Goal: Complete application form

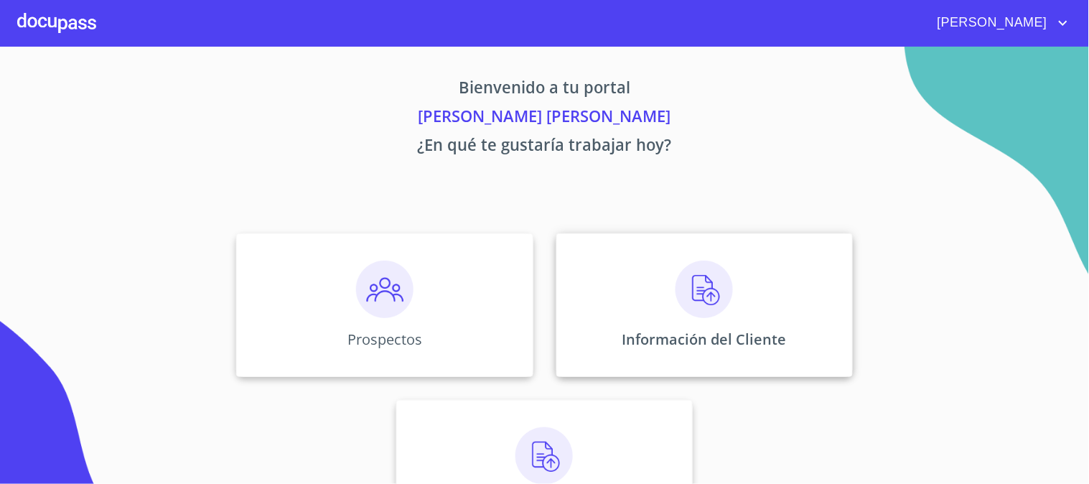
click at [695, 273] on img at bounding box center [703, 289] width 57 height 57
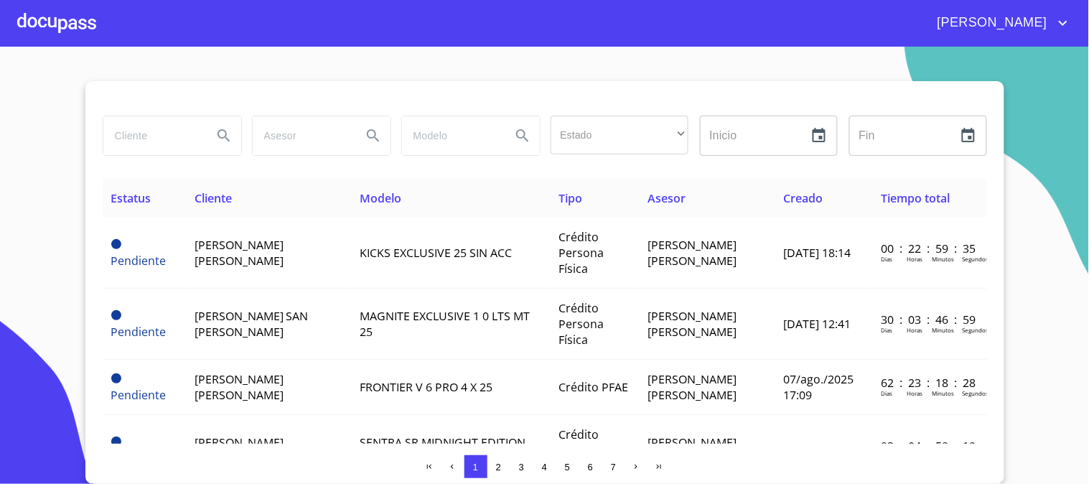
click at [11, 24] on div "[PERSON_NAME]" at bounding box center [544, 23] width 1089 height 46
click at [52, 37] on div at bounding box center [56, 23] width 79 height 46
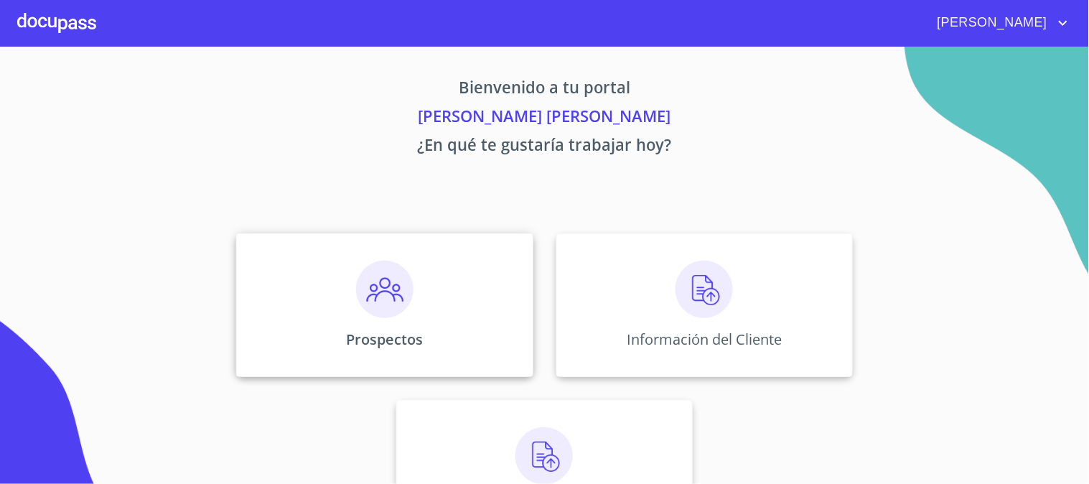
click at [357, 297] on img at bounding box center [384, 289] width 57 height 57
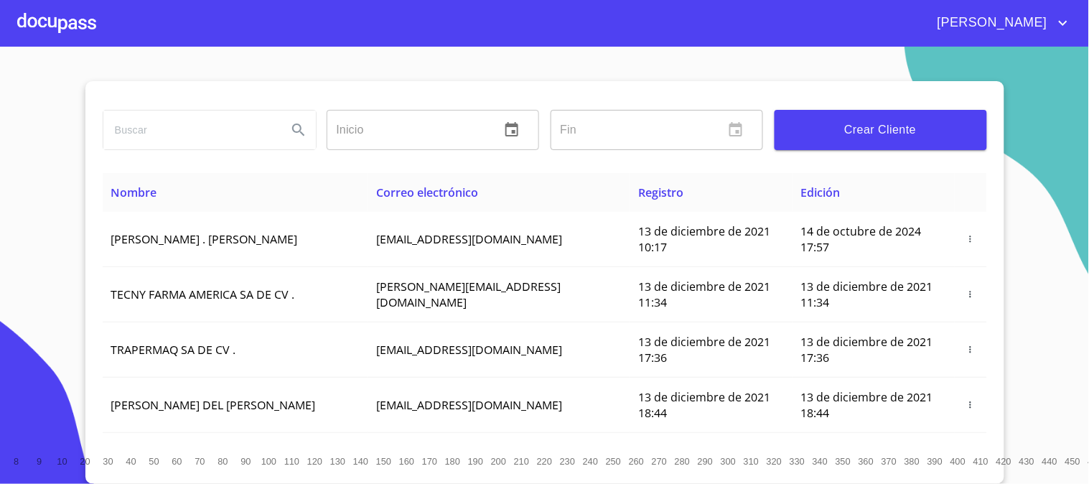
click at [844, 120] on span "Crear Cliente" at bounding box center [880, 130] width 189 height 20
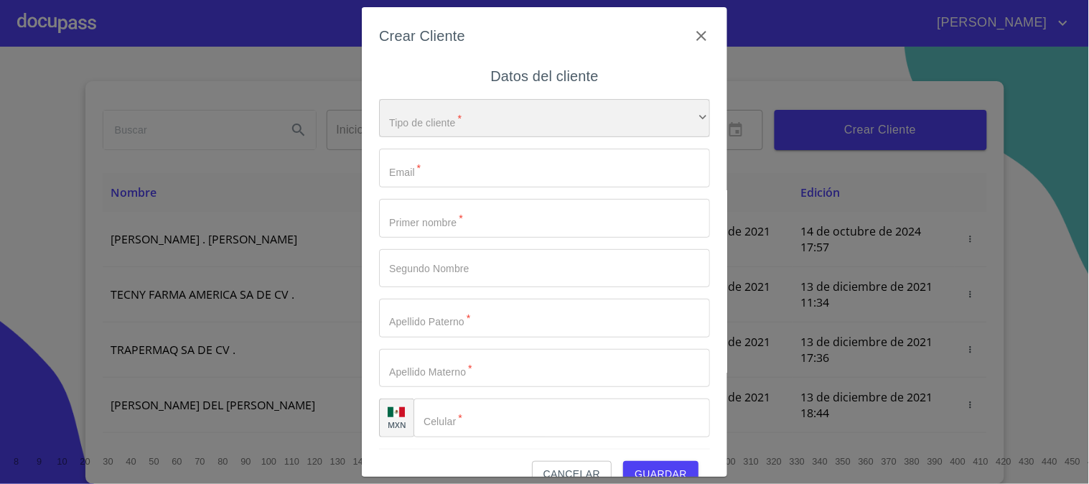
click at [533, 127] on div "​" at bounding box center [544, 118] width 331 height 39
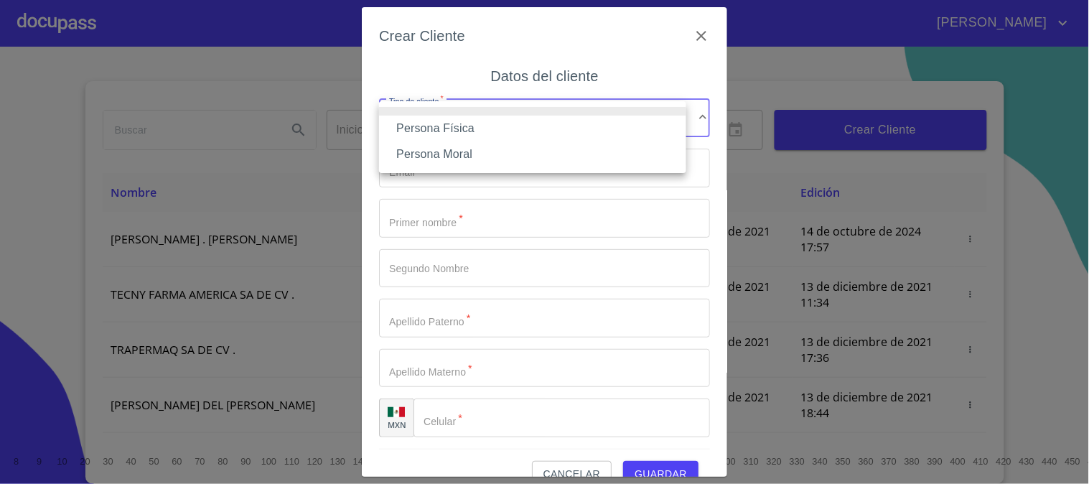
click at [533, 127] on li "Persona Física" at bounding box center [532, 129] width 307 height 26
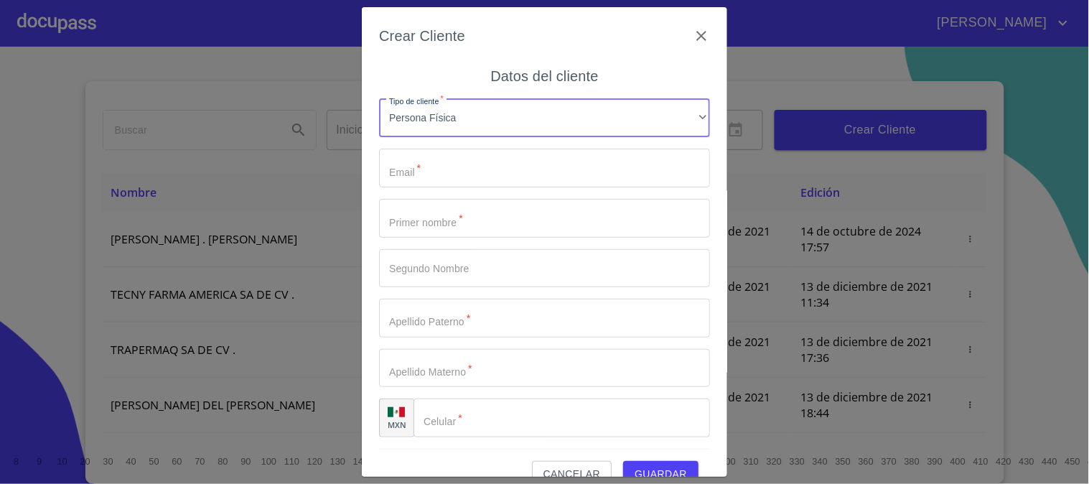
click at [525, 151] on input "Tipo de cliente   *" at bounding box center [544, 168] width 331 height 39
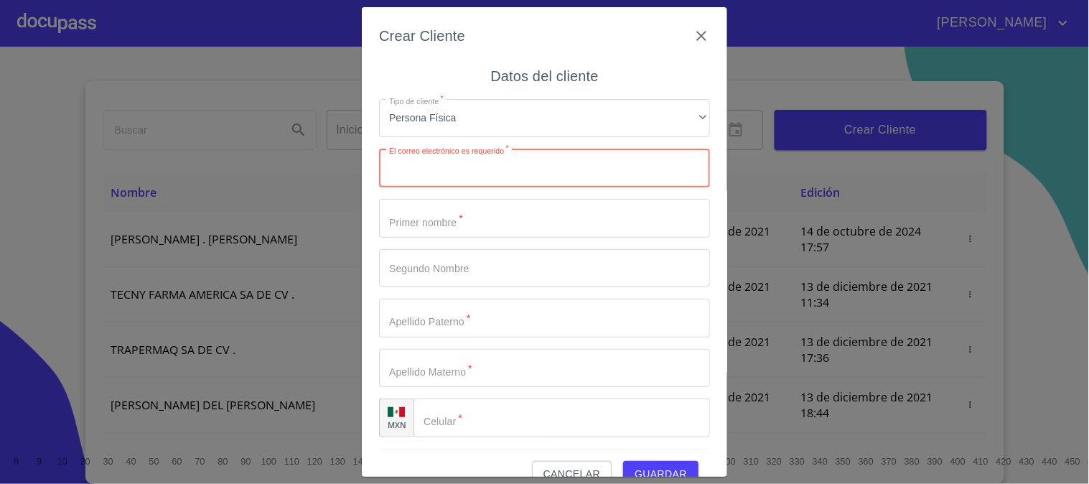
click at [482, 167] on input "Tipo de cliente   *" at bounding box center [544, 168] width 331 height 39
paste input "[EMAIL_ADDRESS][DOMAIN_NAME]"
type input "[EMAIL_ADDRESS][DOMAIN_NAME]"
click at [507, 217] on input "Tipo de cliente   *" at bounding box center [544, 218] width 331 height 39
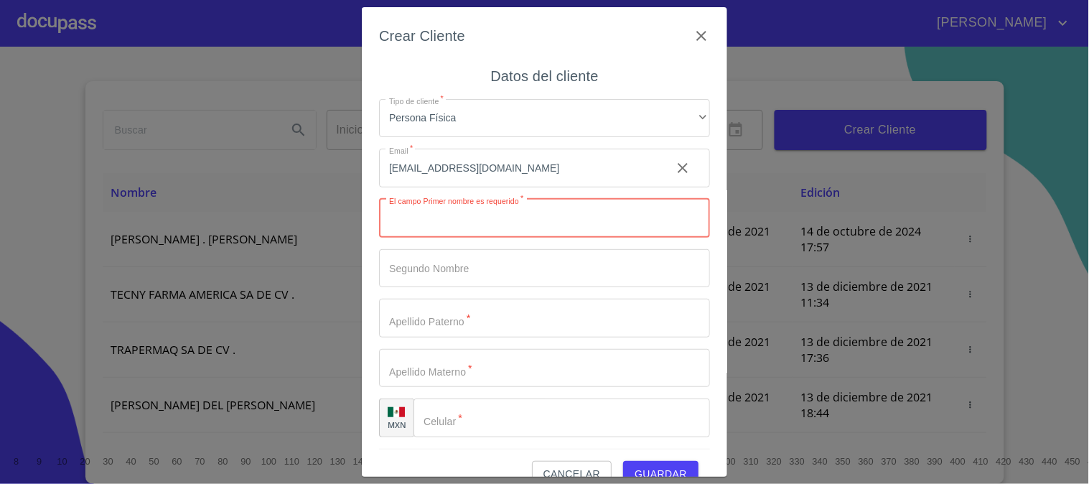
click at [428, 220] on input "Tipo de cliente   *" at bounding box center [544, 218] width 331 height 39
paste input "AXHEL"
type input "AXHEL"
click at [469, 268] on input "Tipo de cliente   *" at bounding box center [544, 268] width 331 height 39
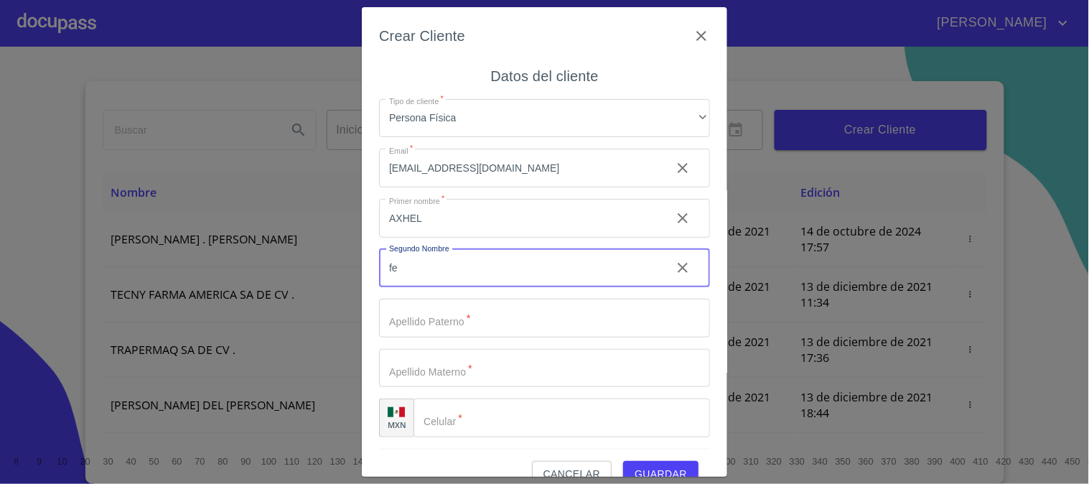
type input "f"
type input "[PERSON_NAME]"
click at [502, 319] on input "Tipo de cliente   *" at bounding box center [544, 318] width 331 height 39
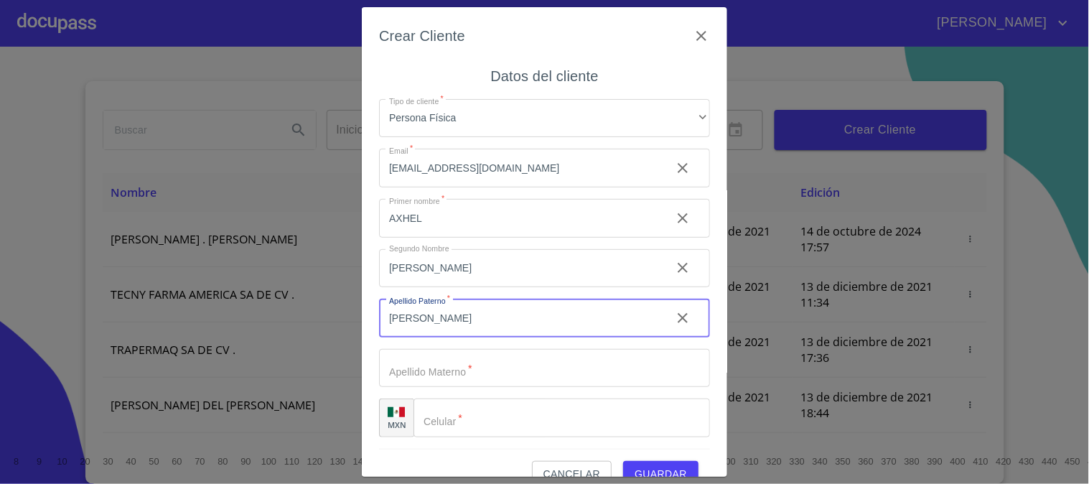
type input "[PERSON_NAME]"
click at [500, 368] on input "Tipo de cliente   *" at bounding box center [544, 368] width 331 height 39
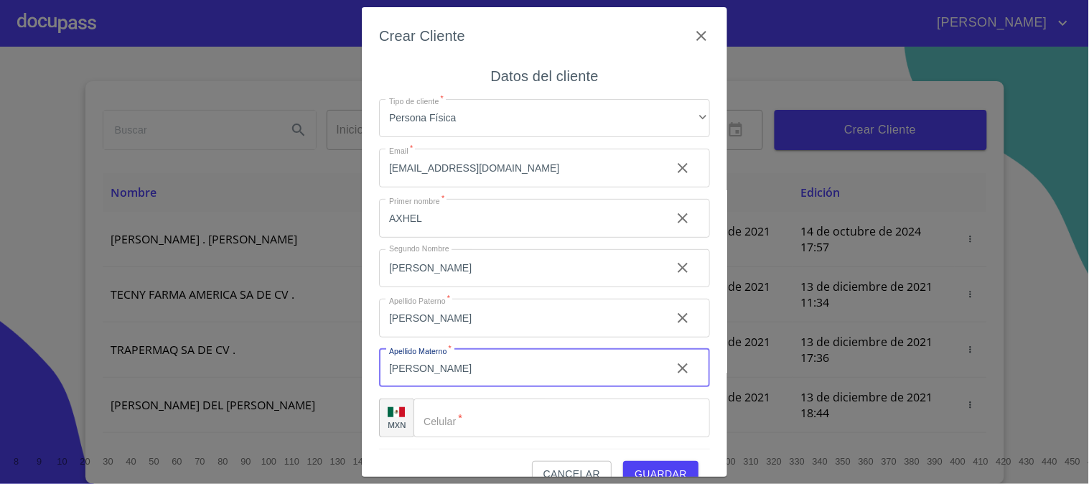
type input "[PERSON_NAME]"
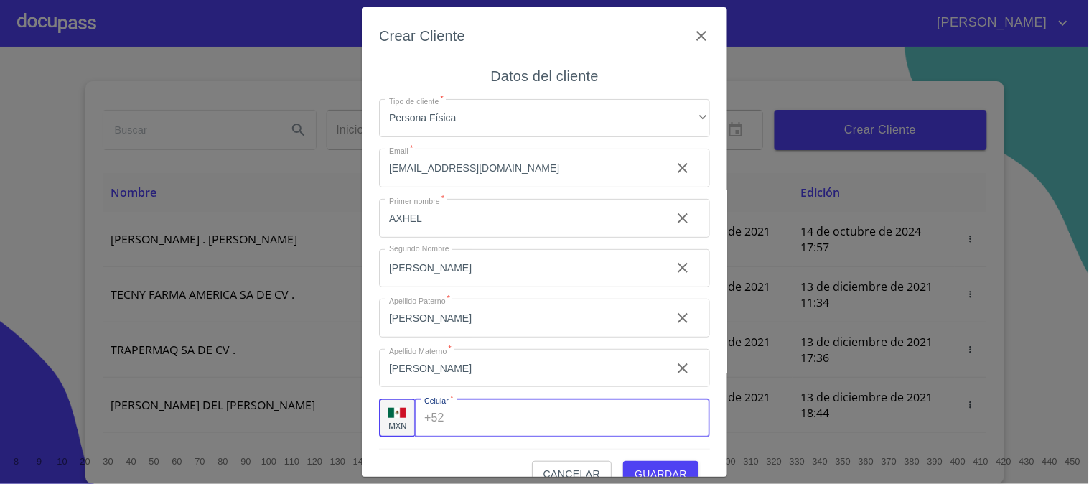
click at [511, 409] on input "Tipo de cliente   *" at bounding box center [580, 417] width 260 height 39
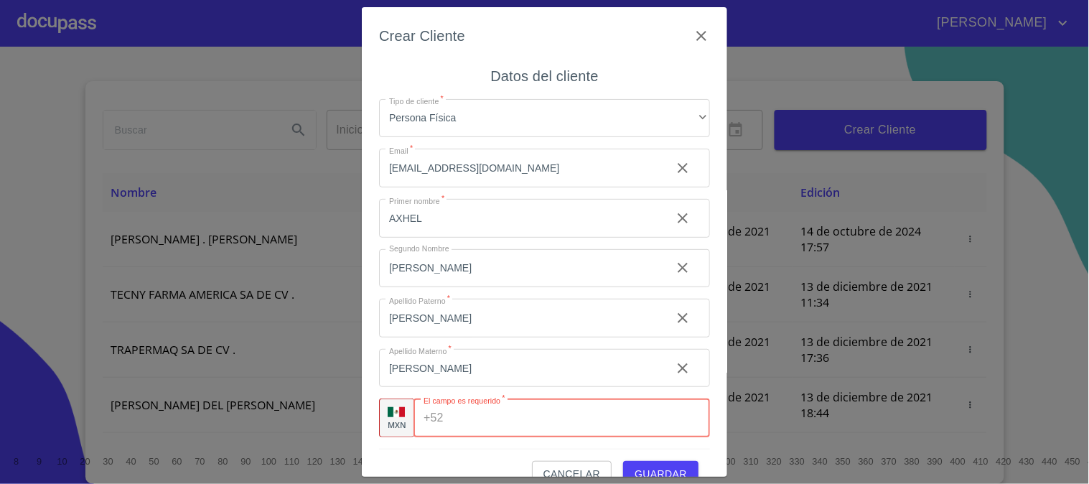
click at [460, 423] on input "Tipo de cliente   *" at bounding box center [579, 417] width 261 height 39
paste input "[PHONE_NUMBER]"
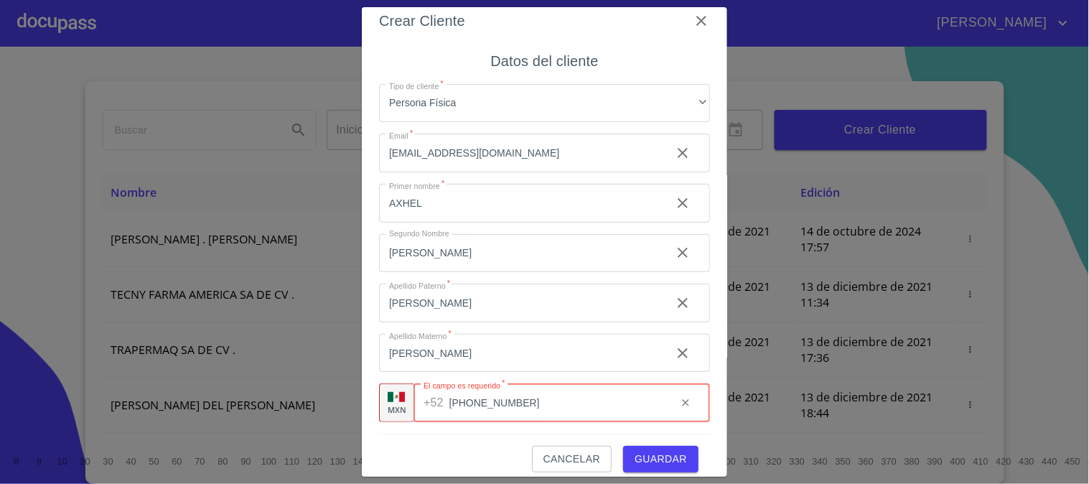
scroll to position [27, 0]
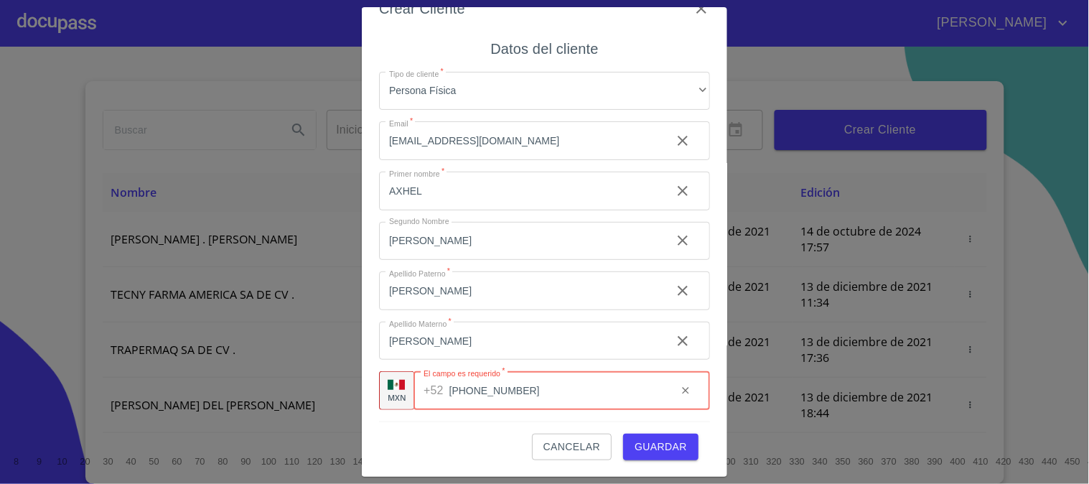
type input "[PHONE_NUMBER]"
click at [643, 453] on span "Guardar" at bounding box center [660, 447] width 52 height 18
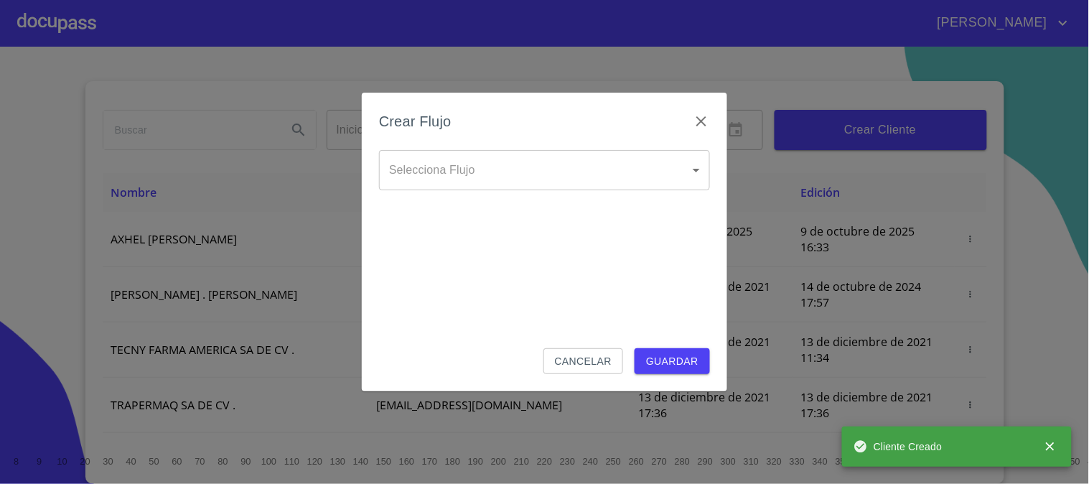
click at [507, 191] on div "Selecciona Flujo ​ Selecciona Flujo" at bounding box center [544, 181] width 331 height 63
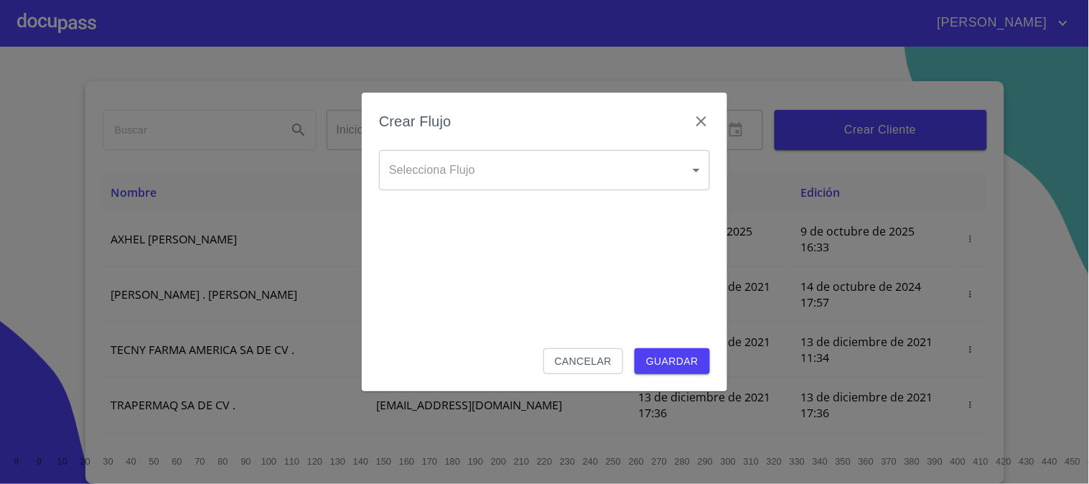
click at [502, 187] on body "[PERSON_NAME] ​ Fin ​ Crear Cliente Nombre Correo electrónico Registro Edición …" at bounding box center [544, 242] width 1089 height 484
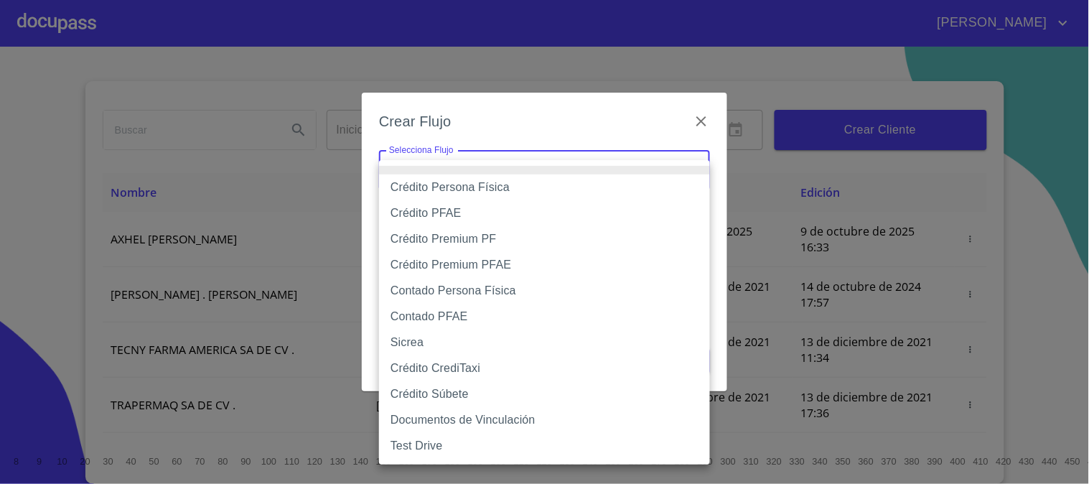
click at [505, 185] on li "Crédito Persona Física" at bounding box center [544, 187] width 331 height 26
type input "61b033e49b8c202ad5bb7912"
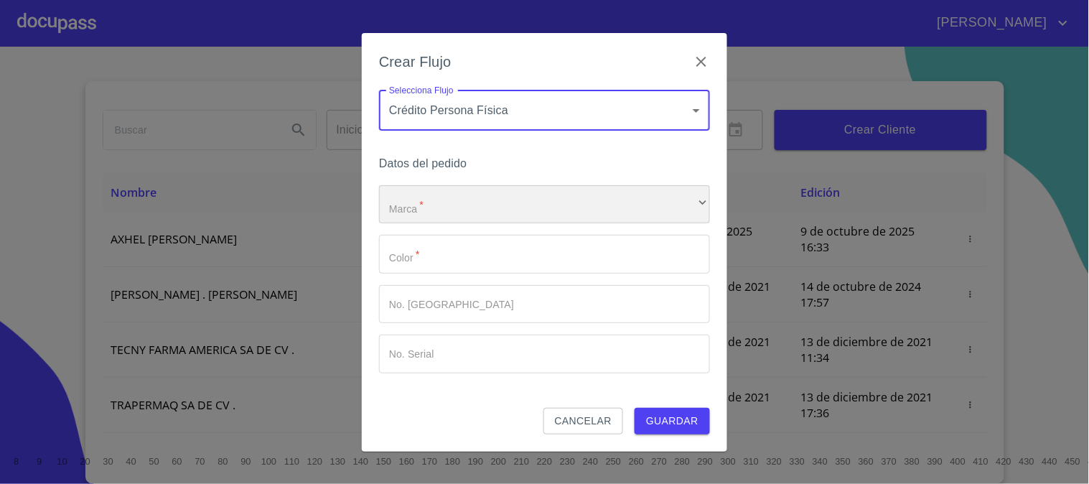
click at [492, 192] on div "​" at bounding box center [544, 204] width 331 height 39
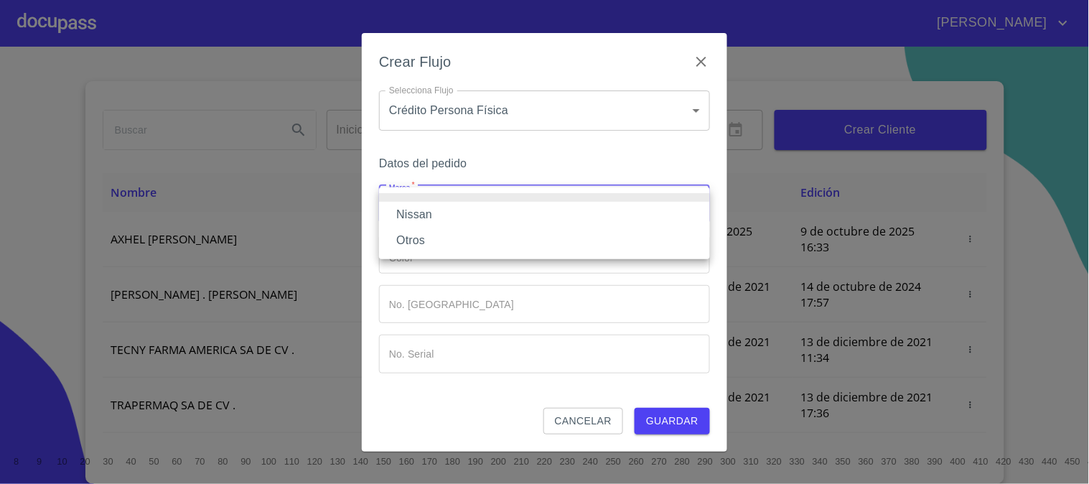
click at [496, 208] on li "Nissan" at bounding box center [544, 215] width 331 height 26
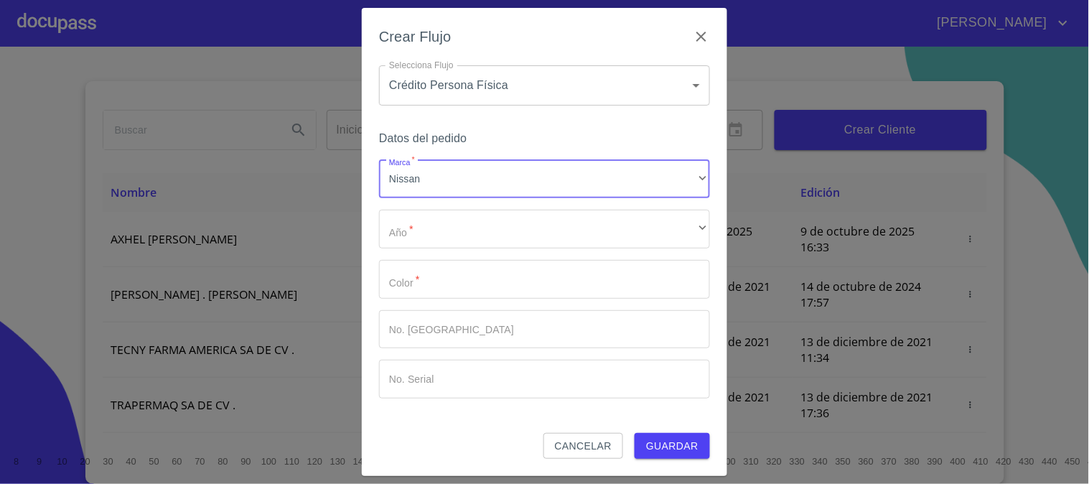
click at [506, 208] on div "Marca   * Nissan ​ Año   * ​ ​ Color   * ​ No. Pedido ​ No. Serial ​" at bounding box center [544, 279] width 331 height 238
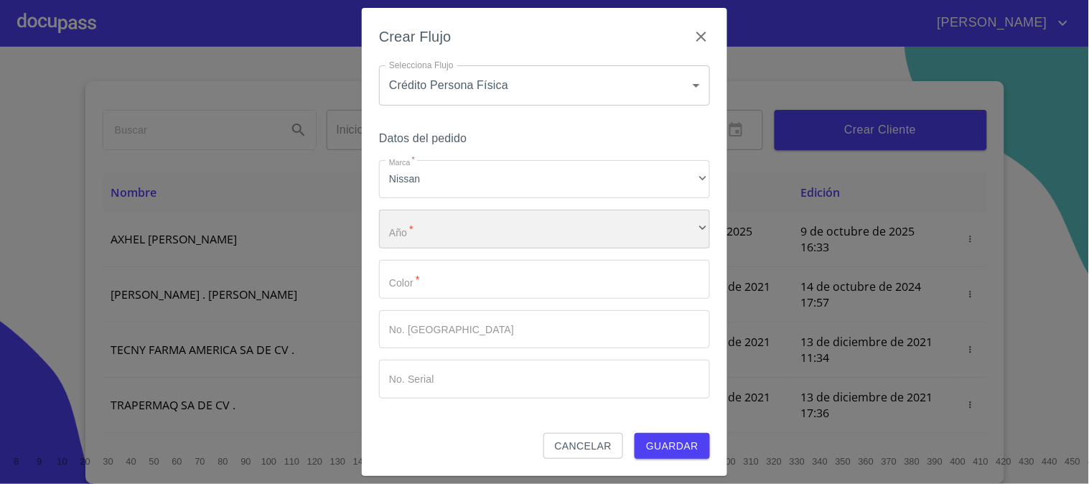
click at [505, 230] on div "​" at bounding box center [544, 229] width 331 height 39
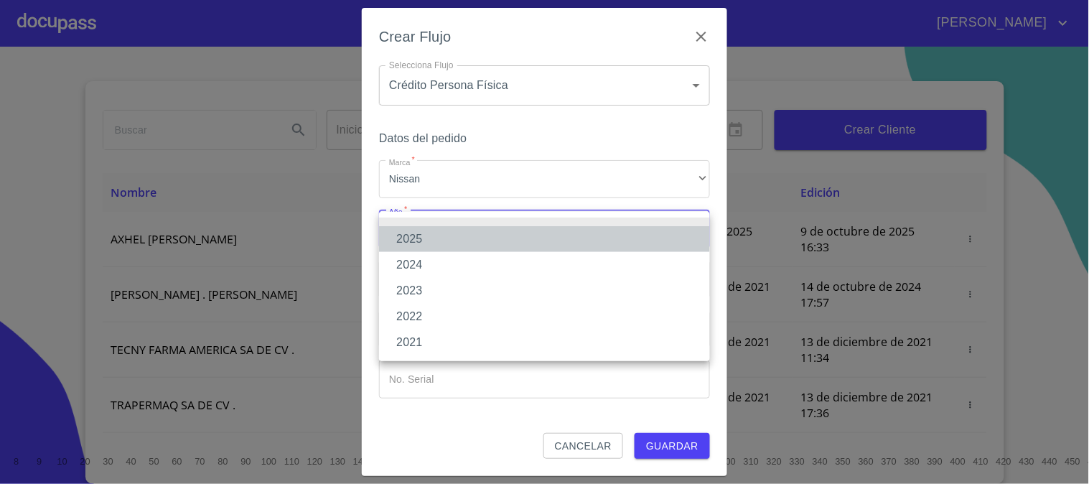
click at [505, 243] on li "2025" at bounding box center [544, 239] width 331 height 26
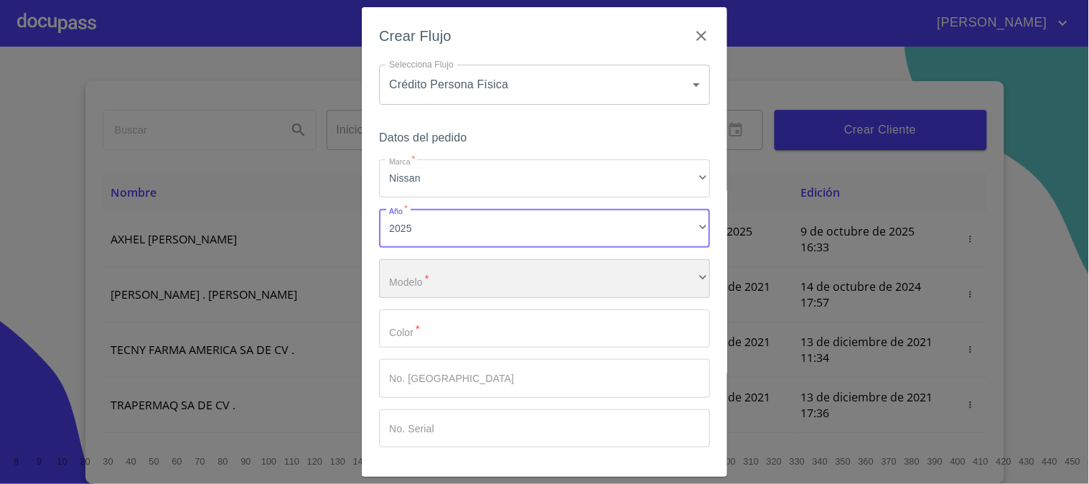
click at [510, 273] on div "​" at bounding box center [544, 278] width 331 height 39
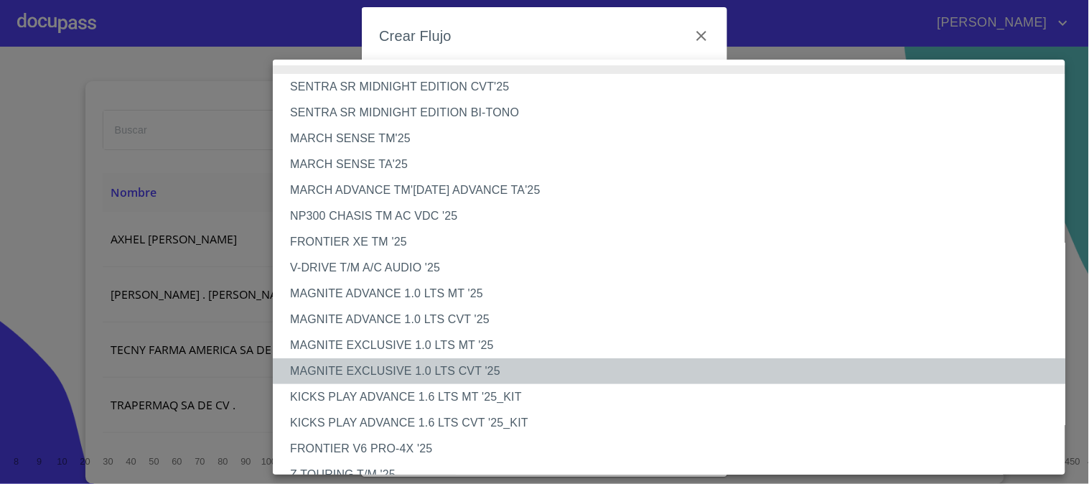
click at [418, 370] on li "MAGNITE EXCLUSIVE 1.0 LTS CVT '25" at bounding box center [675, 371] width 805 height 26
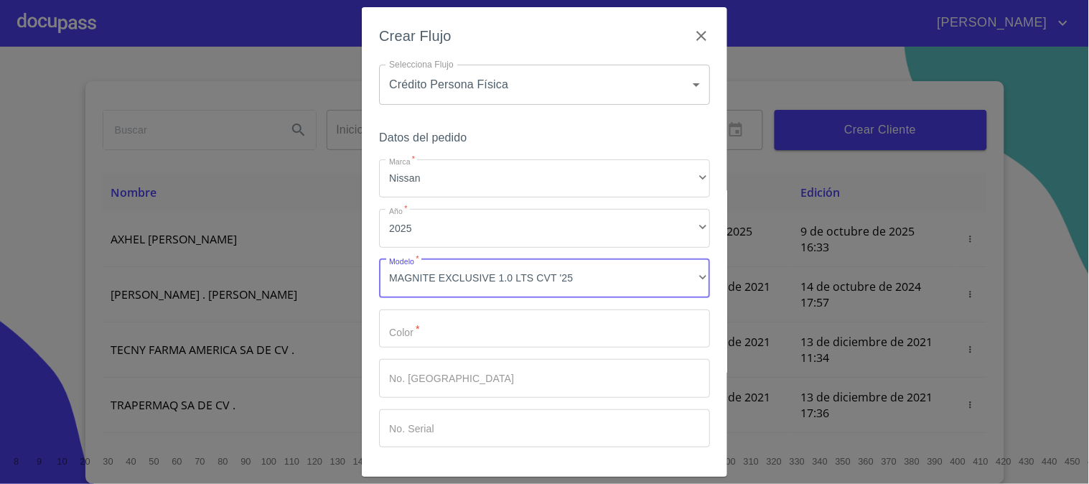
click at [429, 332] on input "Marca   *" at bounding box center [544, 328] width 331 height 39
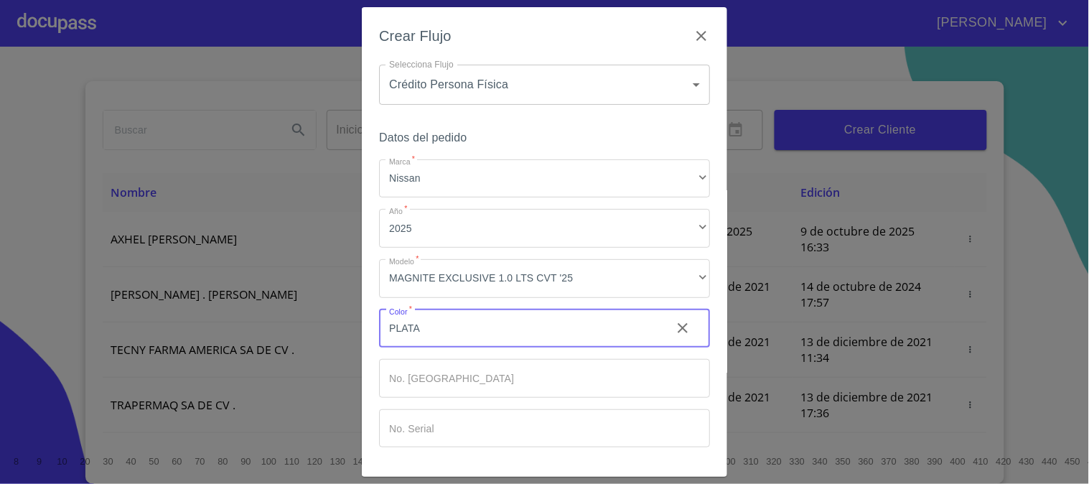
scroll to position [48, 0]
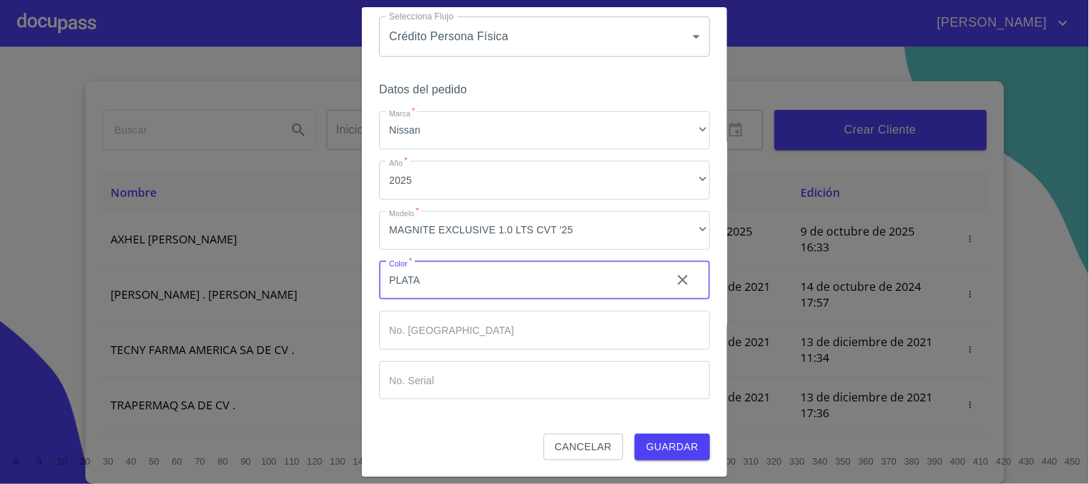
type input "PLATA"
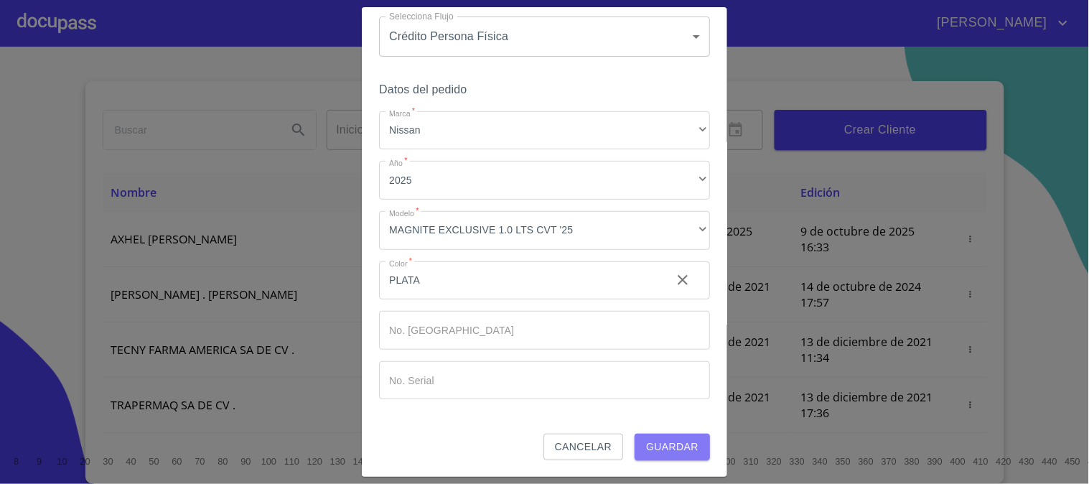
click at [647, 450] on span "Guardar" at bounding box center [672, 447] width 52 height 18
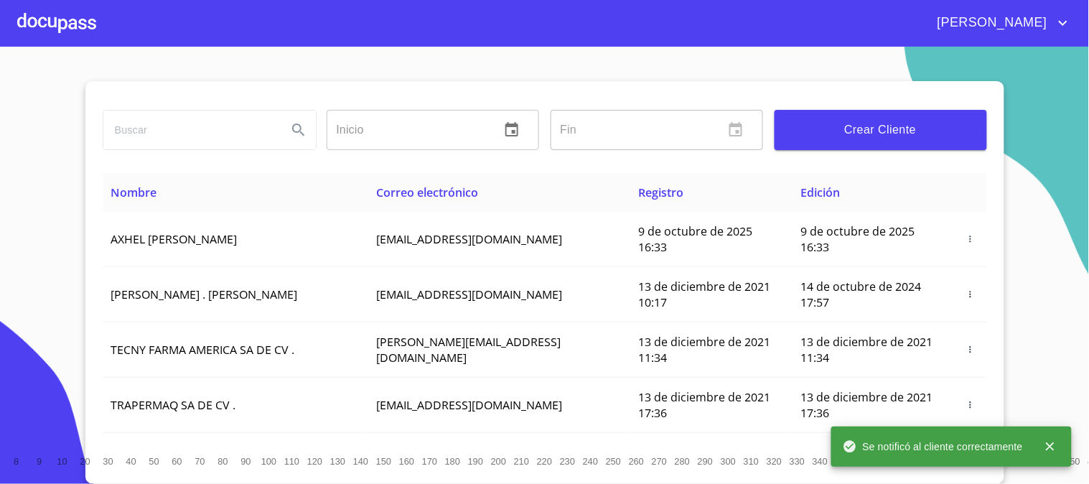
click at [70, 34] on div at bounding box center [56, 23] width 79 height 46
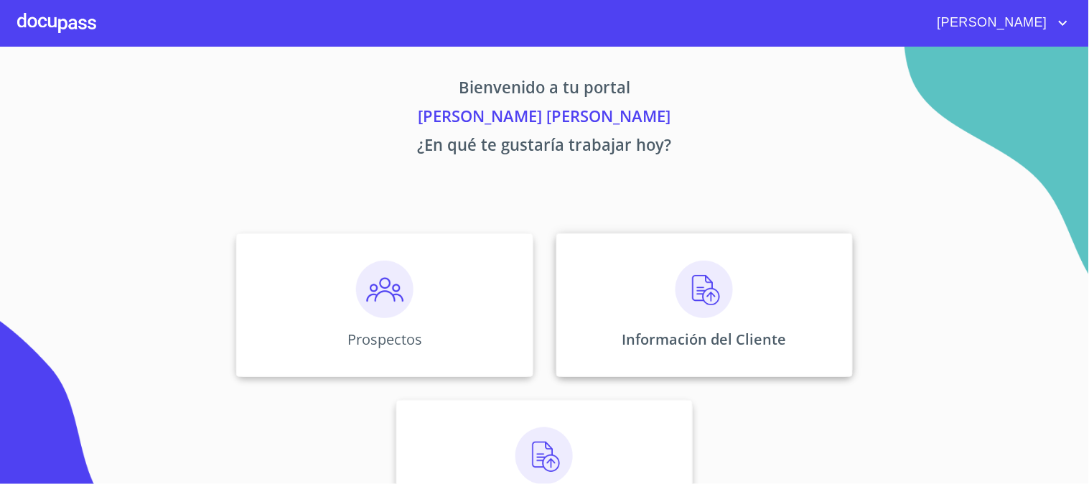
click at [665, 284] on div "Información del Cliente" at bounding box center [704, 305] width 296 height 144
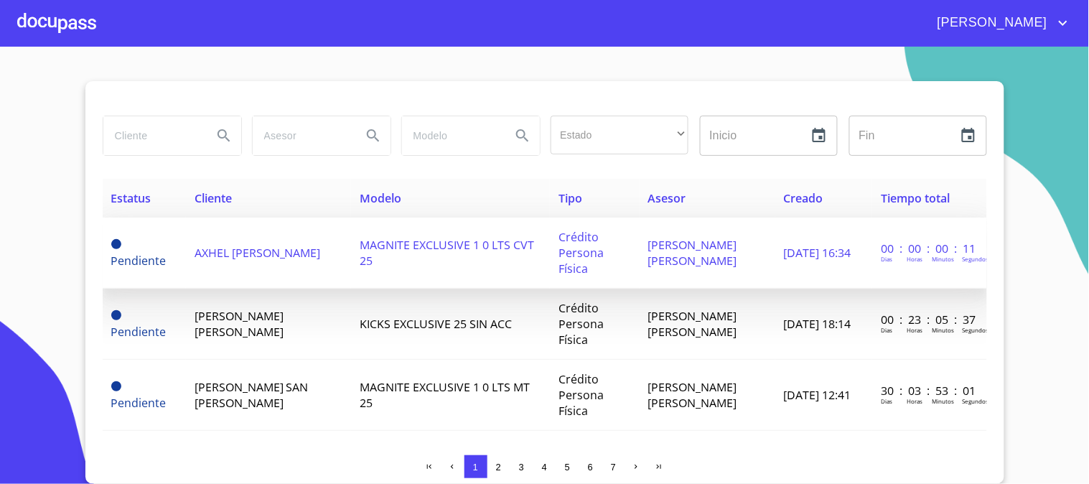
click at [294, 253] on td "AXHEL [PERSON_NAME]" at bounding box center [268, 252] width 165 height 71
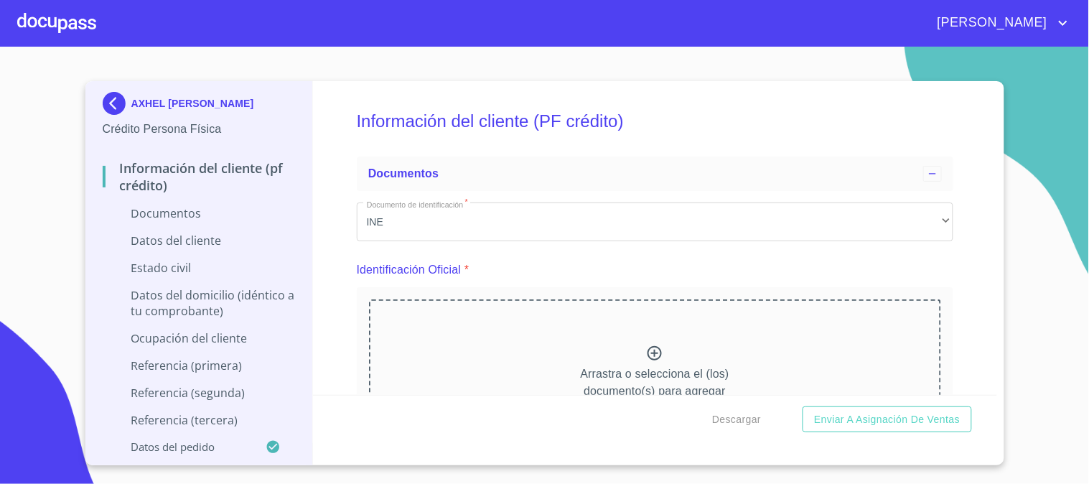
scroll to position [159, 0]
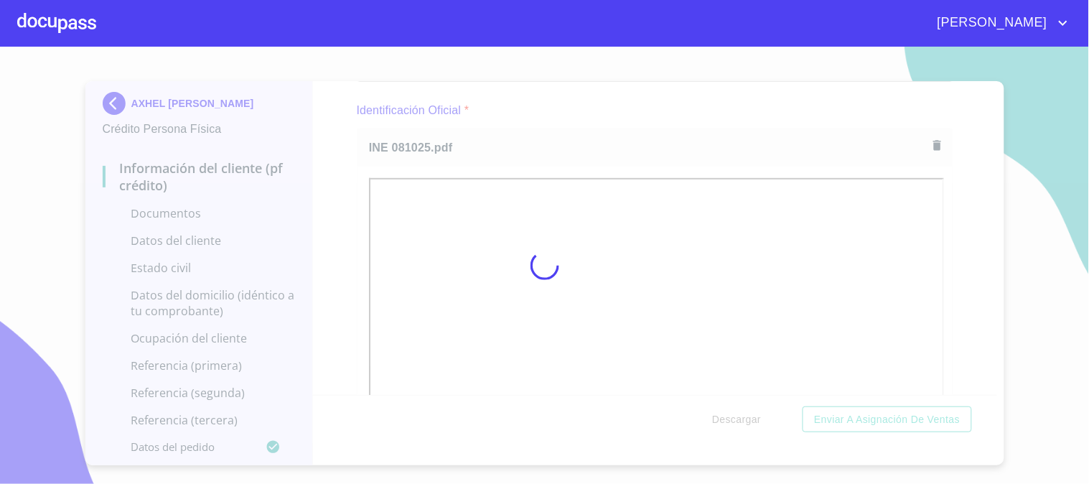
click at [334, 214] on div at bounding box center [544, 265] width 1089 height 437
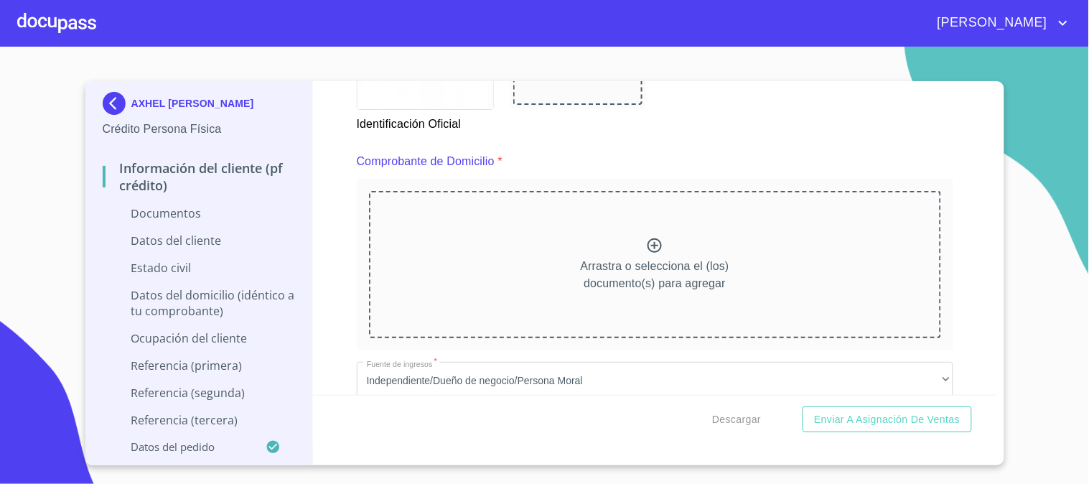
scroll to position [0, 0]
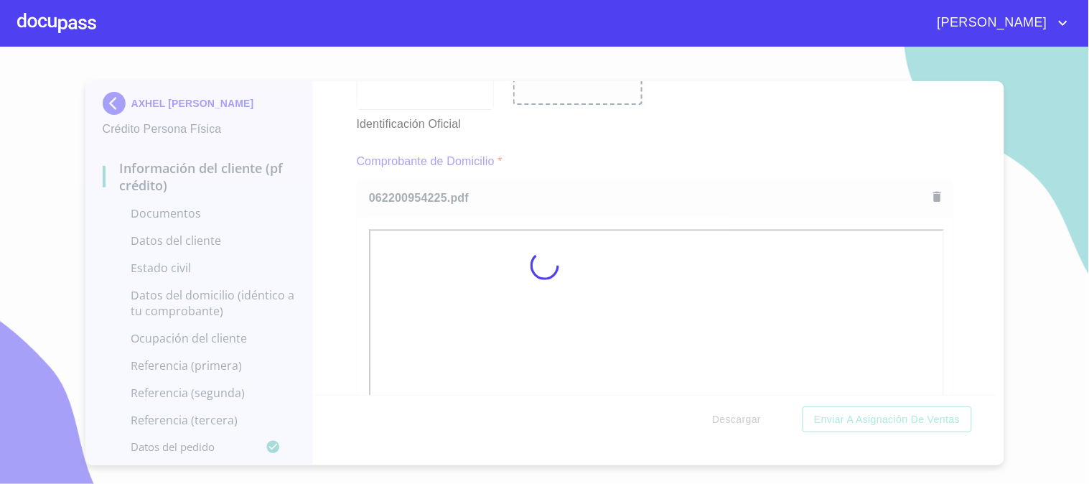
click at [324, 242] on div at bounding box center [544, 265] width 1089 height 437
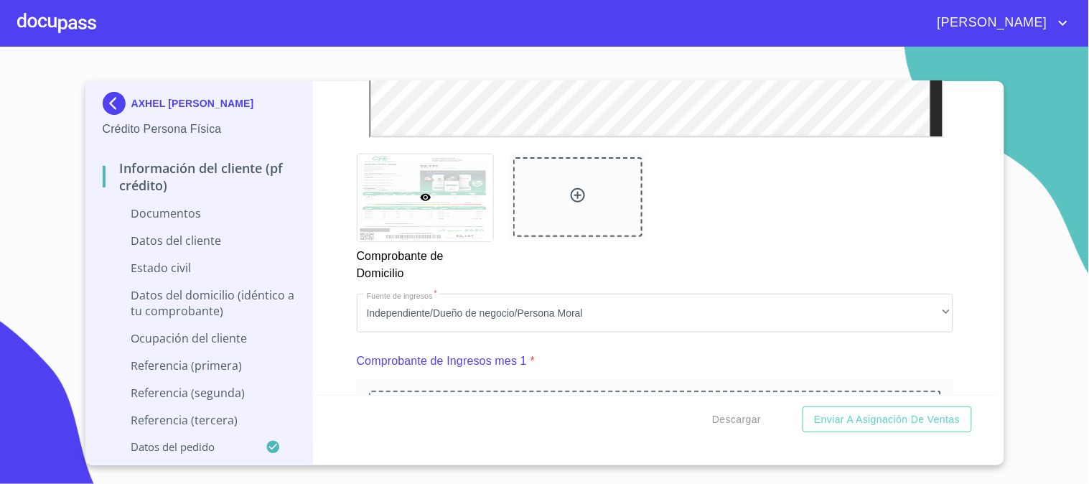
click at [693, 285] on div "Comprobante de Domicilio" at bounding box center [655, 218] width 614 height 146
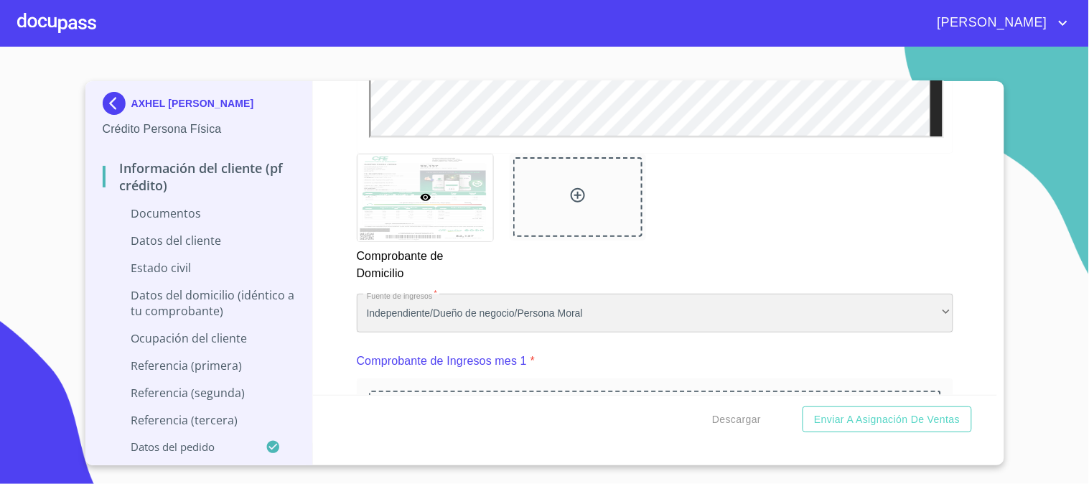
click at [689, 300] on div "Independiente/Dueño de negocio/Persona Moral" at bounding box center [655, 313] width 596 height 39
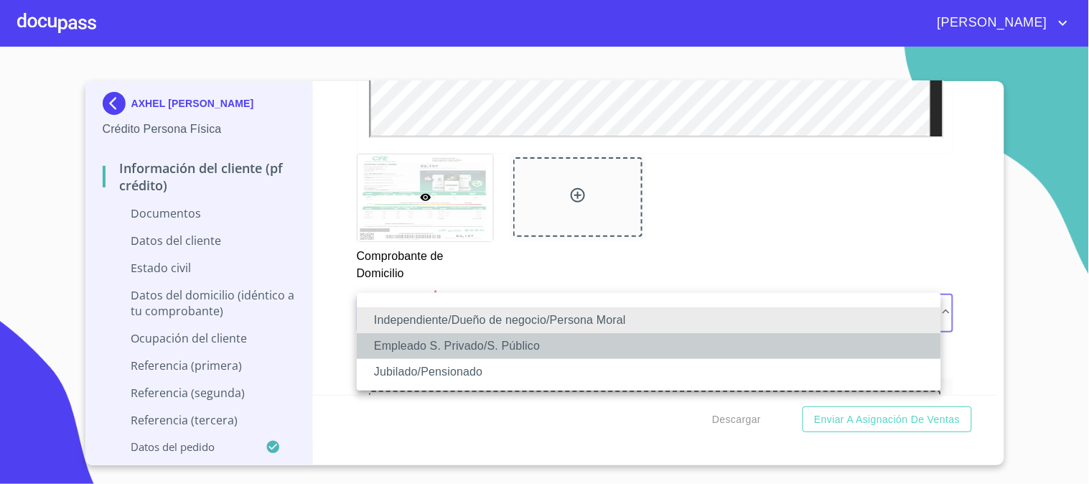
click at [656, 346] on li "Empleado S. Privado/S. Público" at bounding box center [649, 346] width 584 height 26
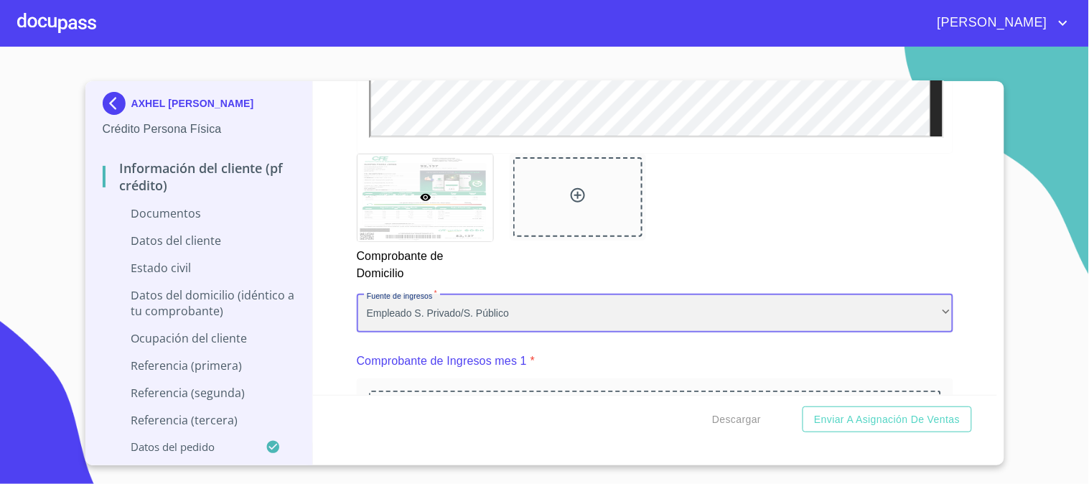
click at [650, 309] on div "Empleado S. Privado/S. Público" at bounding box center [655, 313] width 596 height 39
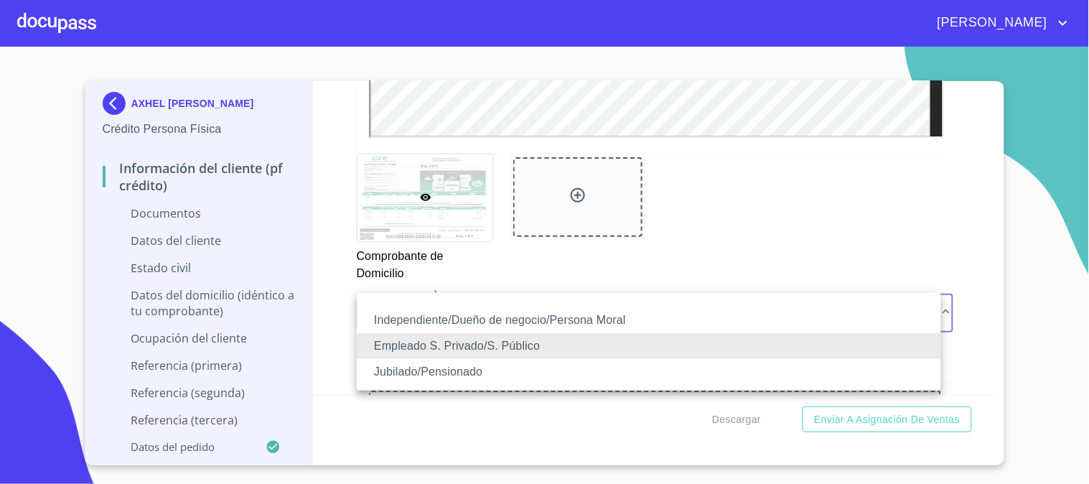
click at [652, 341] on li "Empleado S. Privado/S. Público" at bounding box center [649, 346] width 584 height 26
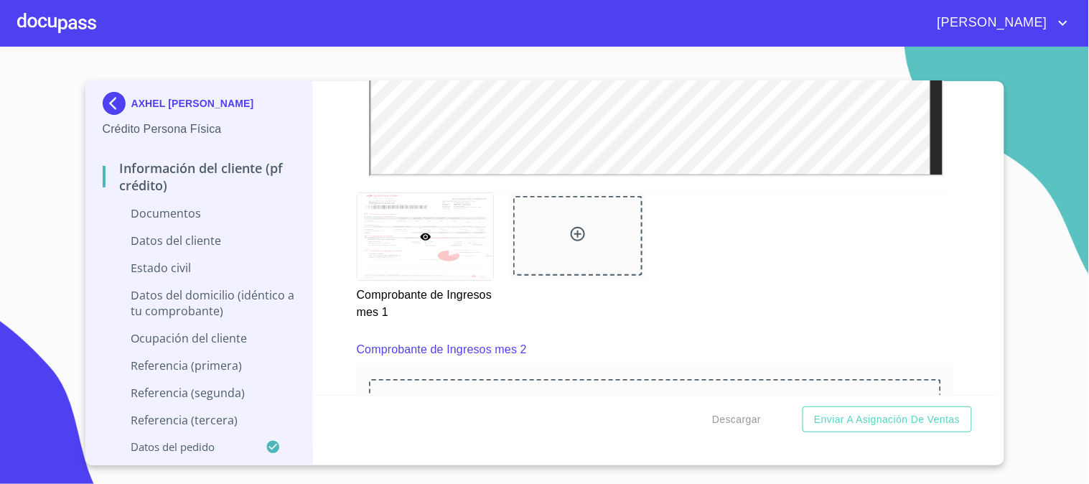
scroll to position [2073, 0]
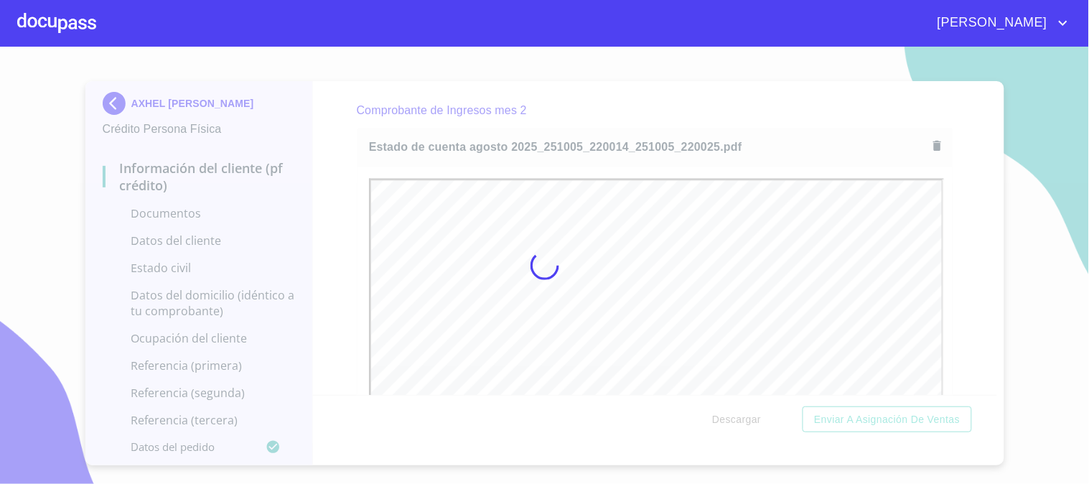
click at [302, 211] on div at bounding box center [544, 265] width 1089 height 437
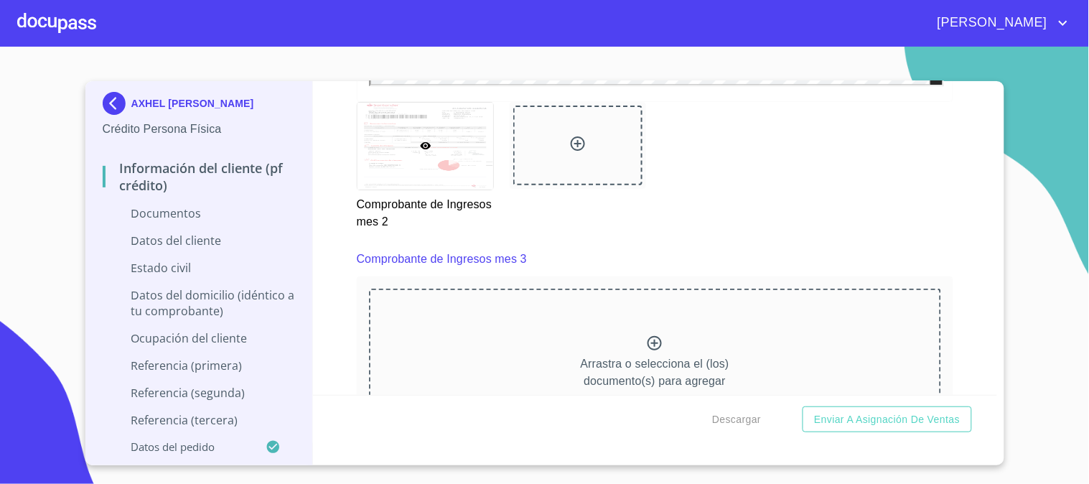
scroll to position [2711, 0]
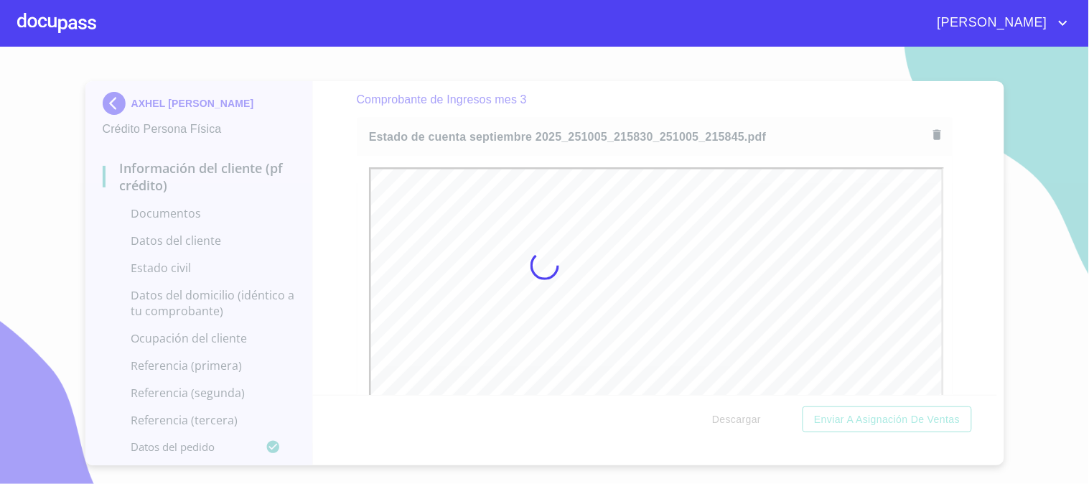
click at [355, 168] on div at bounding box center [544, 265] width 1089 height 437
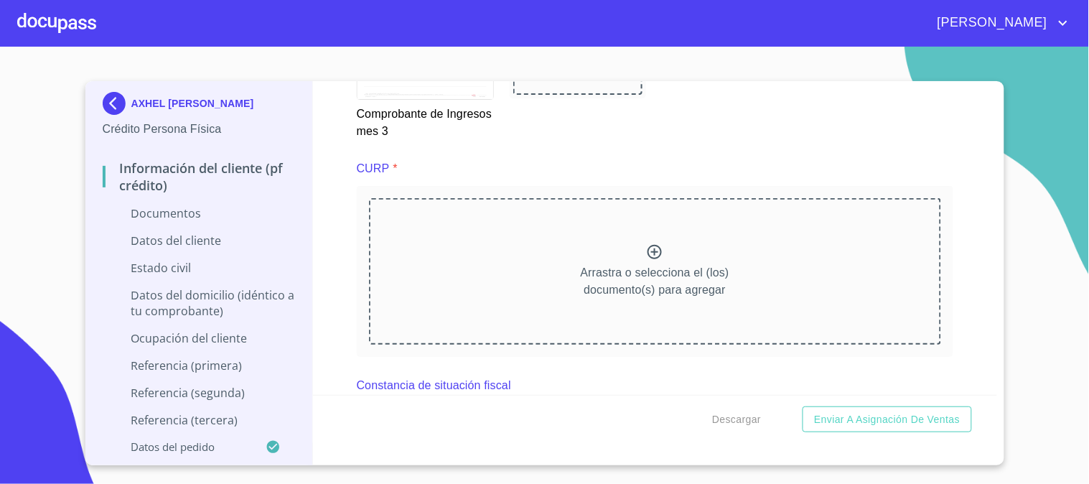
scroll to position [0, 0]
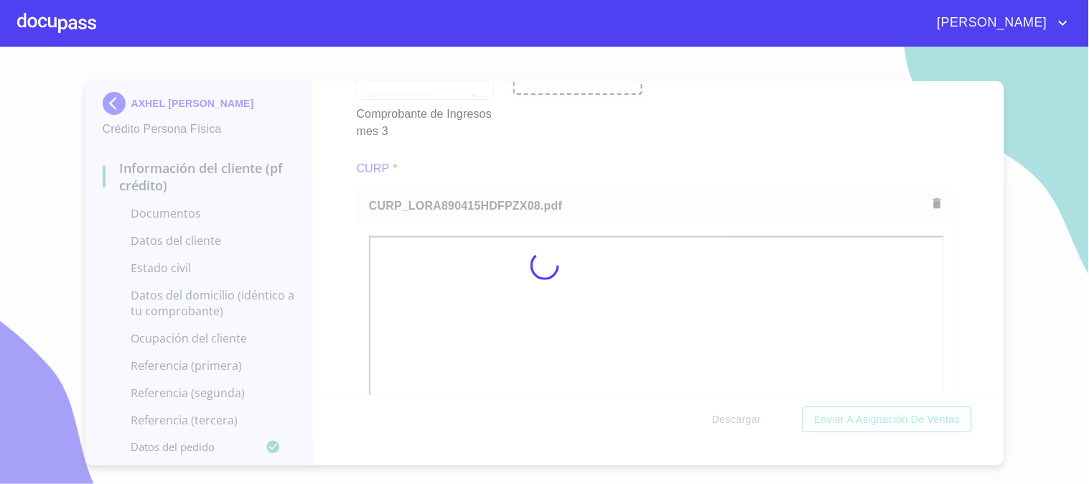
click at [320, 253] on div at bounding box center [544, 265] width 1089 height 437
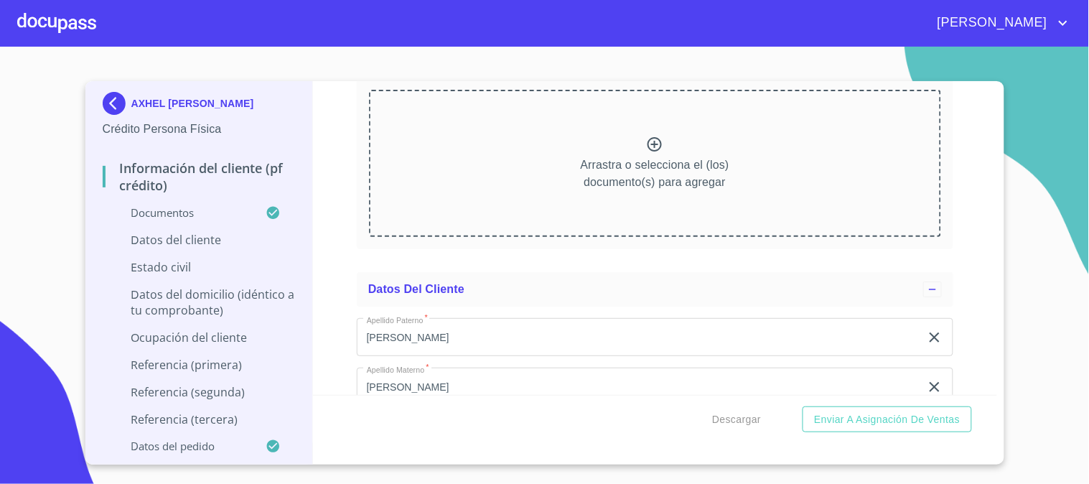
scroll to position [3907, 0]
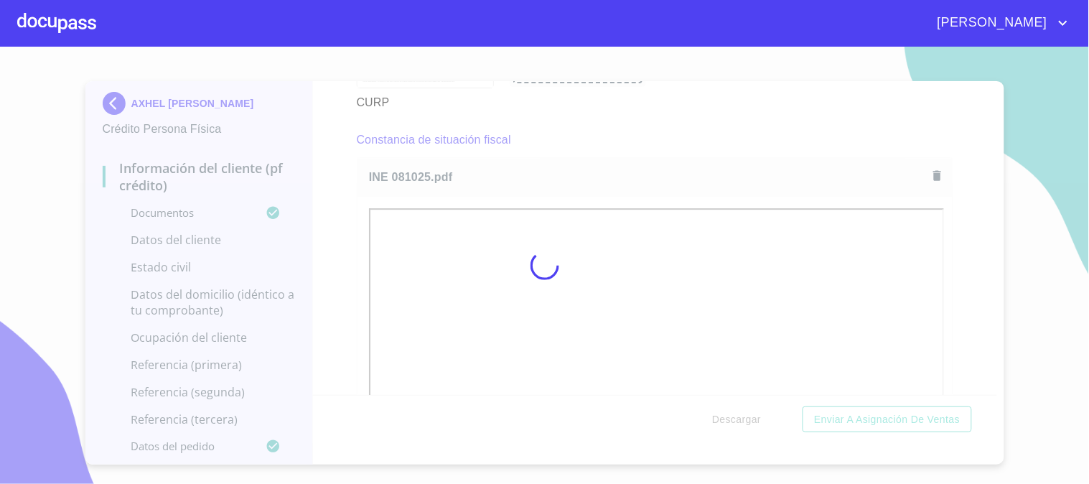
click at [322, 225] on div at bounding box center [544, 265] width 1089 height 437
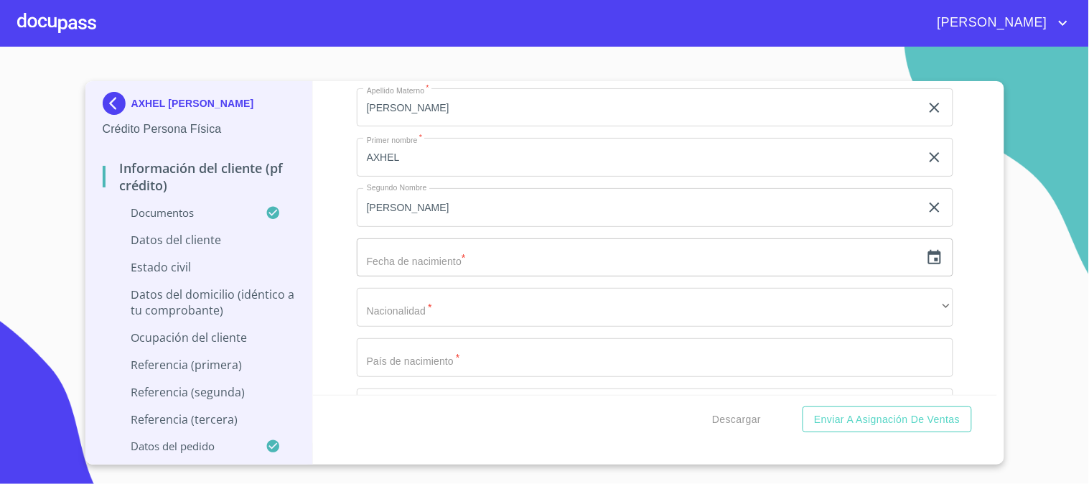
scroll to position [4705, 0]
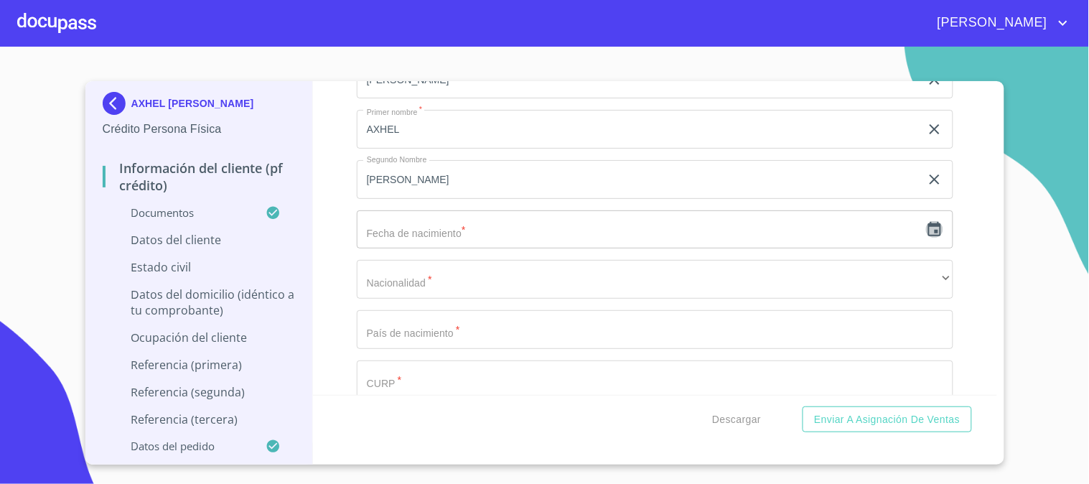
click at [926, 224] on icon "button" at bounding box center [934, 229] width 17 height 17
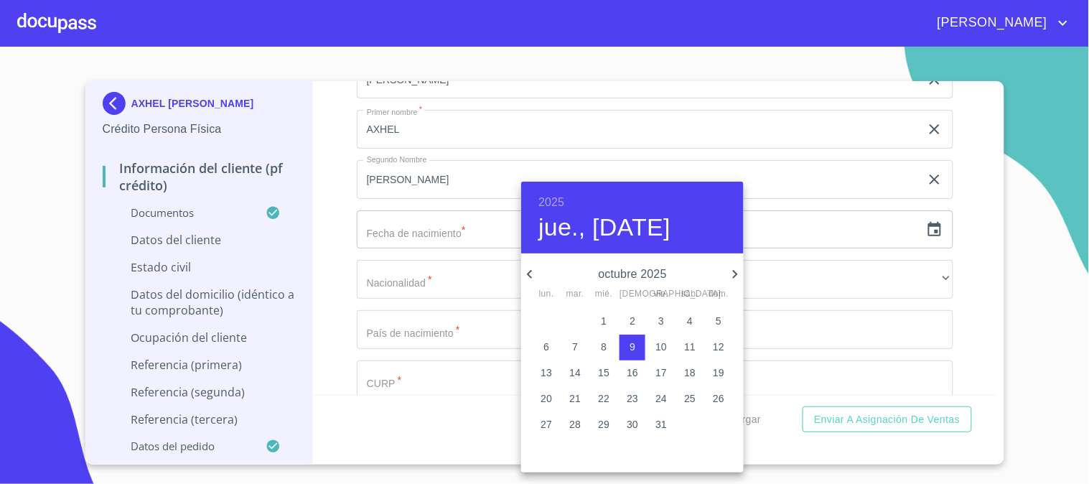
click at [973, 268] on div at bounding box center [544, 242] width 1089 height 484
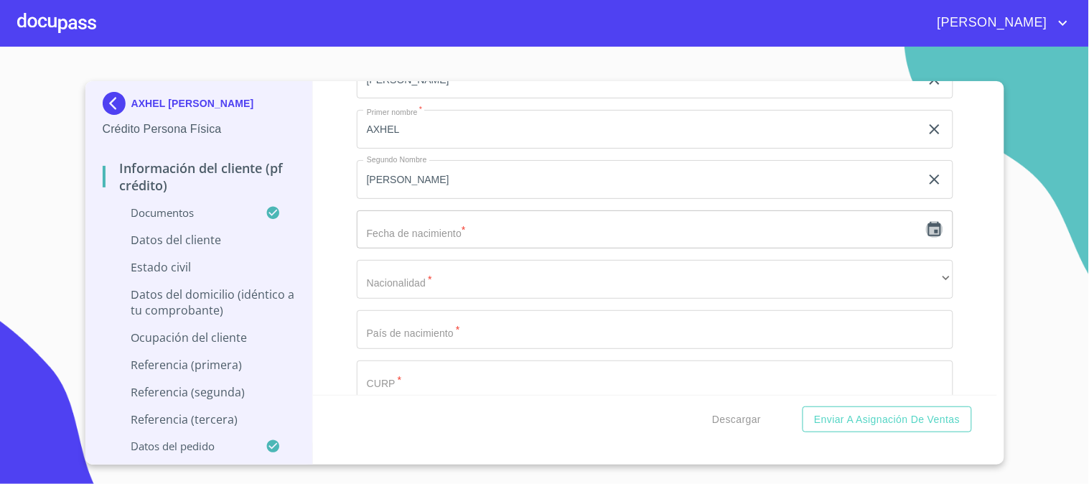
click at [928, 222] on icon "button" at bounding box center [934, 229] width 13 height 14
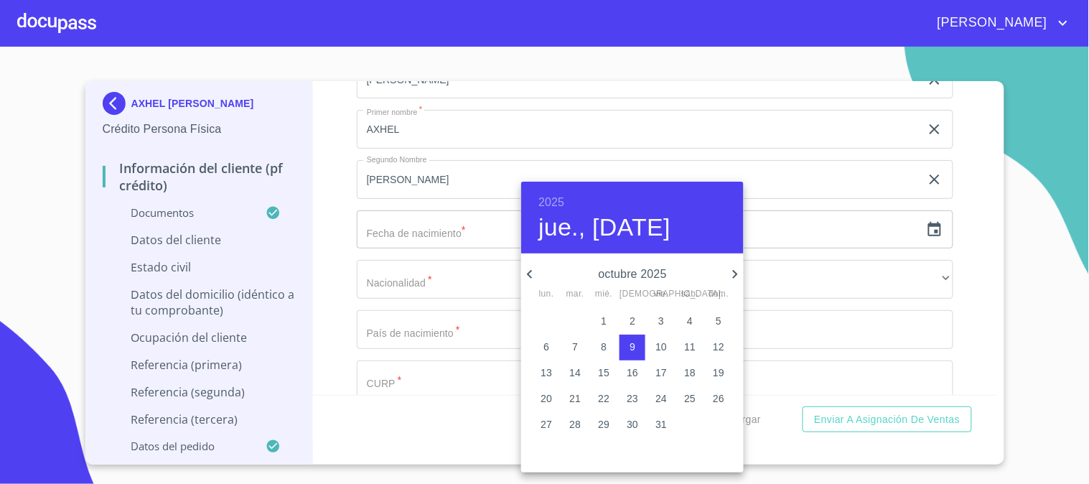
click at [551, 192] on div "2025 jue., [DATE]" at bounding box center [632, 218] width 222 height 72
click at [550, 207] on h6 "2025" at bounding box center [551, 202] width 26 height 20
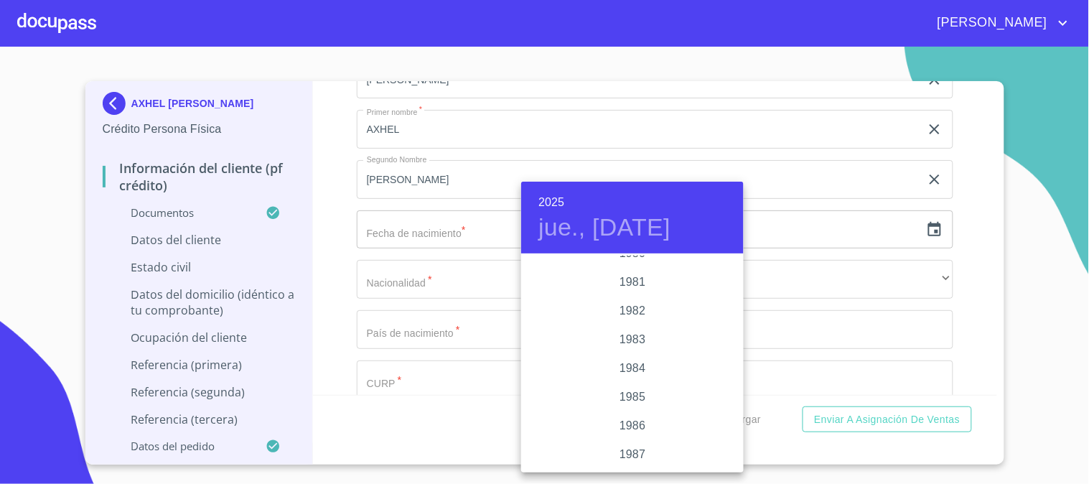
scroll to position [1748, 0]
click at [680, 359] on div "1989" at bounding box center [632, 359] width 222 height 29
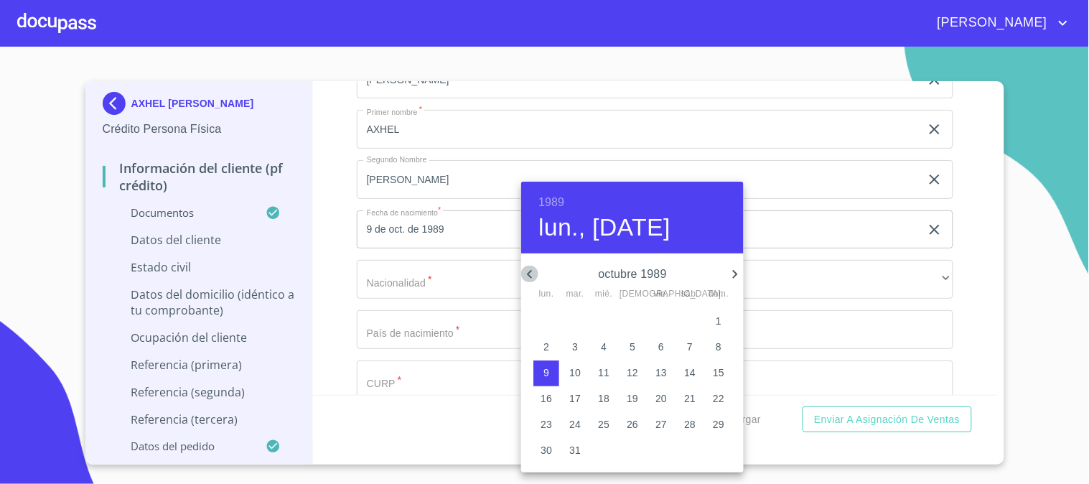
click at [533, 268] on icon "button" at bounding box center [529, 274] width 17 height 17
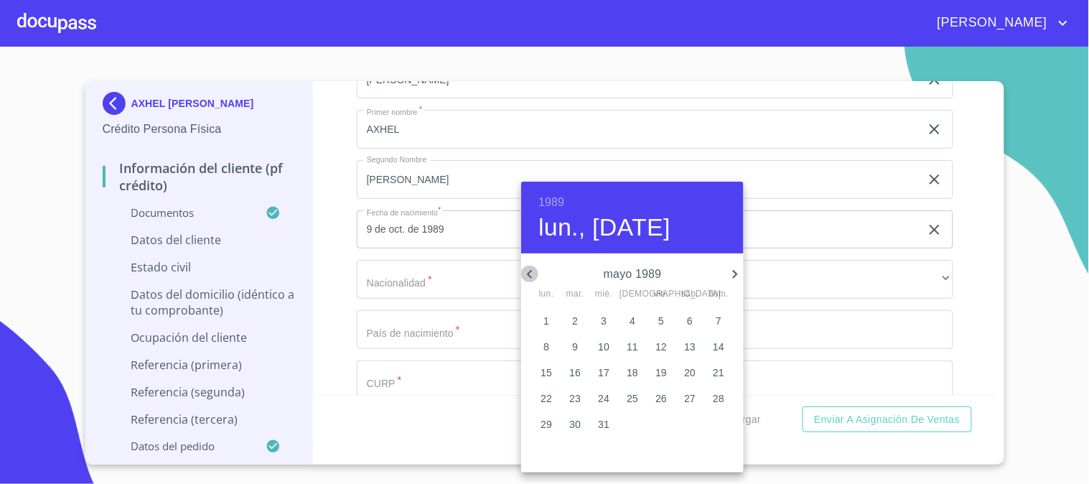
click at [533, 268] on icon "button" at bounding box center [529, 274] width 17 height 17
click at [690, 370] on p "15" at bounding box center [689, 372] width 11 height 14
type input "15 de abr. de 1989"
click at [319, 251] on div at bounding box center [544, 242] width 1089 height 484
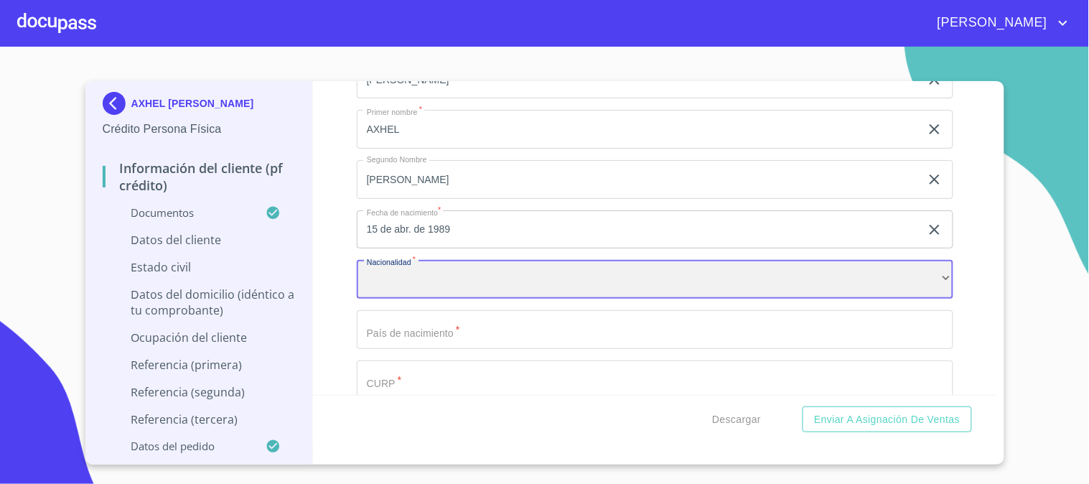
click at [455, 261] on div "​" at bounding box center [655, 279] width 596 height 39
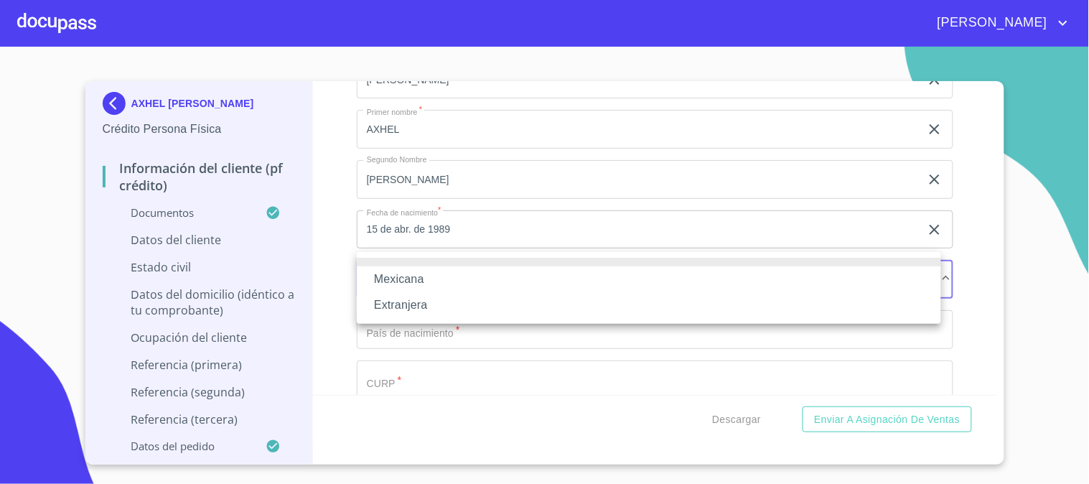
click at [463, 280] on li "Mexicana" at bounding box center [649, 279] width 584 height 26
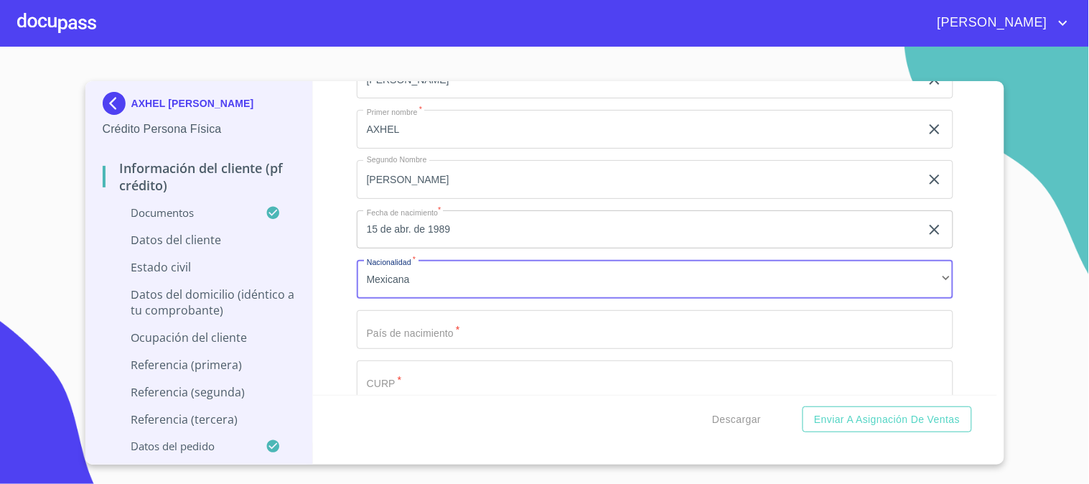
click at [463, 317] on input "Documento de identificación   *" at bounding box center [655, 329] width 596 height 39
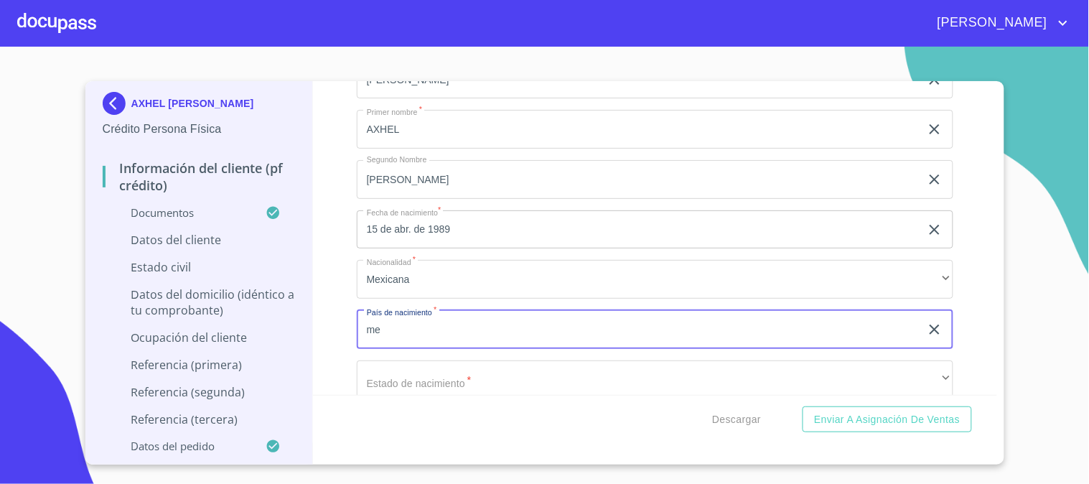
type input "m"
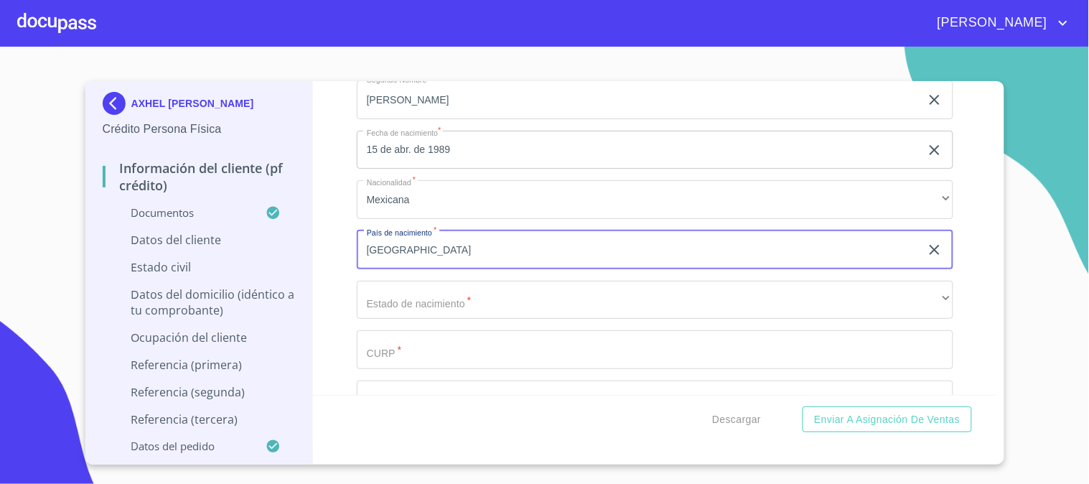
type input "[GEOGRAPHIC_DATA]"
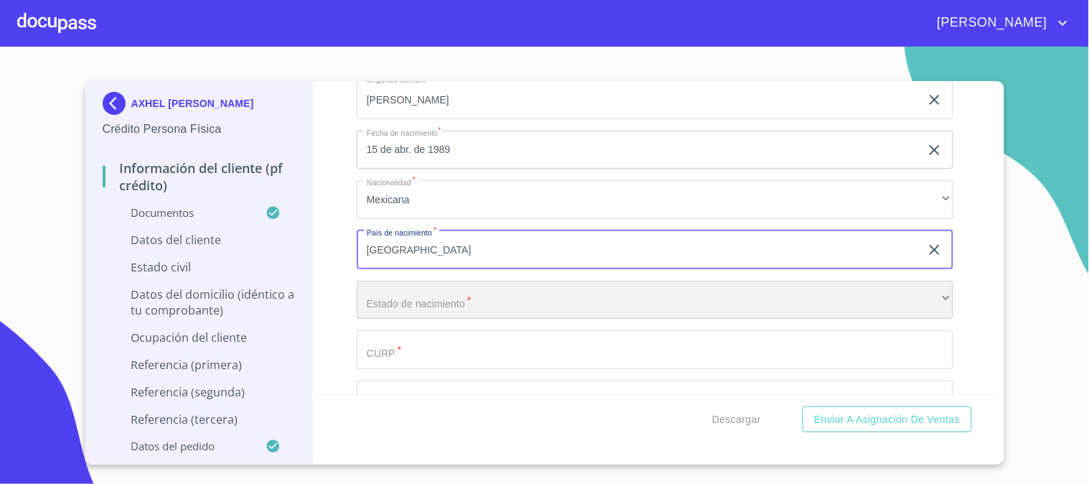
click at [465, 303] on div "​" at bounding box center [655, 300] width 596 height 39
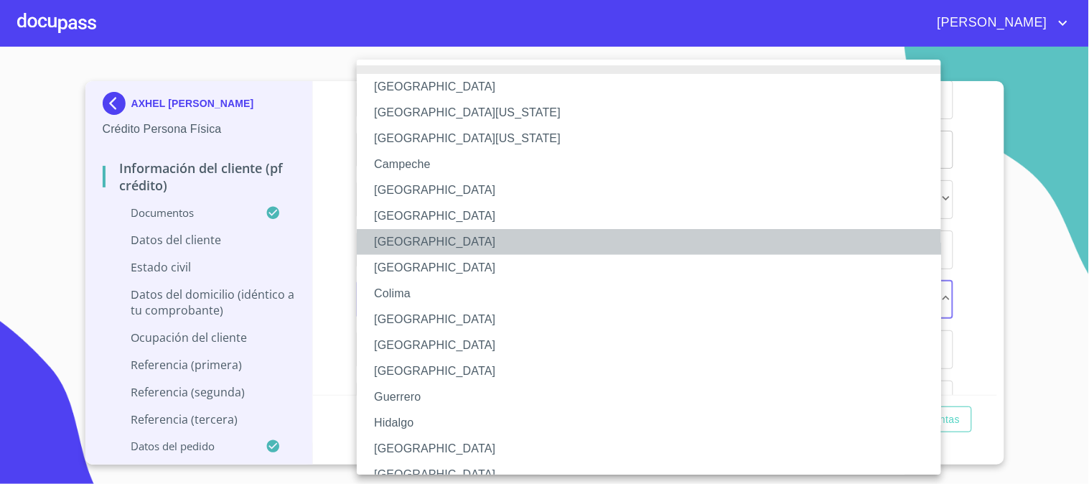
click at [462, 240] on li "[GEOGRAPHIC_DATA]" at bounding box center [655, 242] width 596 height 26
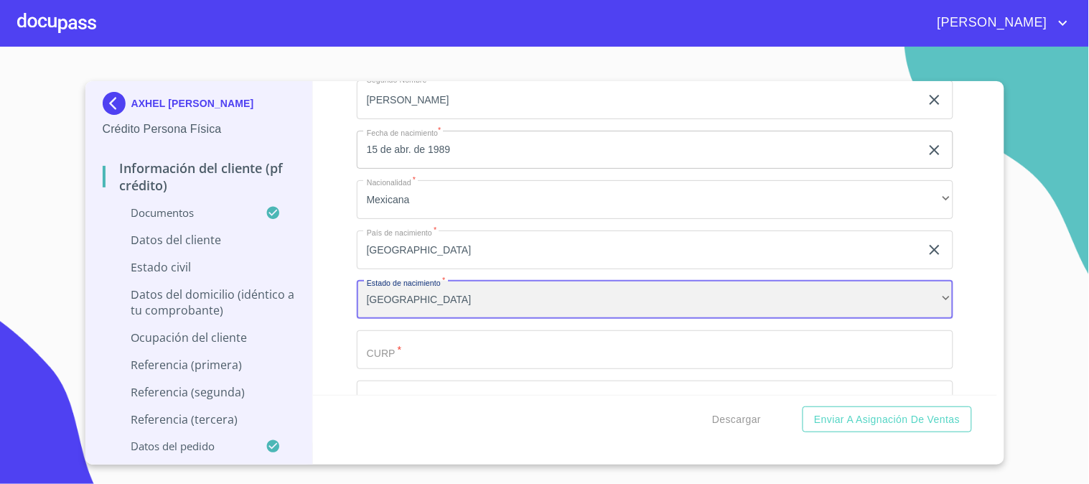
scroll to position [4944, 0]
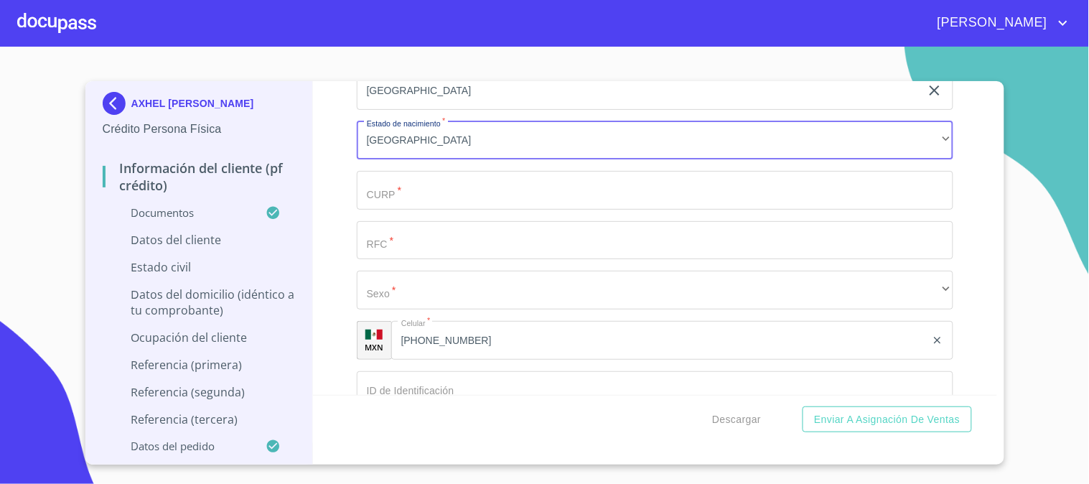
click at [464, 189] on input "Documento de identificación   *" at bounding box center [655, 190] width 596 height 39
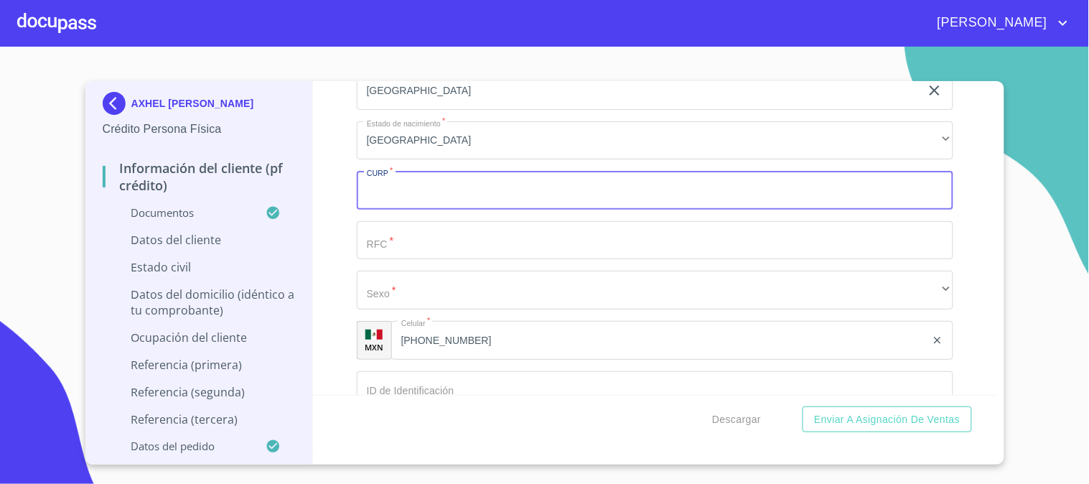
paste input "LORA890415HDFPZX08"
type input "LORA890415HDFPZX08"
click at [428, 225] on input "Documento de identificación   *" at bounding box center [655, 240] width 596 height 39
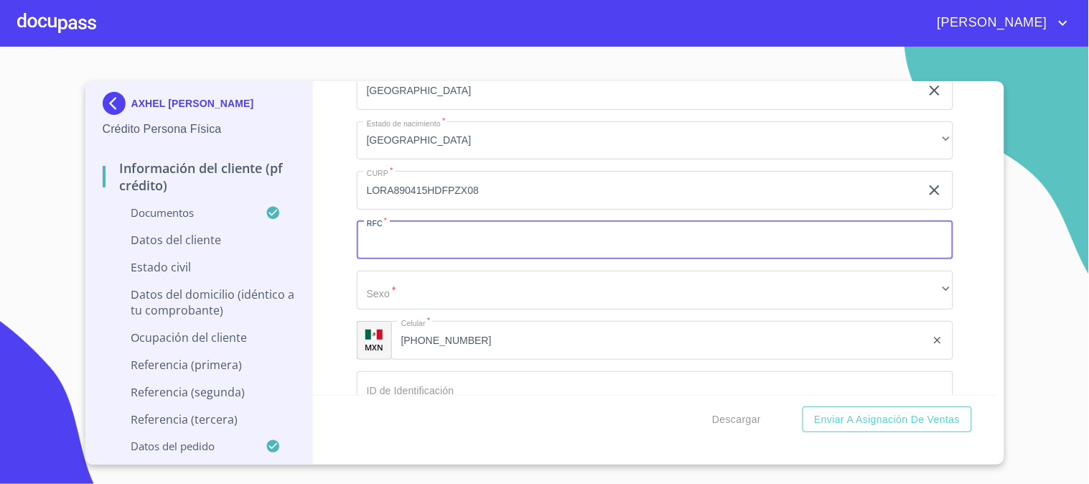
paste input "LORA890415"
type input "LORA890415429"
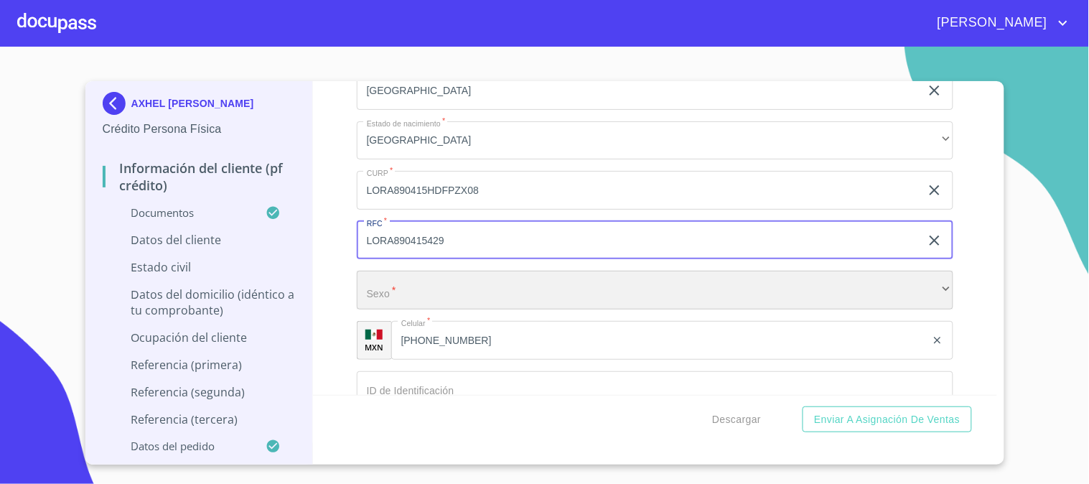
click at [543, 277] on div "​" at bounding box center [655, 290] width 596 height 39
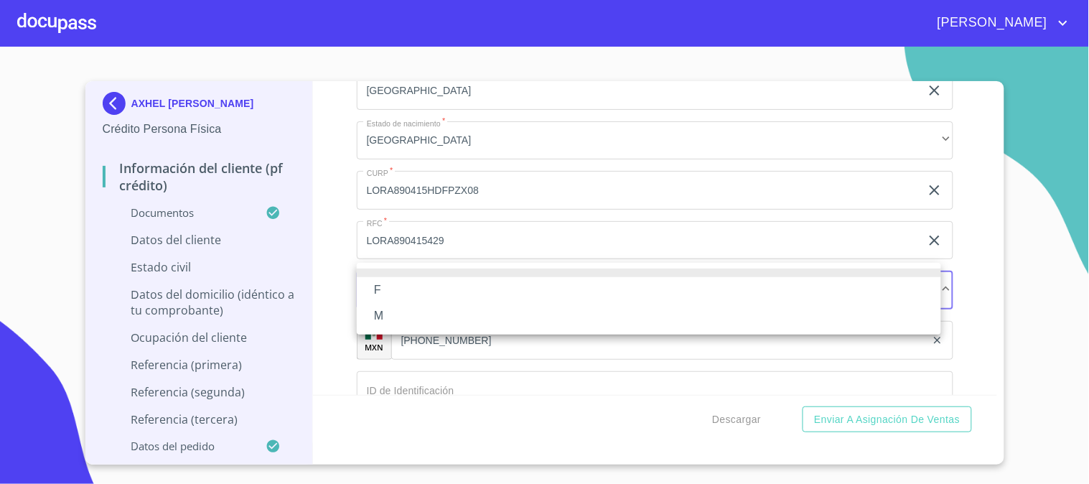
click at [540, 288] on li "F" at bounding box center [649, 290] width 584 height 26
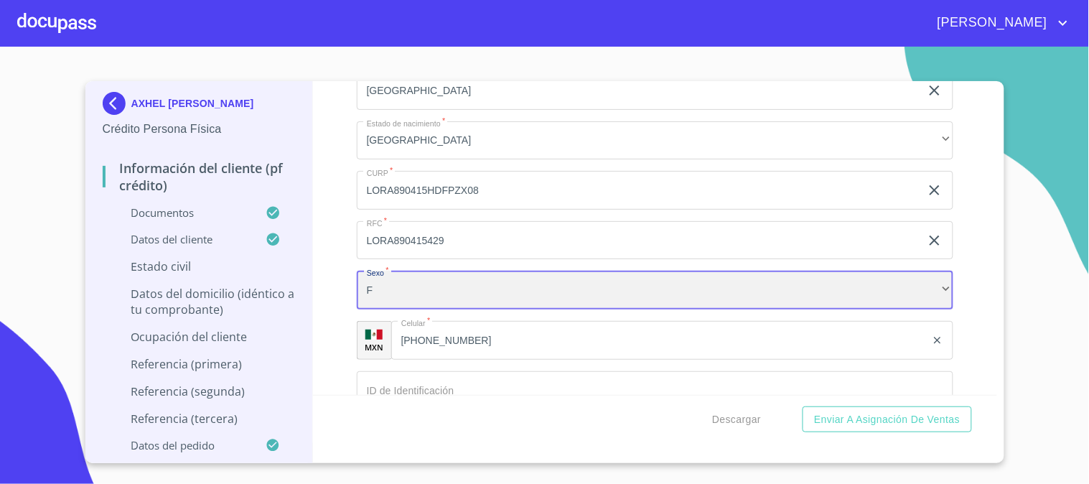
click at [540, 282] on div "F" at bounding box center [655, 290] width 596 height 39
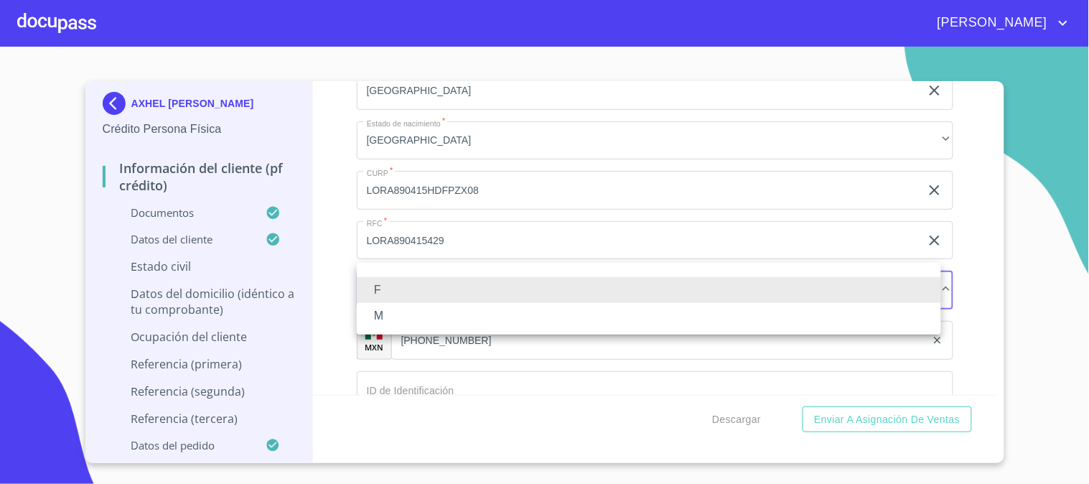
click at [510, 318] on li "M" at bounding box center [649, 316] width 584 height 26
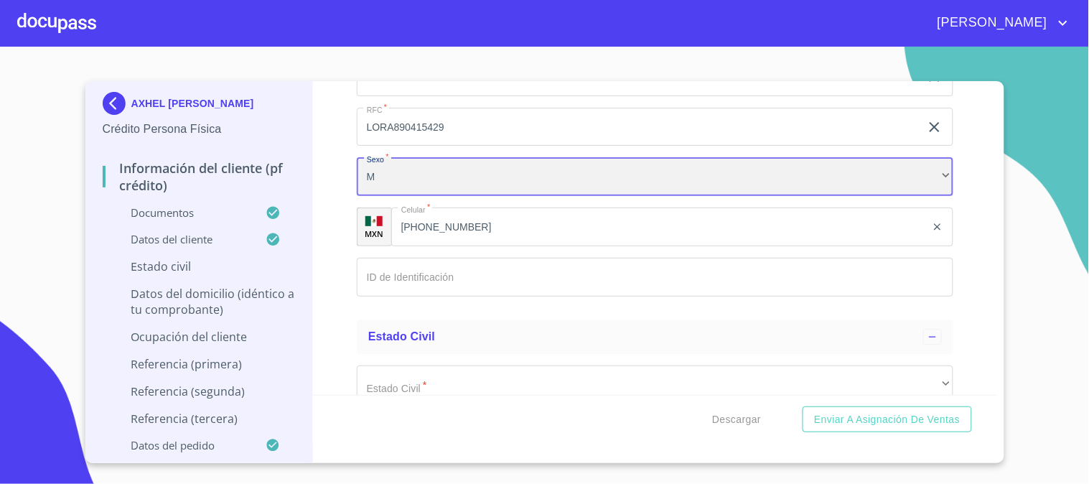
scroll to position [5104, 0]
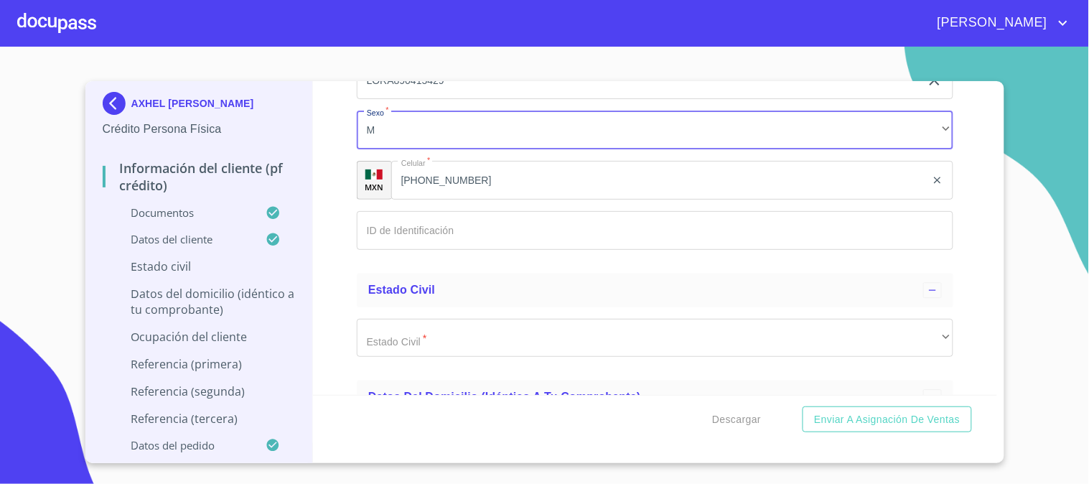
click at [490, 223] on input "Documento de identificación   *" at bounding box center [655, 230] width 596 height 39
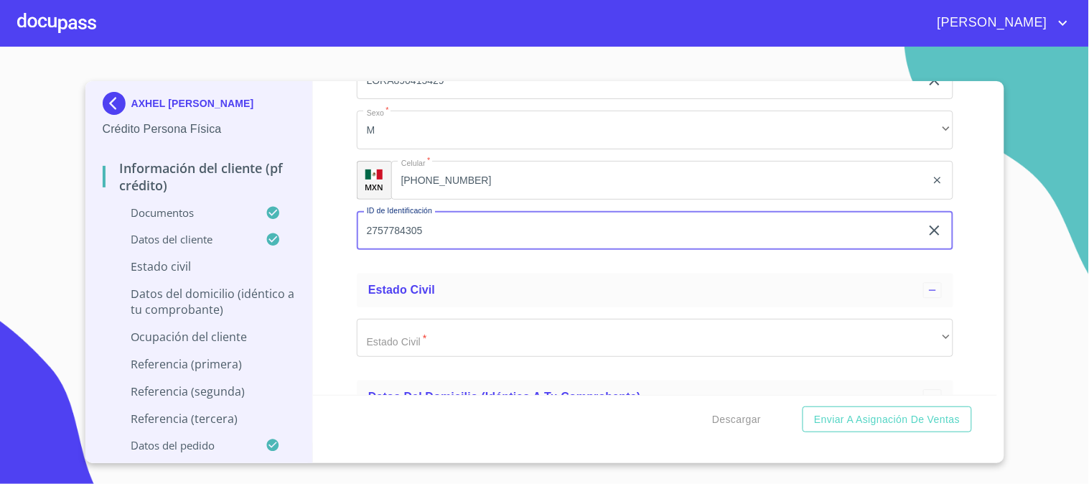
type input "2757784305"
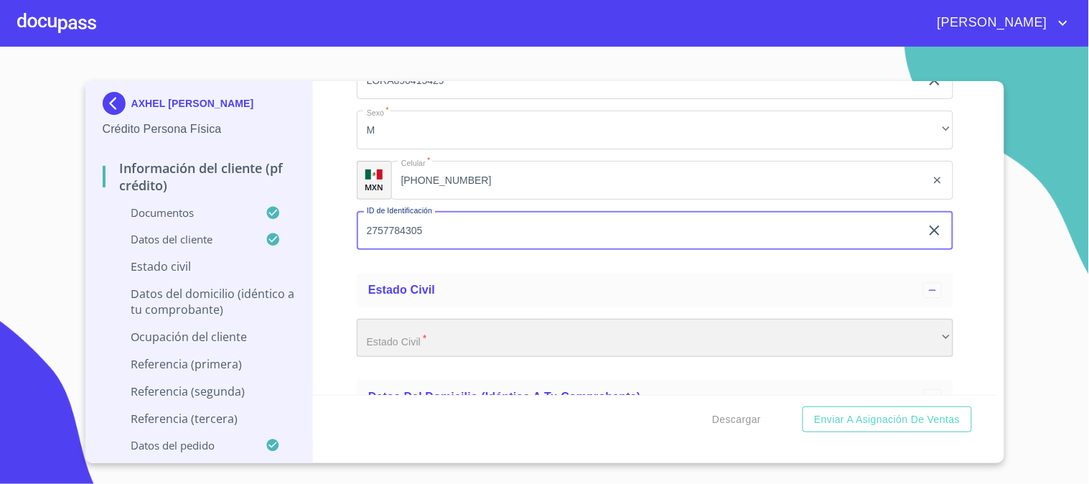
click at [499, 319] on div "​" at bounding box center [655, 338] width 596 height 39
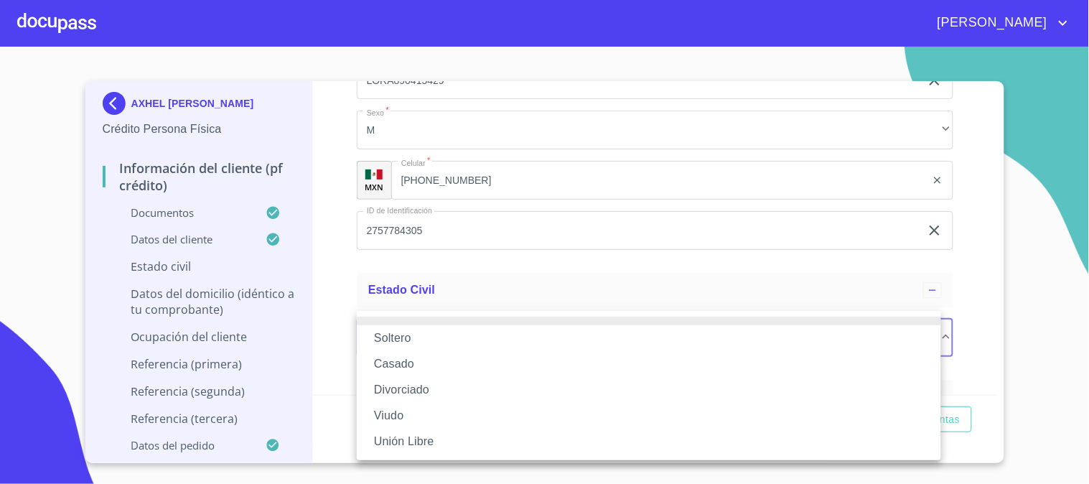
click at [496, 332] on li "Soltero" at bounding box center [649, 338] width 584 height 26
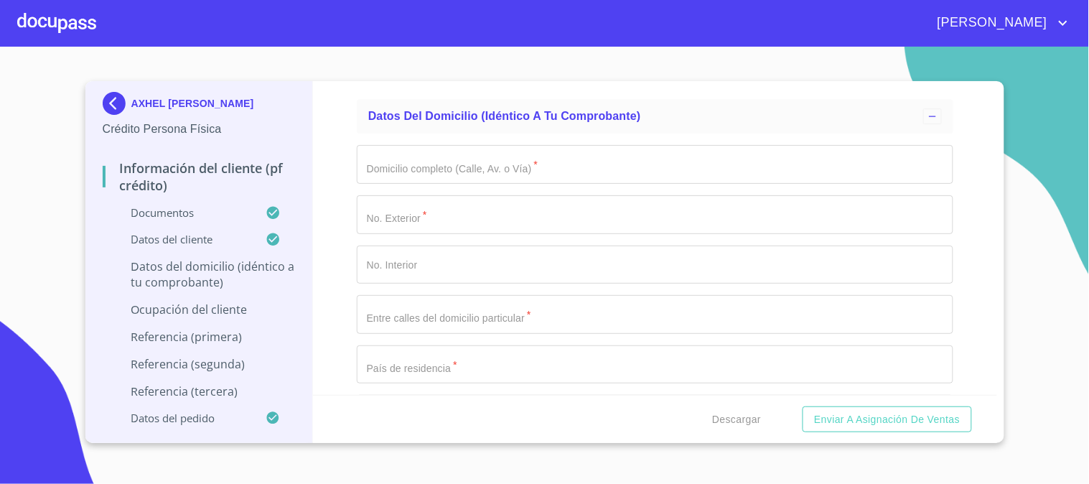
scroll to position [5422, 0]
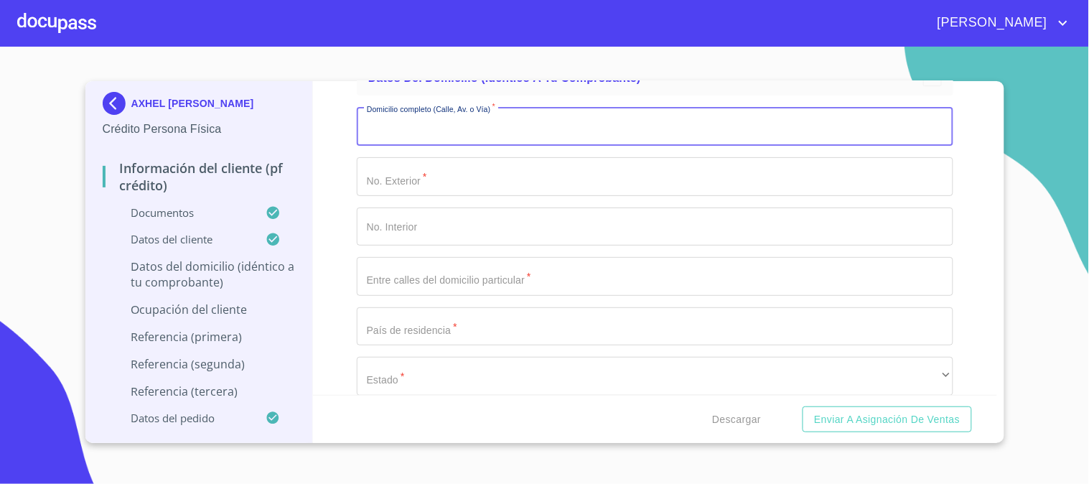
click at [500, 126] on input "Documento de identificación   *" at bounding box center [655, 126] width 596 height 39
type input "CTO BOSQUE SAUCO"
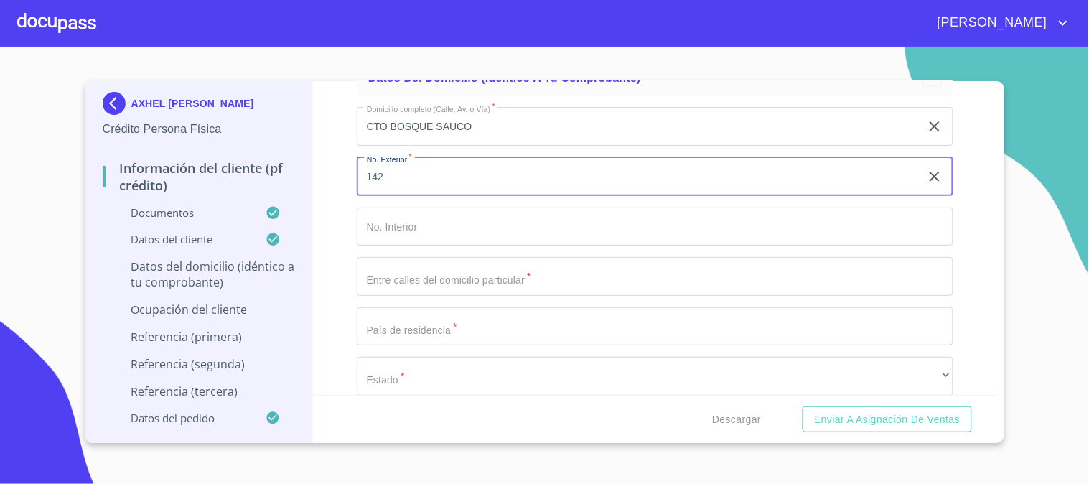
type input "142"
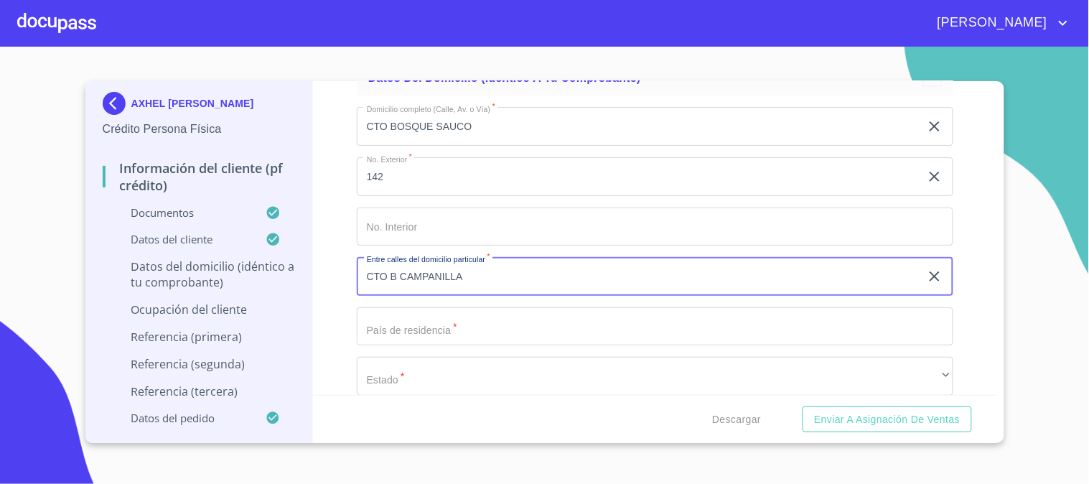
click at [398, 263] on input "CTO B CAMPANILLA" at bounding box center [638, 276] width 563 height 39
type input "CTO B Y CAMPANILLA"
click at [427, 310] on input "Documento de identificación   *" at bounding box center [655, 326] width 596 height 39
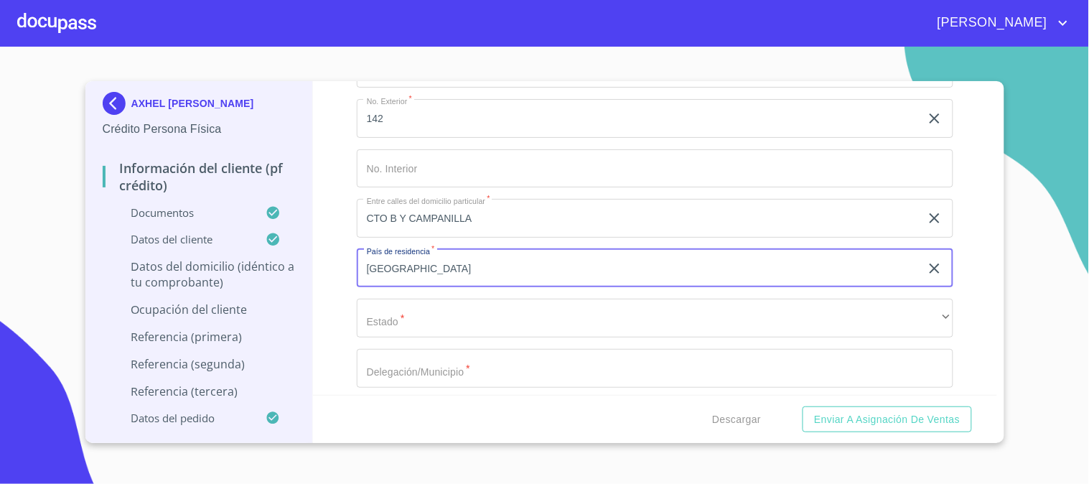
scroll to position [5502, 0]
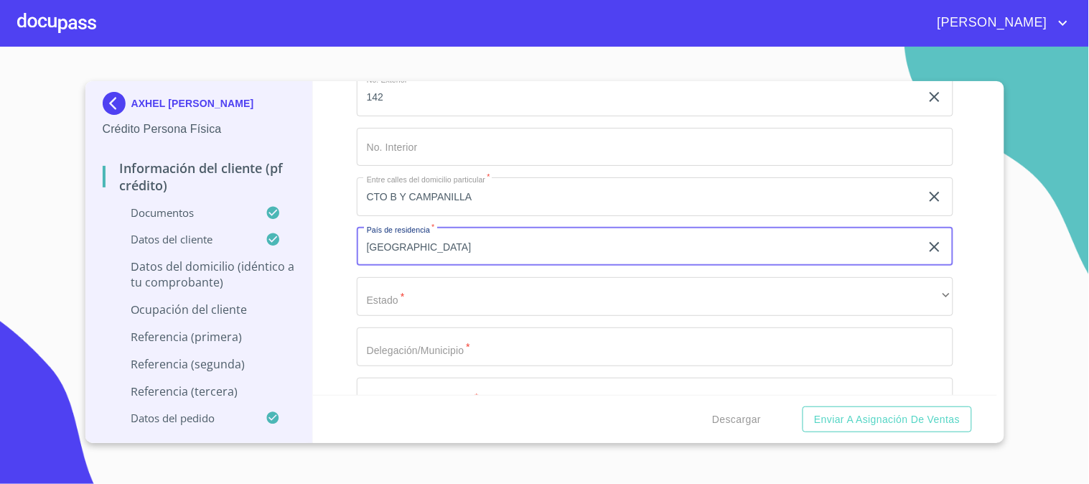
type input "[GEOGRAPHIC_DATA]"
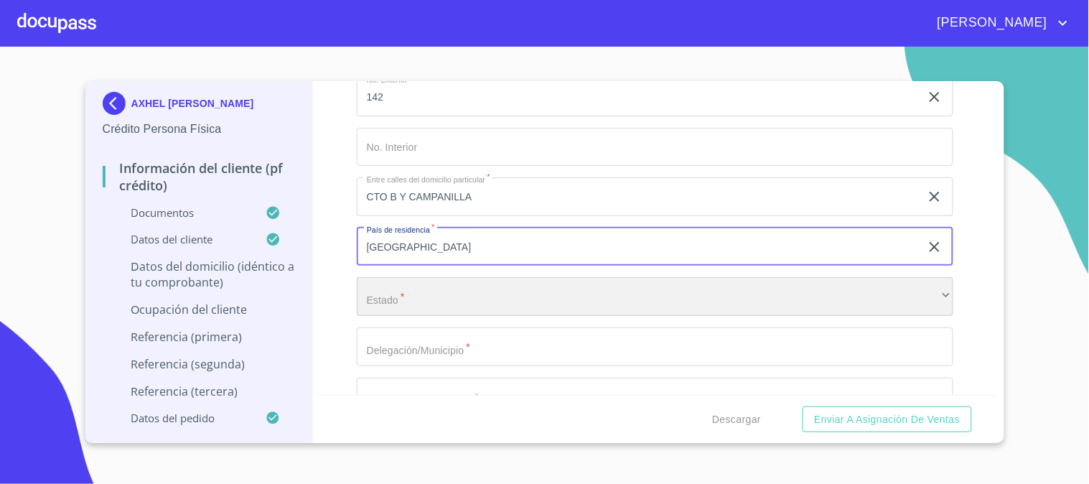
click at [420, 287] on div "​" at bounding box center [655, 296] width 596 height 39
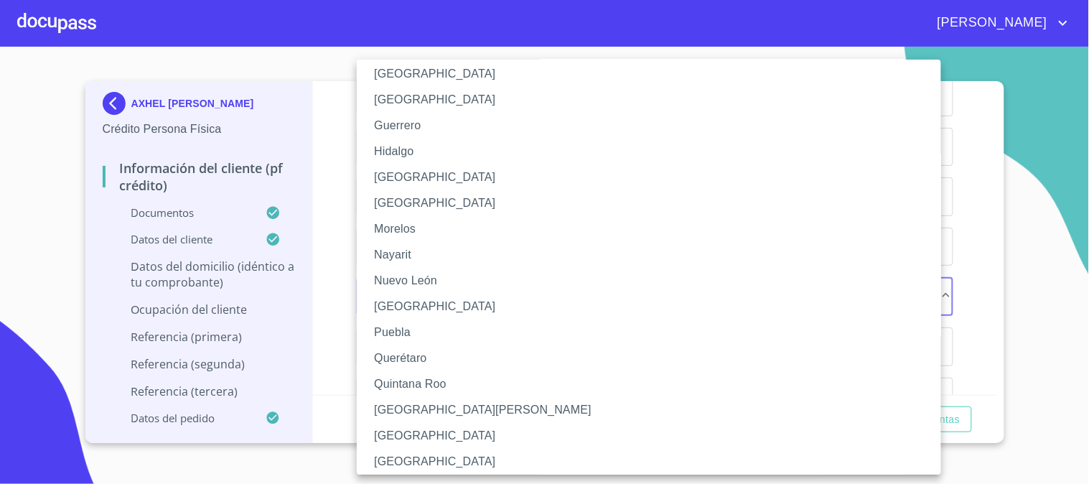
scroll to position [192, 0]
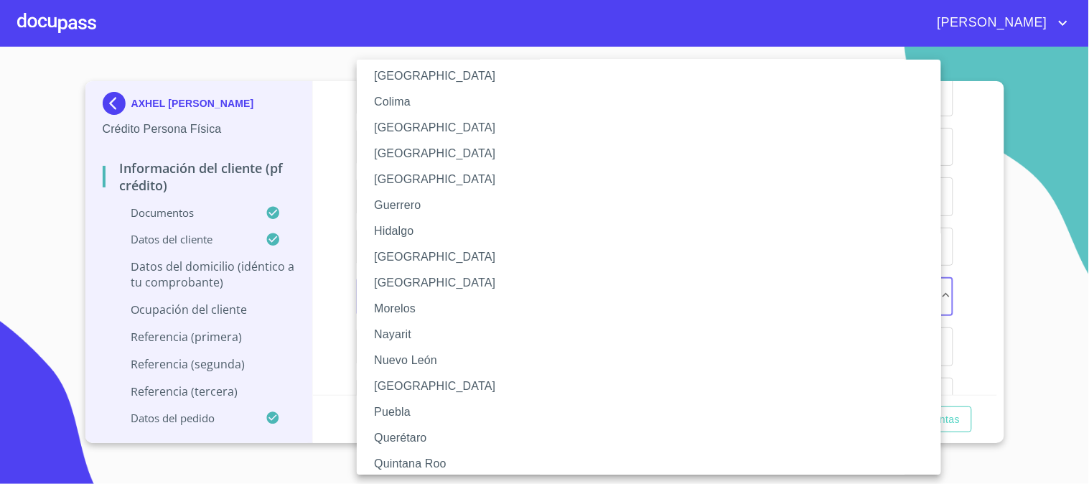
click at [416, 183] on li "[GEOGRAPHIC_DATA]" at bounding box center [655, 180] width 596 height 26
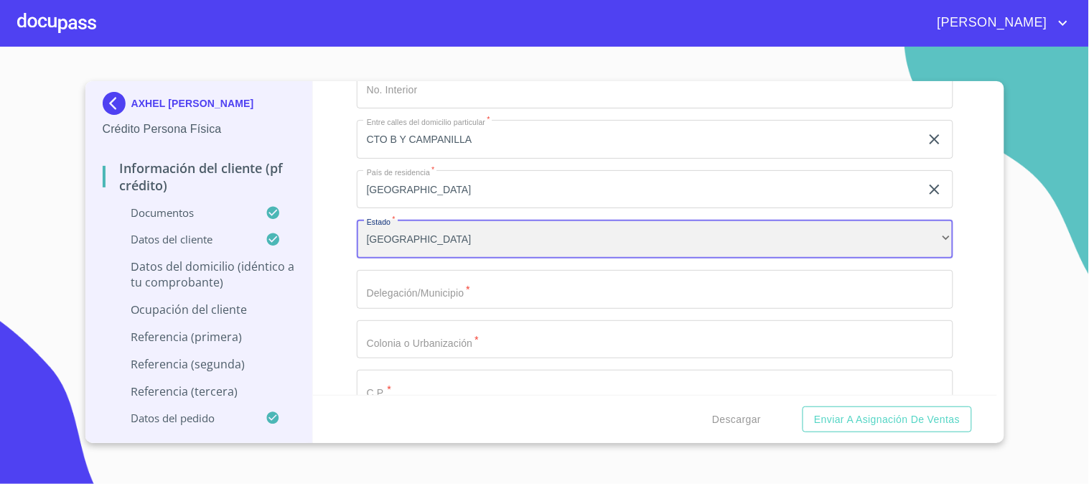
scroll to position [5582, 0]
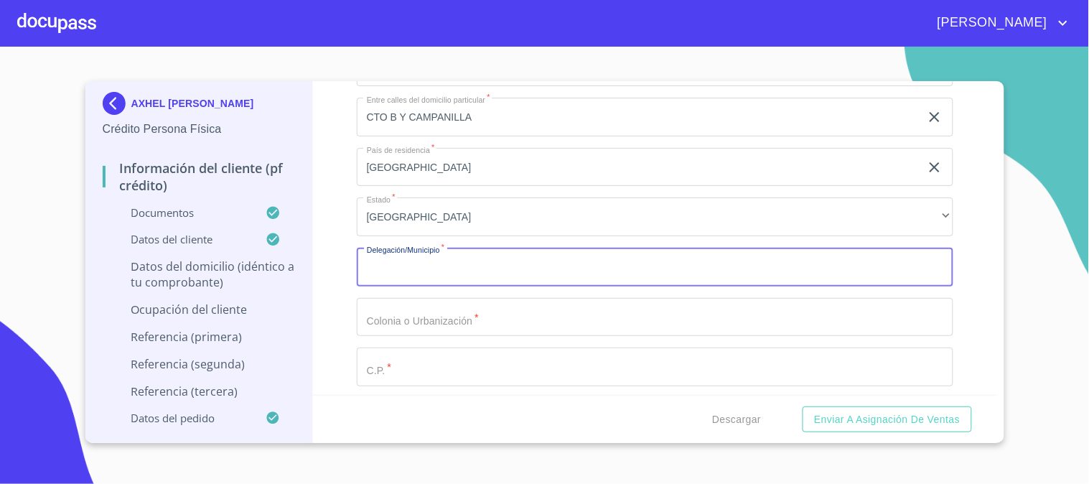
click at [420, 254] on input "Documento de identificación   *" at bounding box center [655, 267] width 596 height 39
type input "[PERSON_NAME]"
click at [428, 298] on input "Documento de identificación   *" at bounding box center [655, 317] width 596 height 39
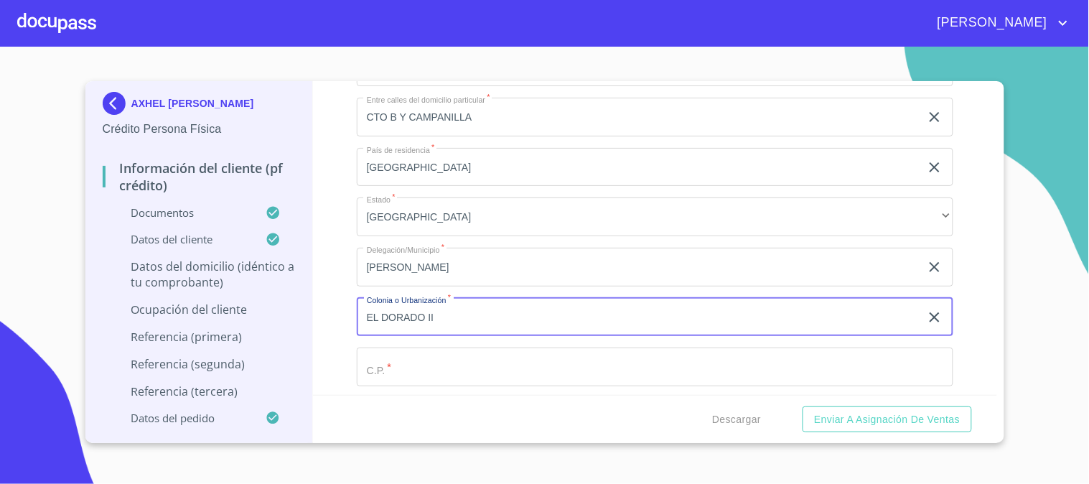
scroll to position [5661, 0]
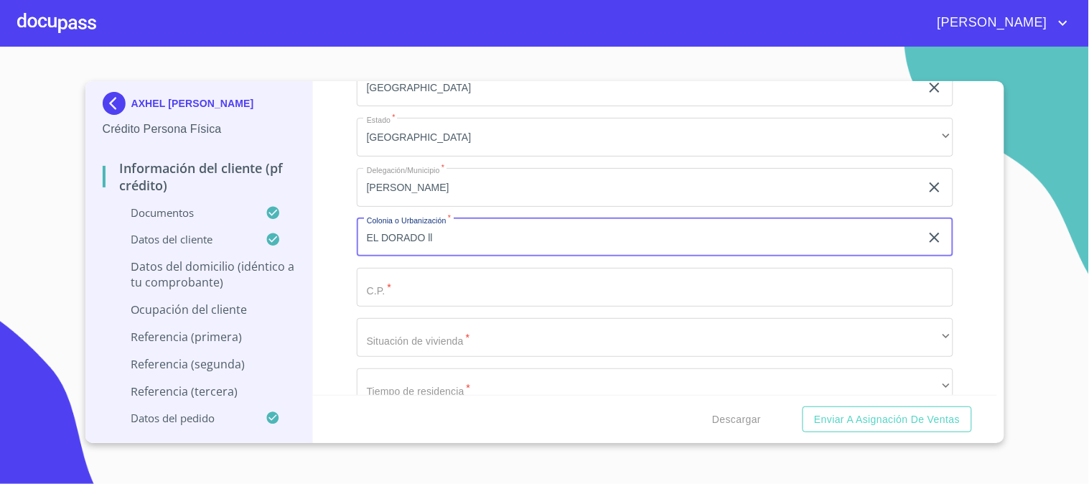
type input "EL DORADO ll"
click at [551, 277] on input "Documento de identificación   *" at bounding box center [655, 287] width 596 height 39
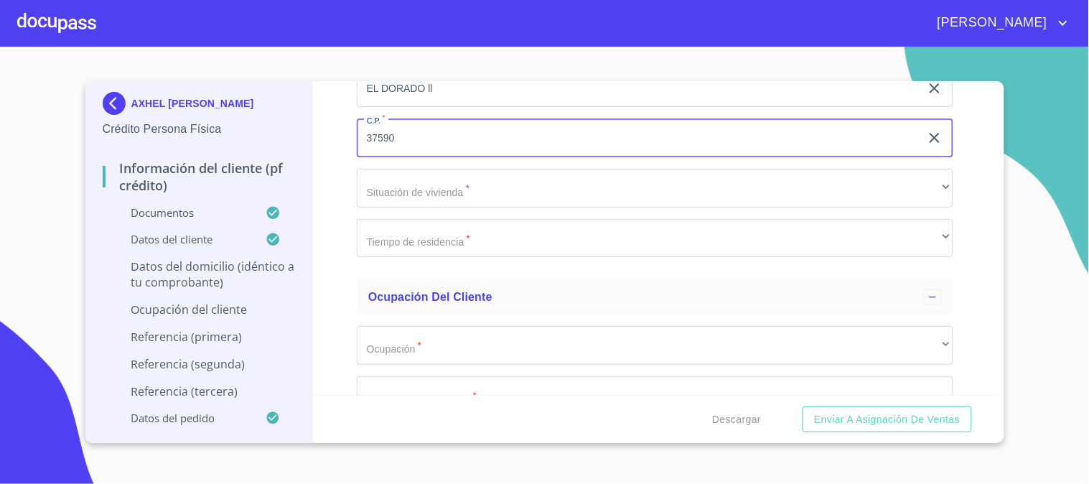
scroll to position [5821, 0]
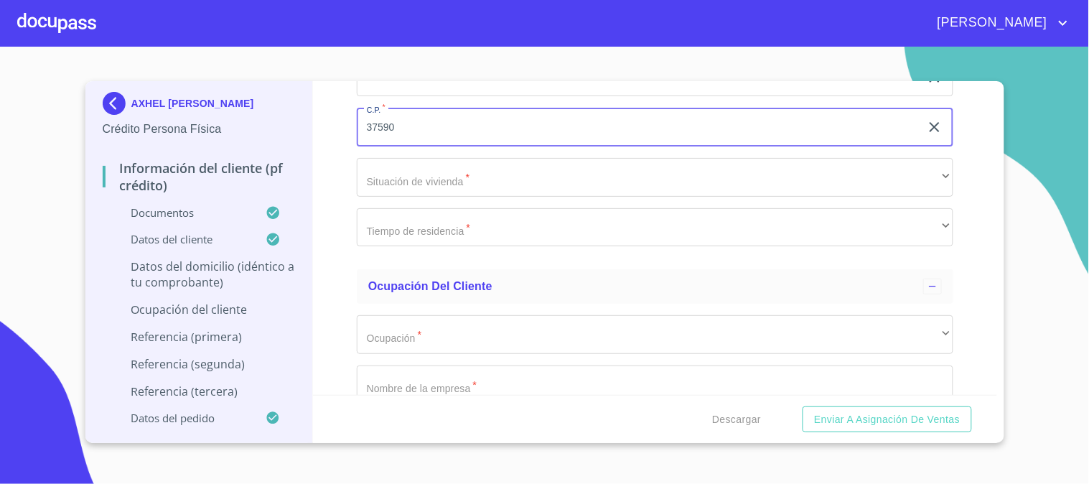
type input "37590"
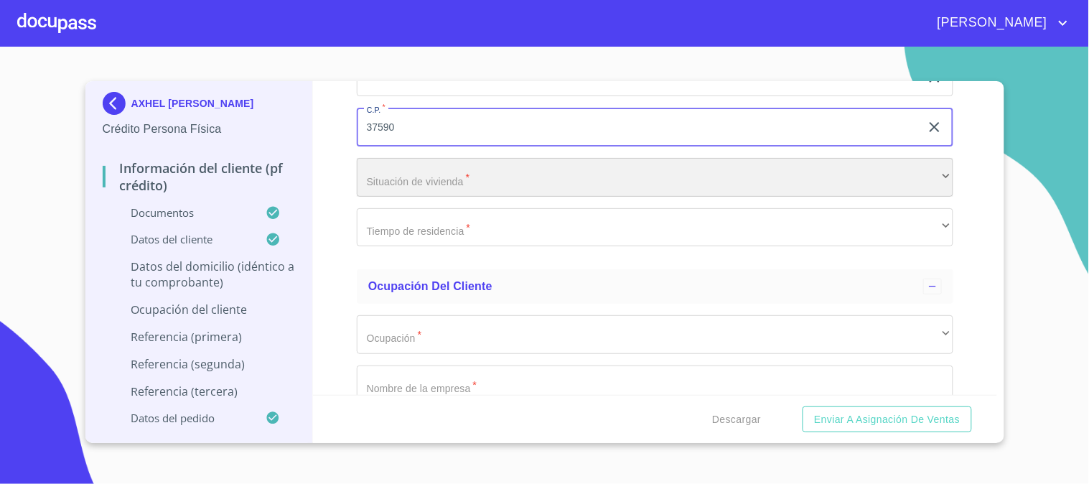
click at [499, 172] on div "​" at bounding box center [655, 177] width 596 height 39
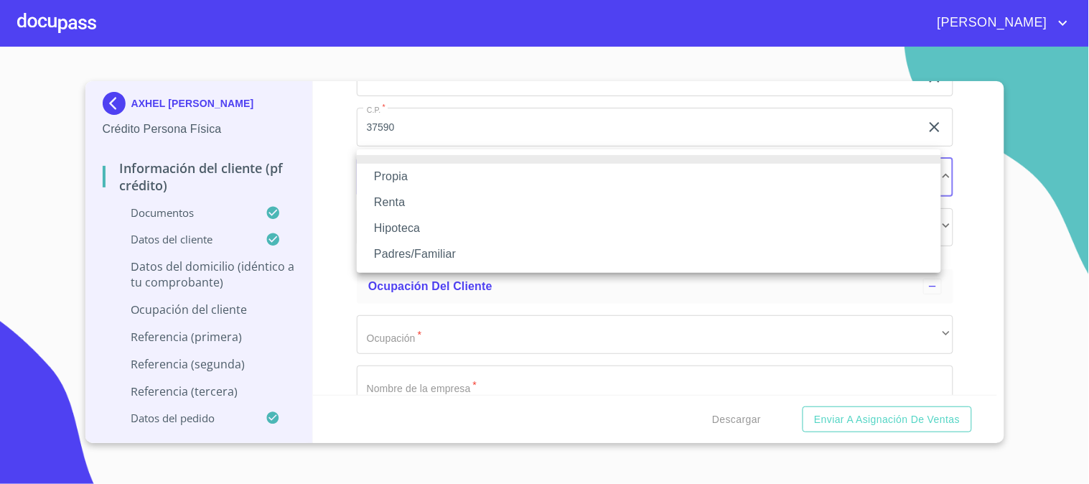
click at [501, 182] on li "Propia" at bounding box center [649, 177] width 584 height 26
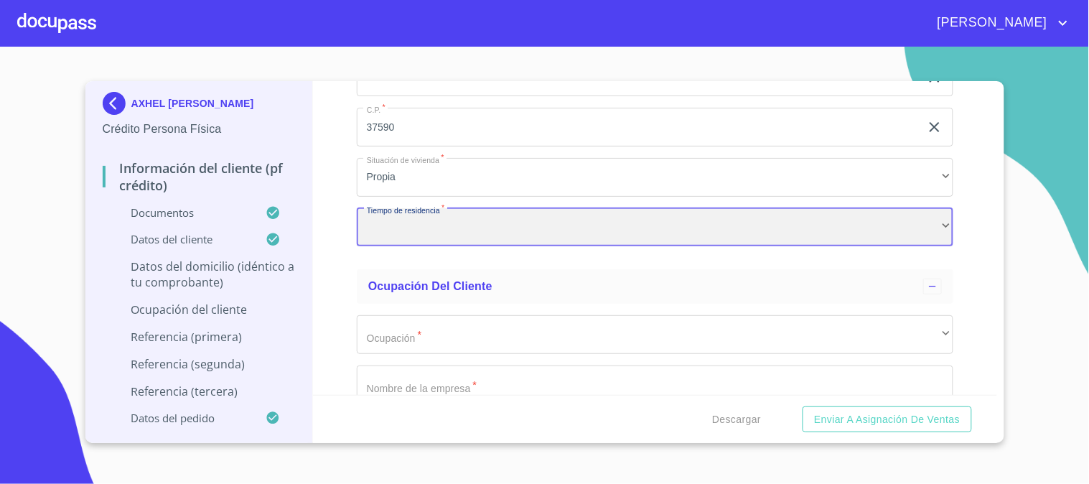
click at [510, 210] on div "​" at bounding box center [655, 227] width 596 height 39
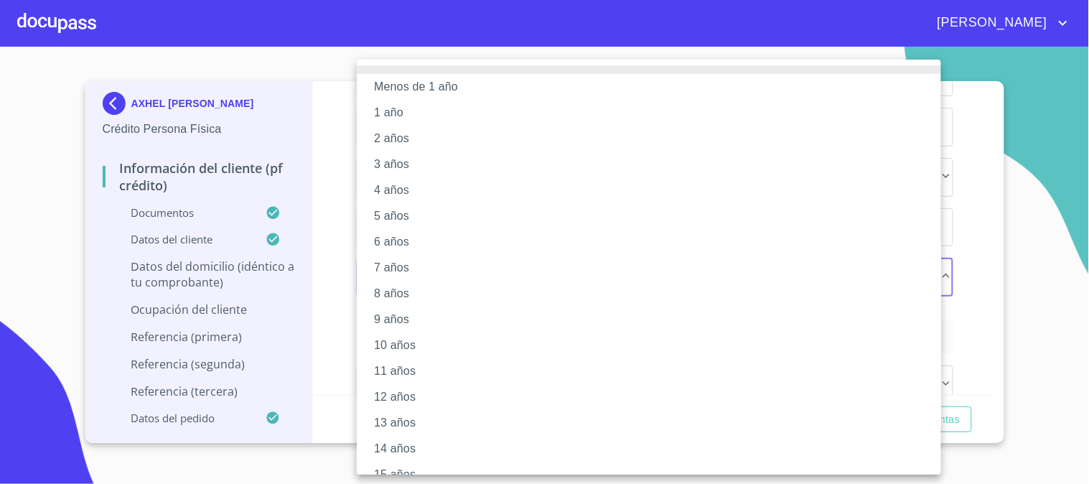
click at [416, 155] on li "3 años" at bounding box center [655, 164] width 596 height 26
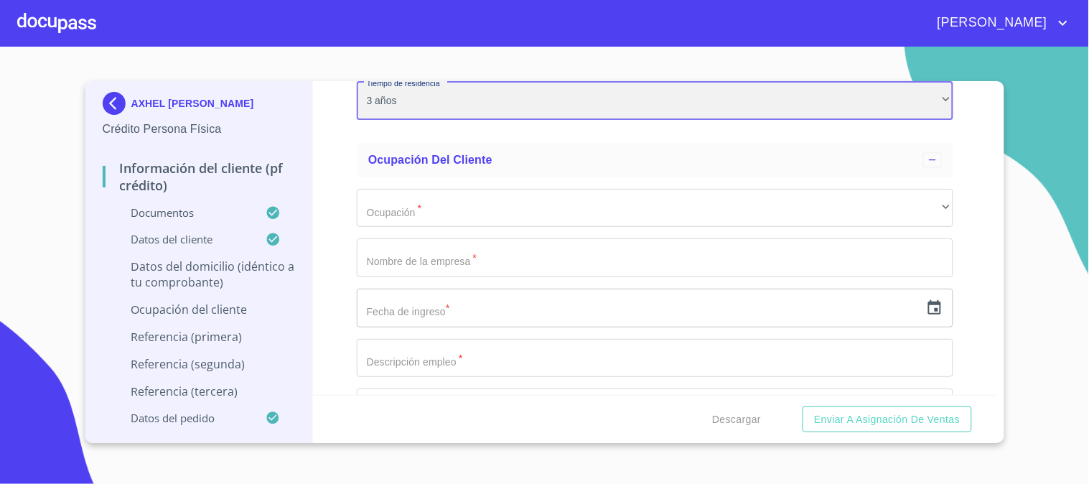
scroll to position [6060, 0]
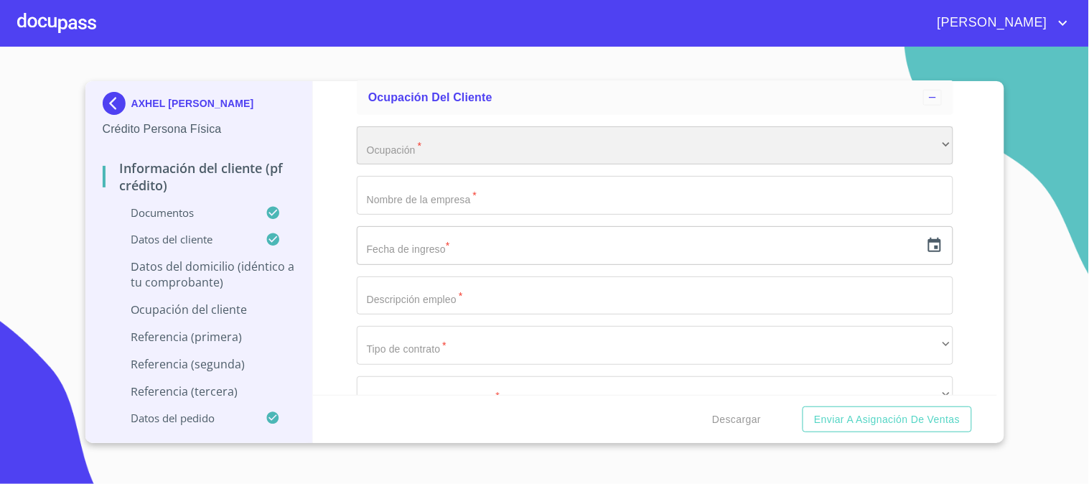
click at [451, 144] on div "​" at bounding box center [655, 145] width 596 height 39
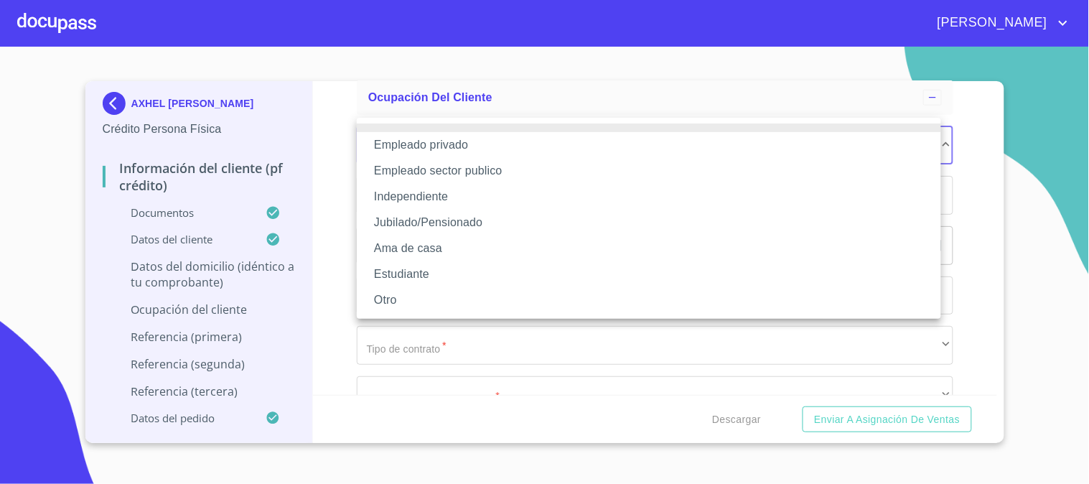
click at [449, 149] on li "Empleado privado" at bounding box center [649, 145] width 584 height 26
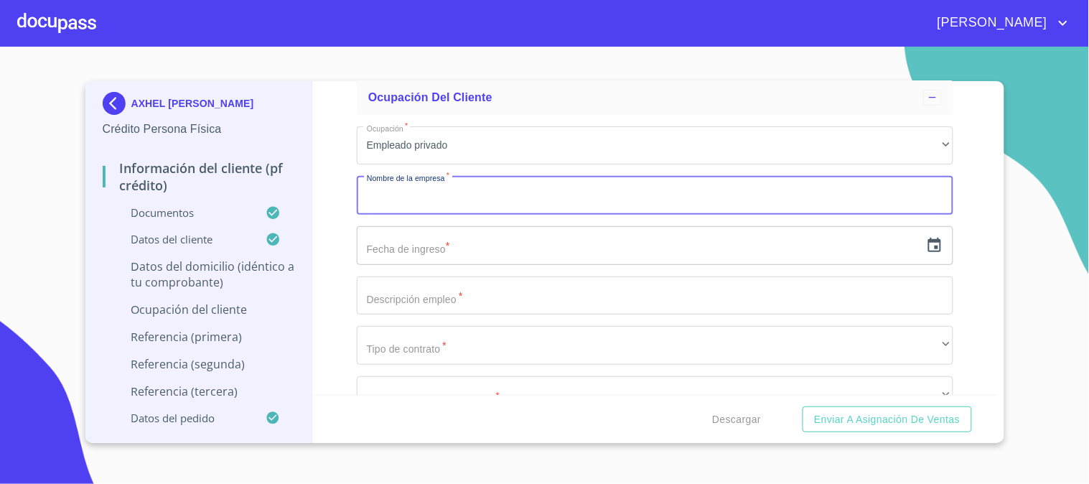
click at [439, 182] on input "Documento de identificación   *" at bounding box center [655, 195] width 596 height 39
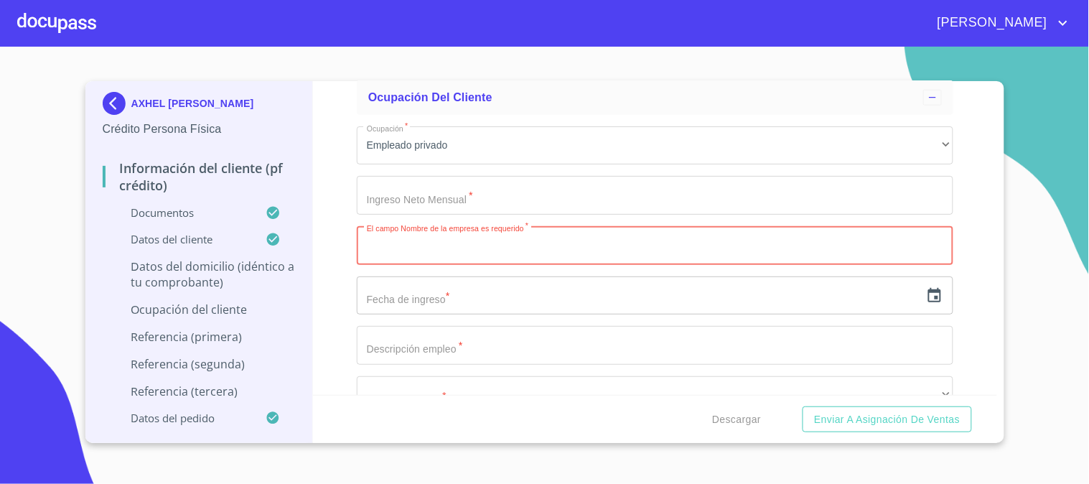
click at [511, 232] on input "Documento de identificación   *" at bounding box center [655, 245] width 596 height 39
type input "43000"
click at [543, 280] on input "text" at bounding box center [638, 295] width 563 height 39
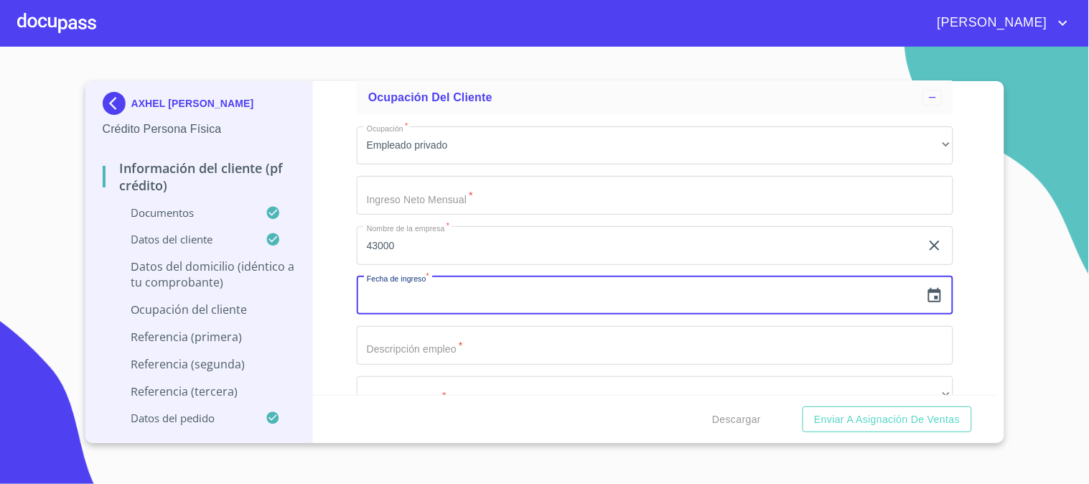
click at [538, 245] on input "43000" at bounding box center [638, 245] width 563 height 39
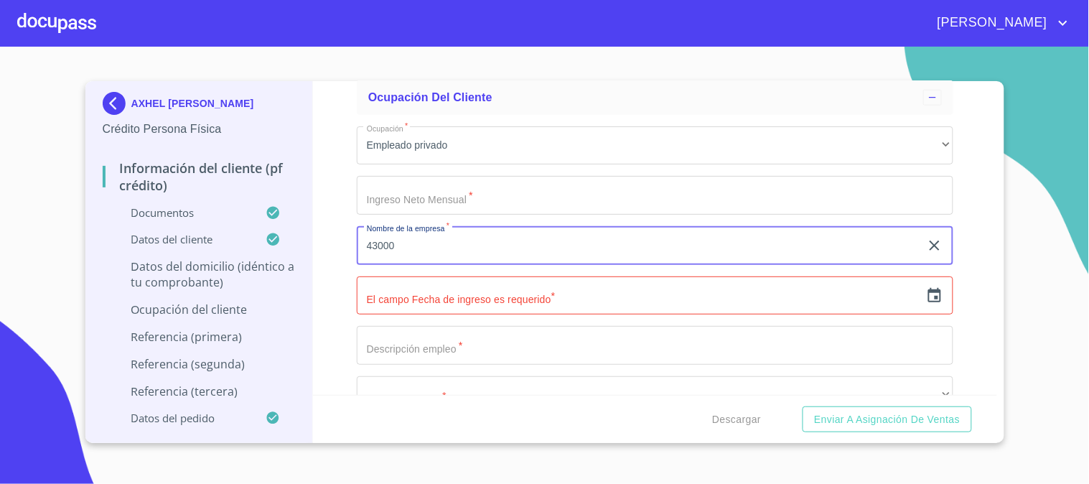
click at [538, 245] on input "43000" at bounding box center [638, 245] width 563 height 39
paste input "VIVA AEROBUS"
type input "VIVA AEROBUS"
click at [522, 190] on input "Documento de identificación   *" at bounding box center [655, 195] width 596 height 39
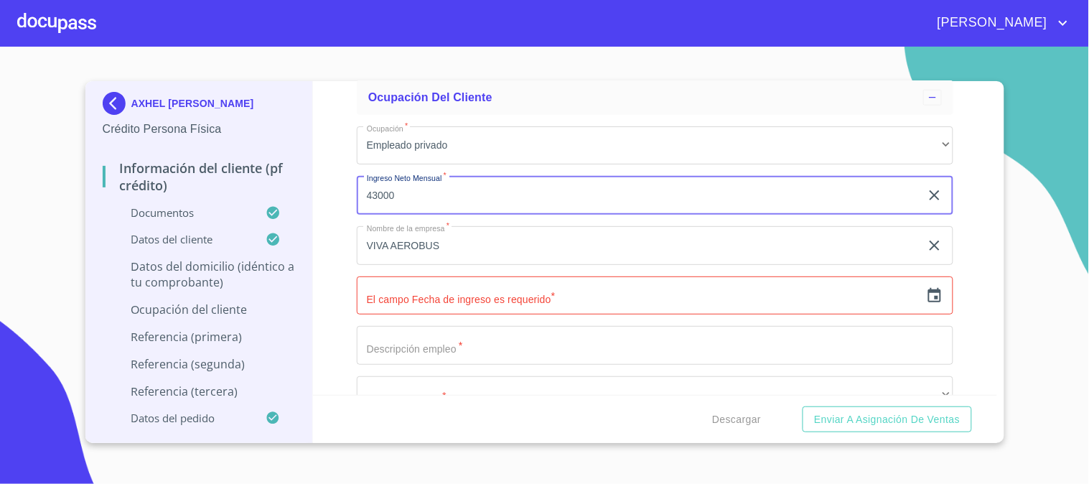
type input "43000"
click at [426, 334] on input "Documento de identificación   *" at bounding box center [655, 345] width 596 height 39
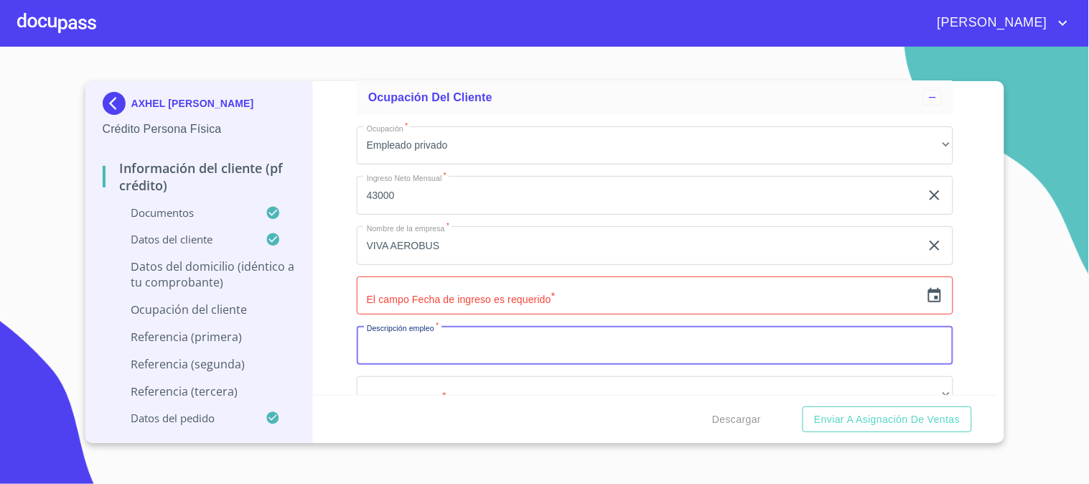
click at [928, 288] on icon "button" at bounding box center [934, 295] width 13 height 14
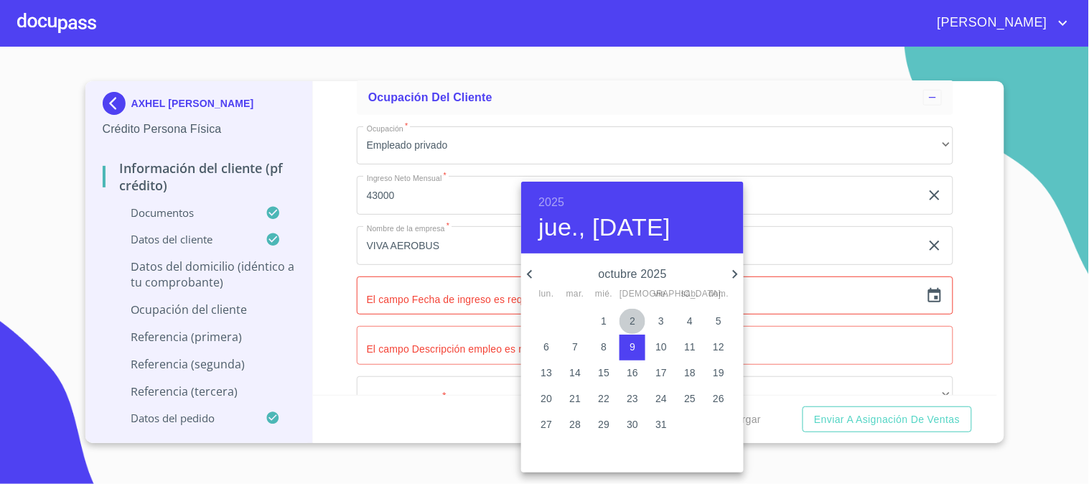
click at [633, 316] on p "2" at bounding box center [632, 321] width 6 height 14
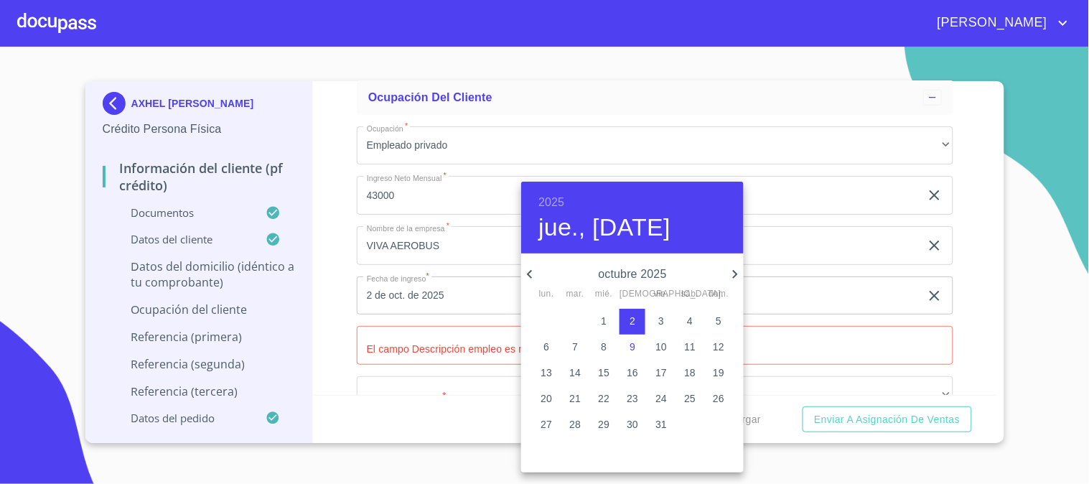
click at [550, 198] on h6 "2025" at bounding box center [551, 202] width 26 height 20
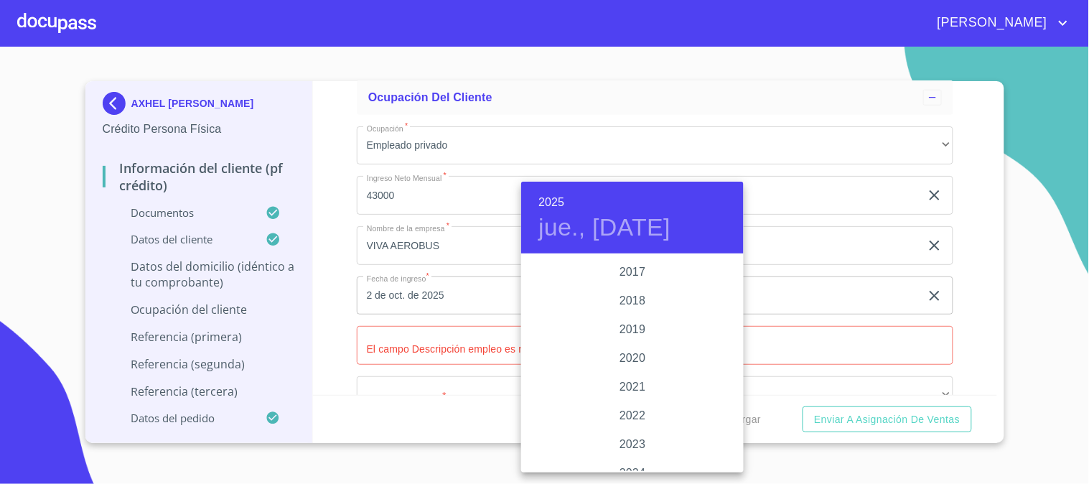
scroll to position [2625, 0]
click at [646, 283] on div "2017" at bounding box center [632, 286] width 222 height 29
type input "2 de oct. de 2017"
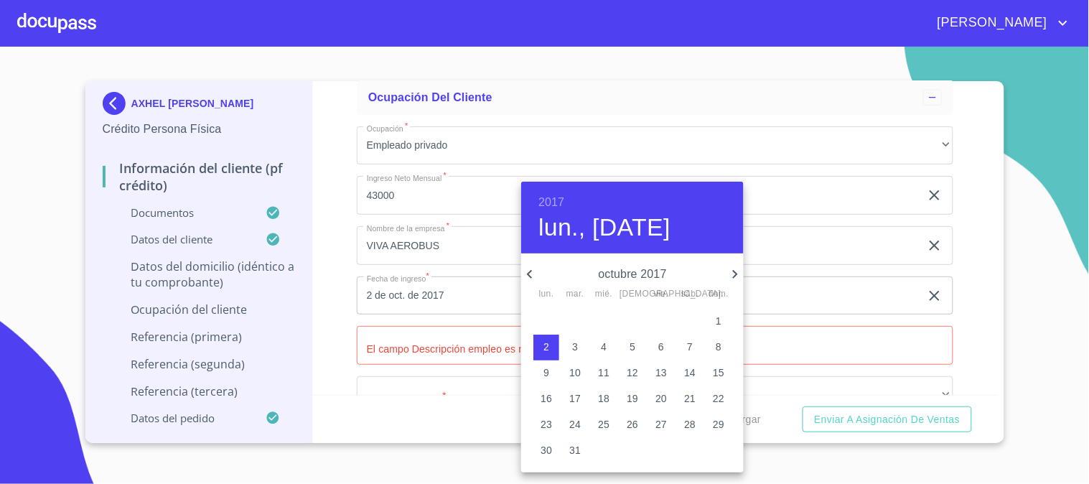
click at [307, 252] on div at bounding box center [544, 242] width 1089 height 484
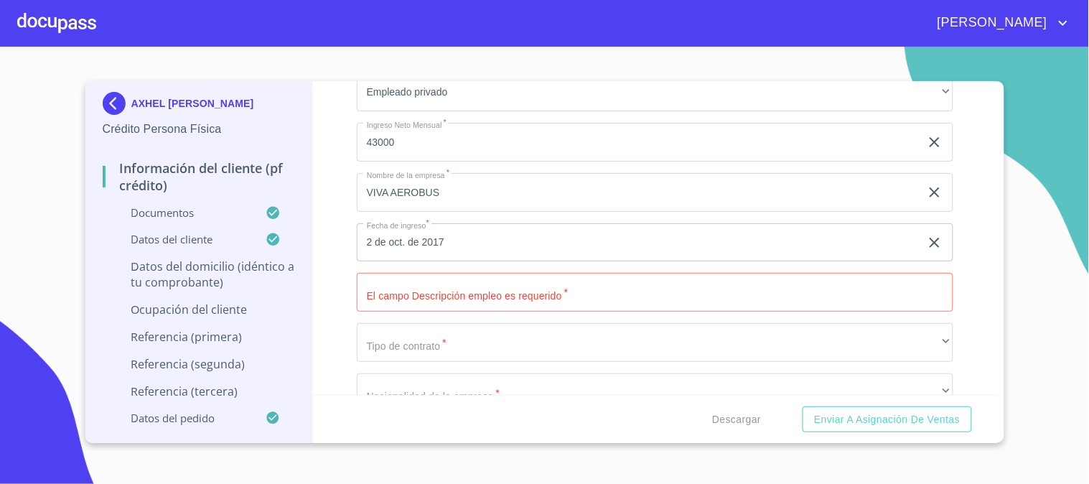
scroll to position [6140, 0]
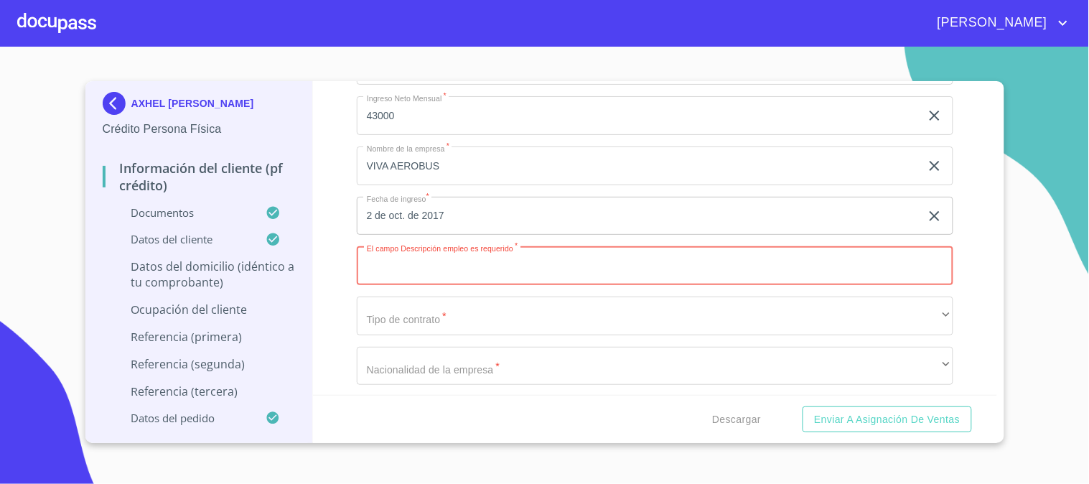
click at [601, 246] on input "Documento de identificación   *" at bounding box center [655, 265] width 596 height 39
type input "e"
type input "ESTANDARIZACION Y PROCESOS"
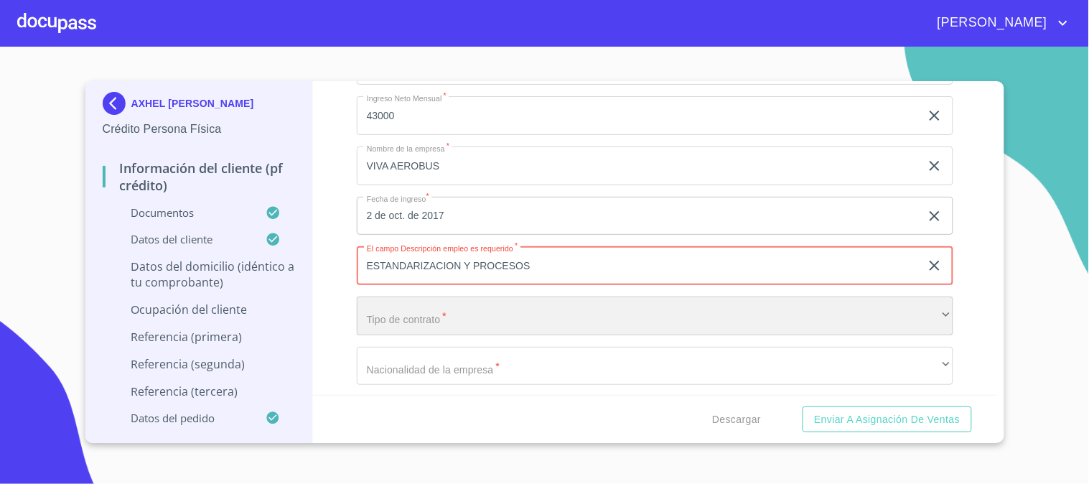
click at [574, 296] on div "​" at bounding box center [655, 315] width 596 height 39
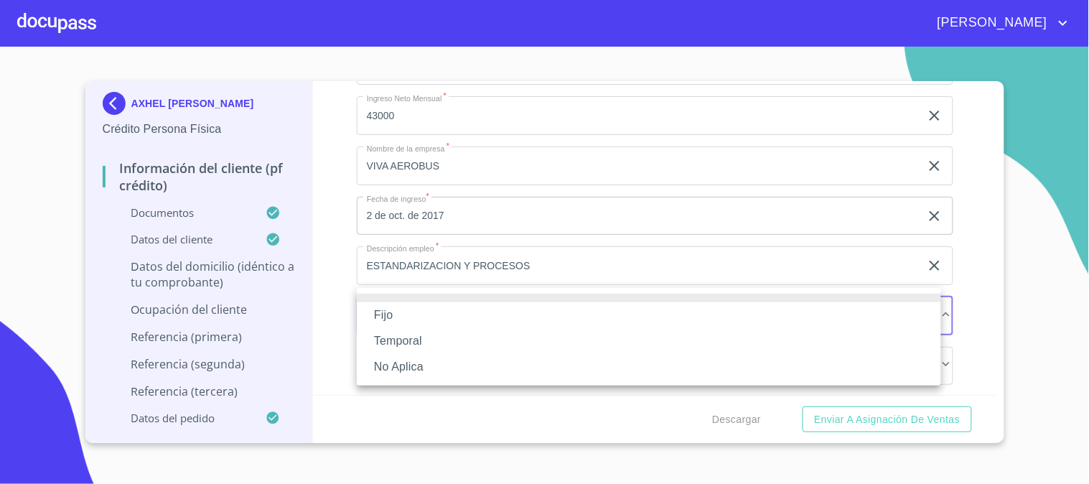
click at [461, 318] on li "Fijo" at bounding box center [649, 315] width 584 height 26
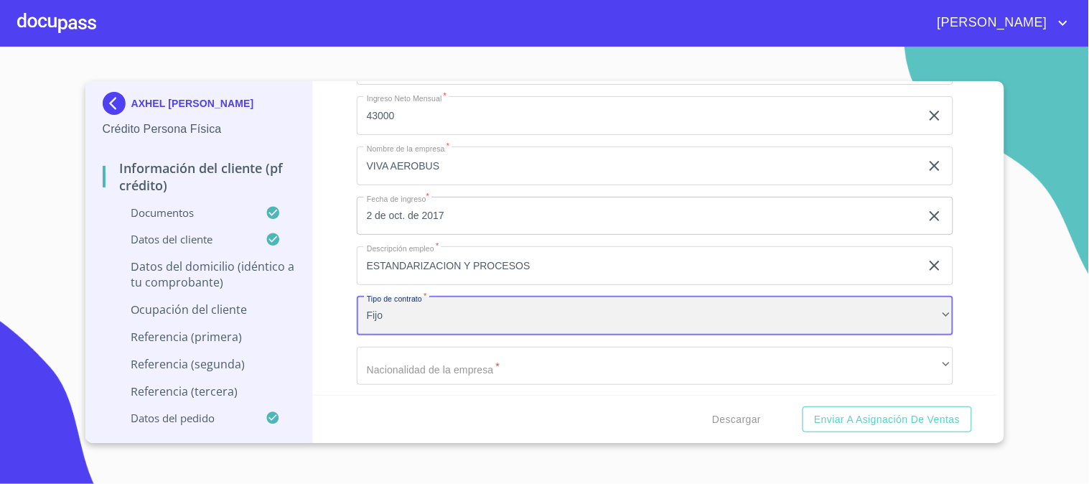
scroll to position [6220, 0]
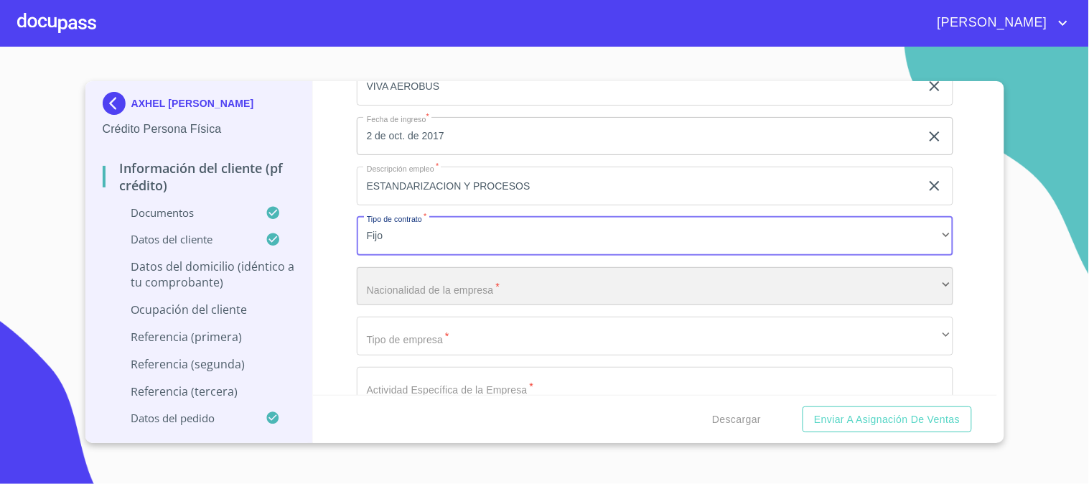
click at [482, 283] on div "​" at bounding box center [655, 286] width 596 height 39
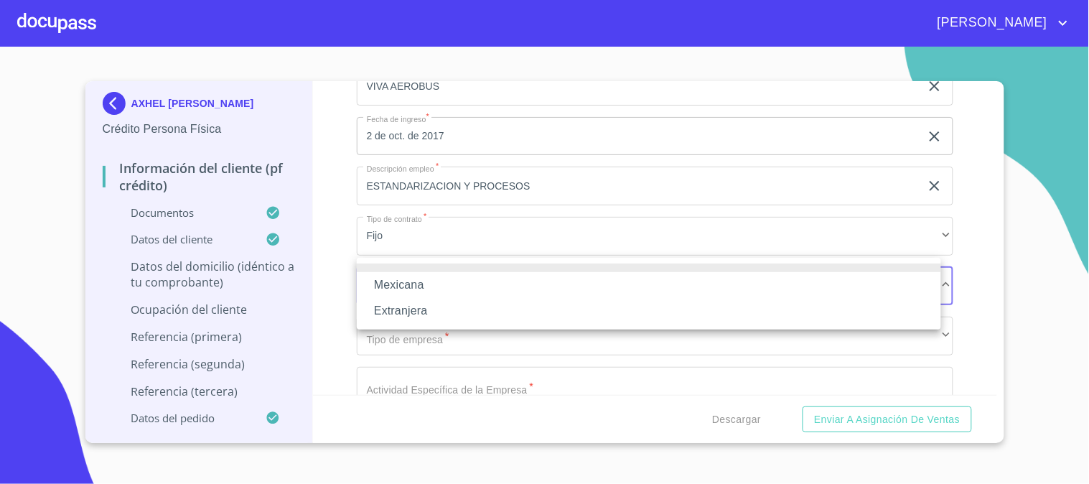
click at [486, 286] on li "Mexicana" at bounding box center [649, 285] width 584 height 26
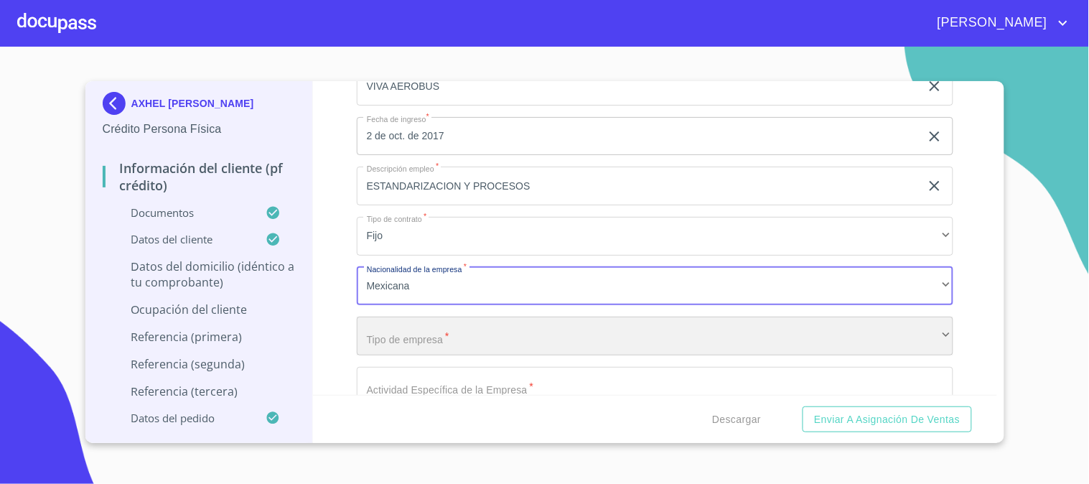
click at [482, 328] on div "​" at bounding box center [655, 336] width 596 height 39
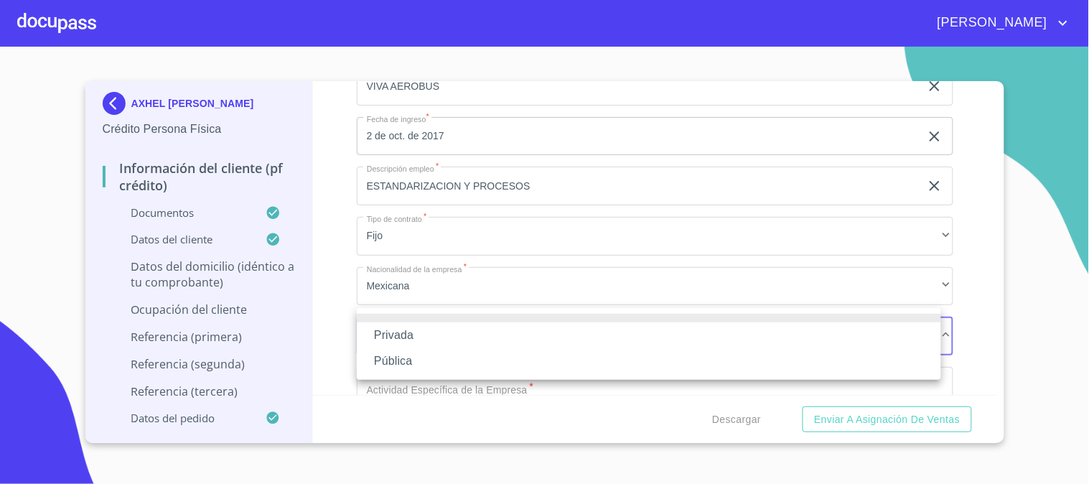
click at [477, 336] on li "Privada" at bounding box center [649, 335] width 584 height 26
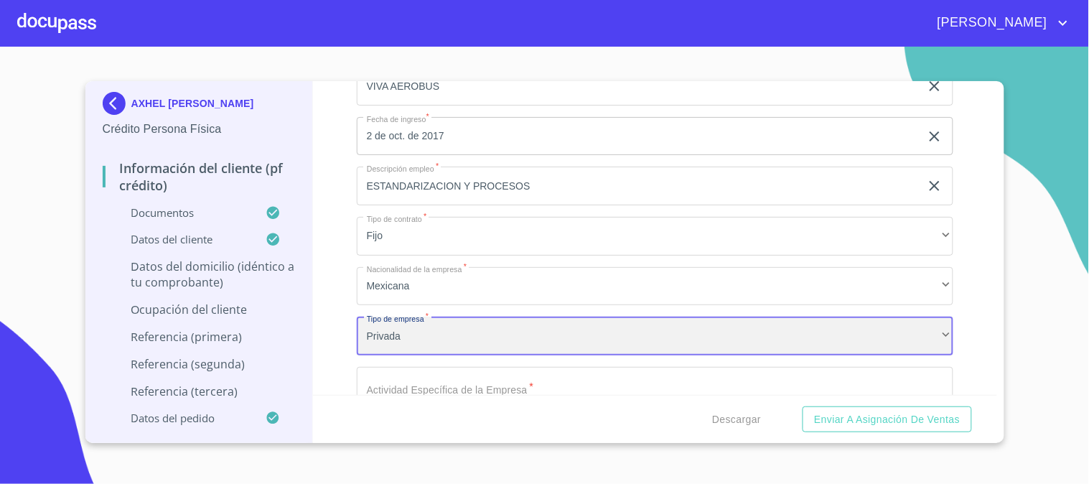
scroll to position [6459, 0]
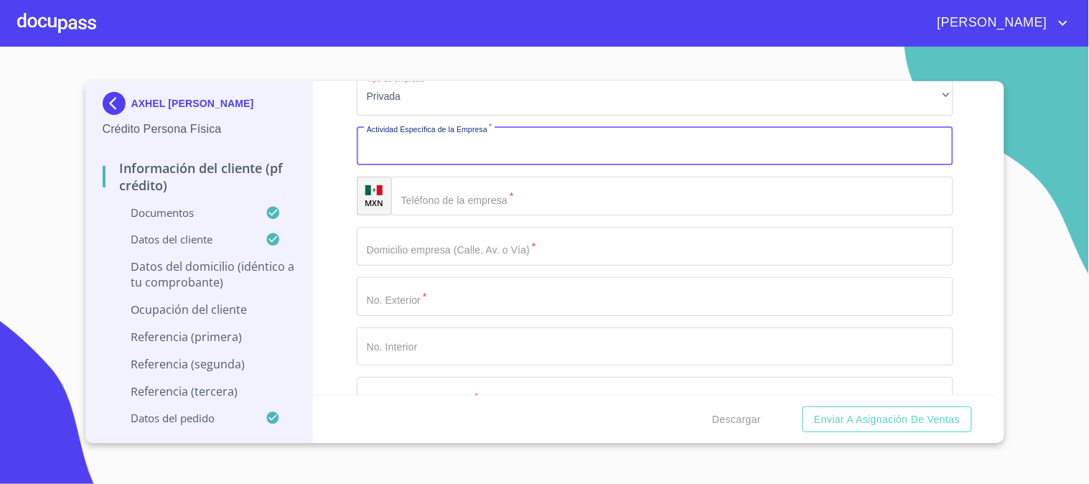
click at [511, 144] on input "Documento de identificación   *" at bounding box center [655, 146] width 596 height 39
type input "AEREOLINA"
click at [512, 177] on input "Documento de identificación   *" at bounding box center [672, 196] width 562 height 39
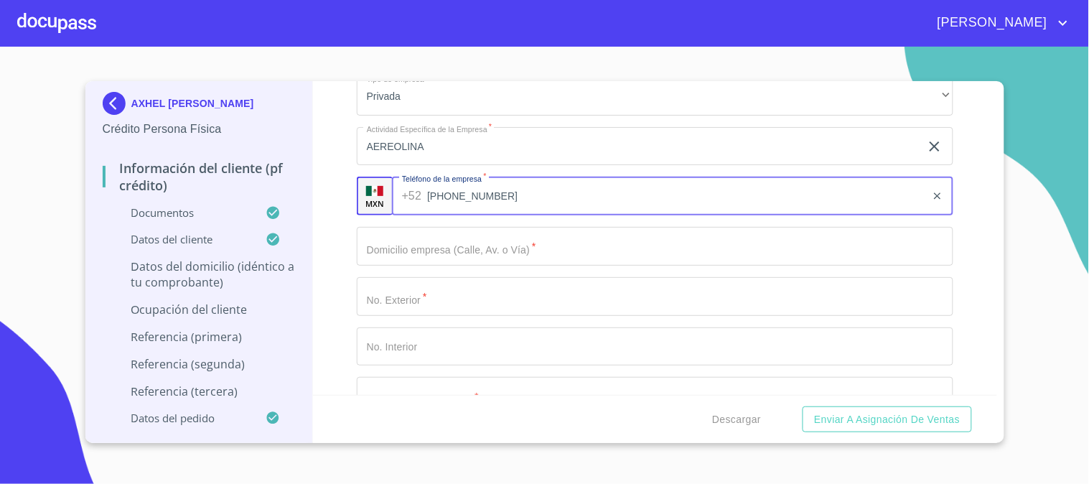
type input "[PHONE_NUMBER]"
click at [479, 233] on input "Documento de identificación   *" at bounding box center [655, 246] width 596 height 39
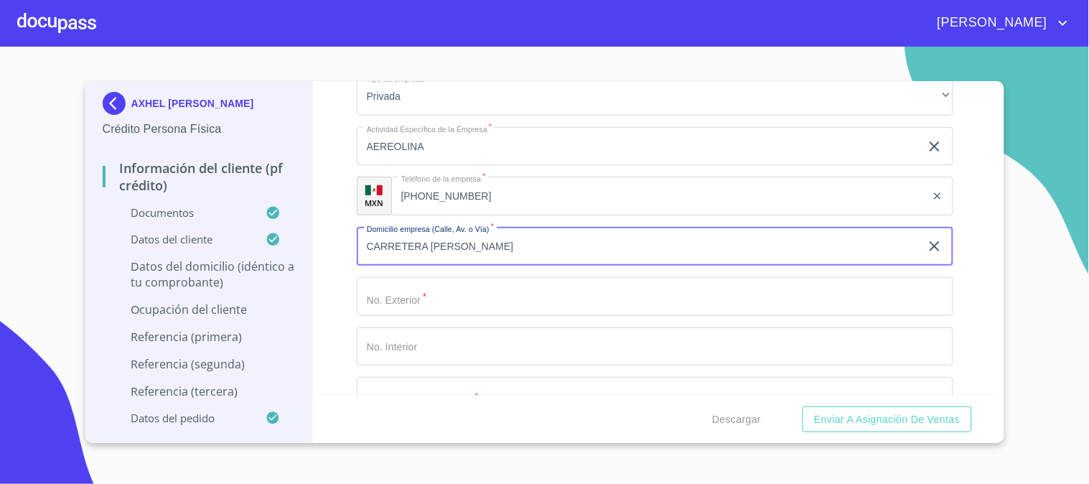
type input "CARRETERA [PERSON_NAME]"
click at [485, 290] on input "Documento de identificación   *" at bounding box center [655, 296] width 596 height 39
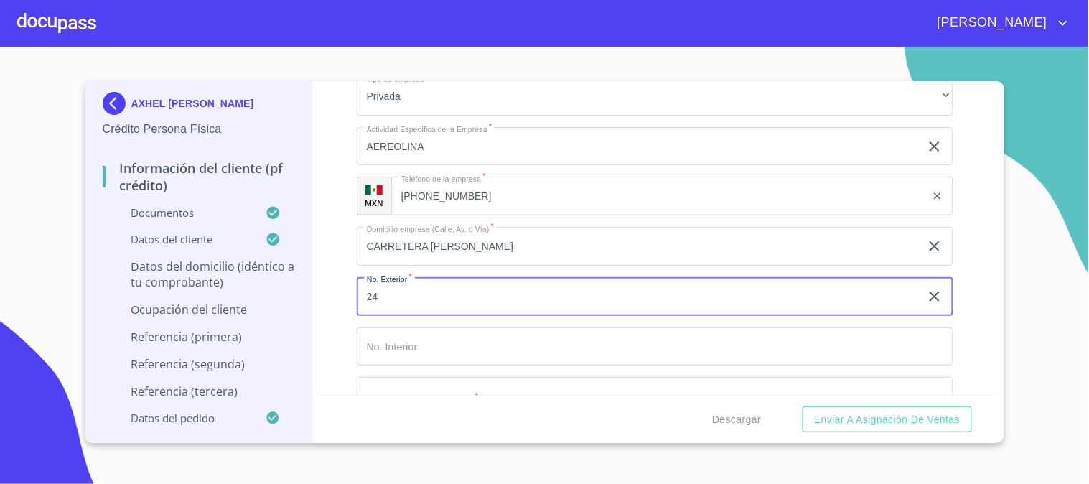
click at [484, 338] on input "Documento de identificación   *" at bounding box center [655, 346] width 596 height 39
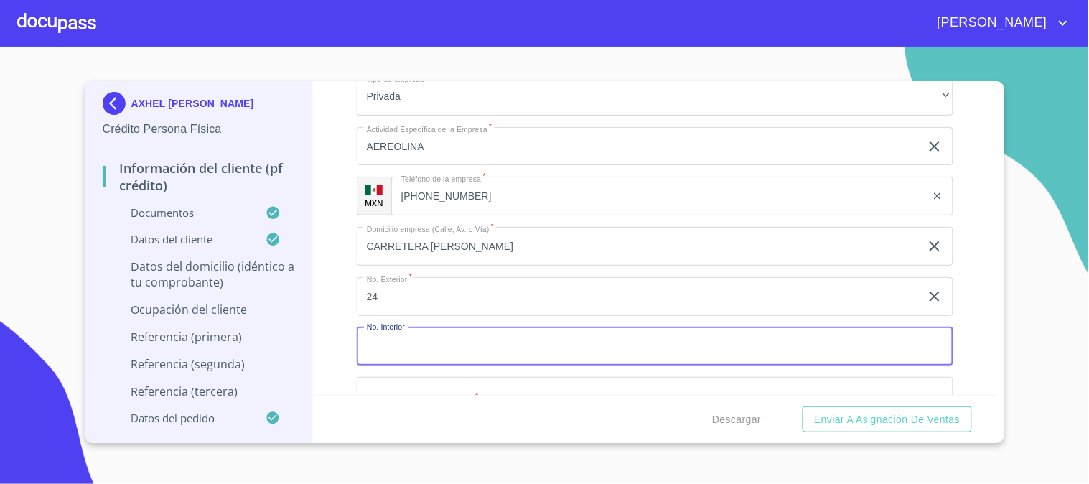
scroll to position [6539, 0]
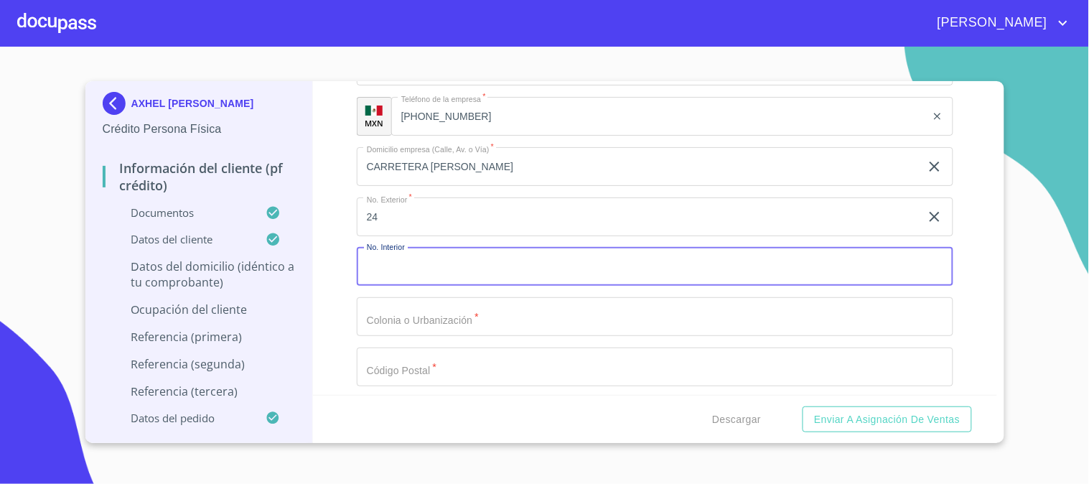
click at [484, 202] on input "24" at bounding box center [638, 216] width 563 height 39
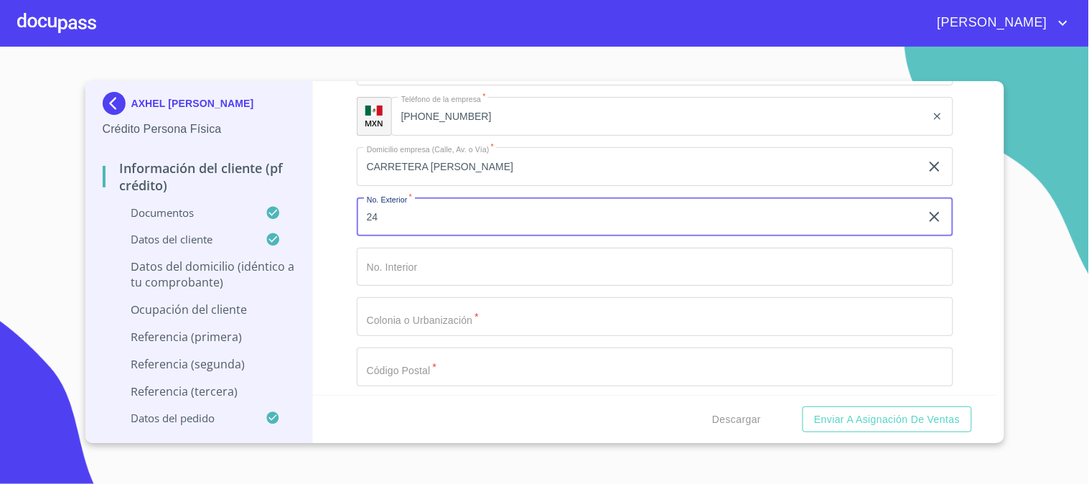
type input "2"
type input "K 24"
click at [439, 310] on input "Documento de identificación   *" at bounding box center [655, 316] width 596 height 39
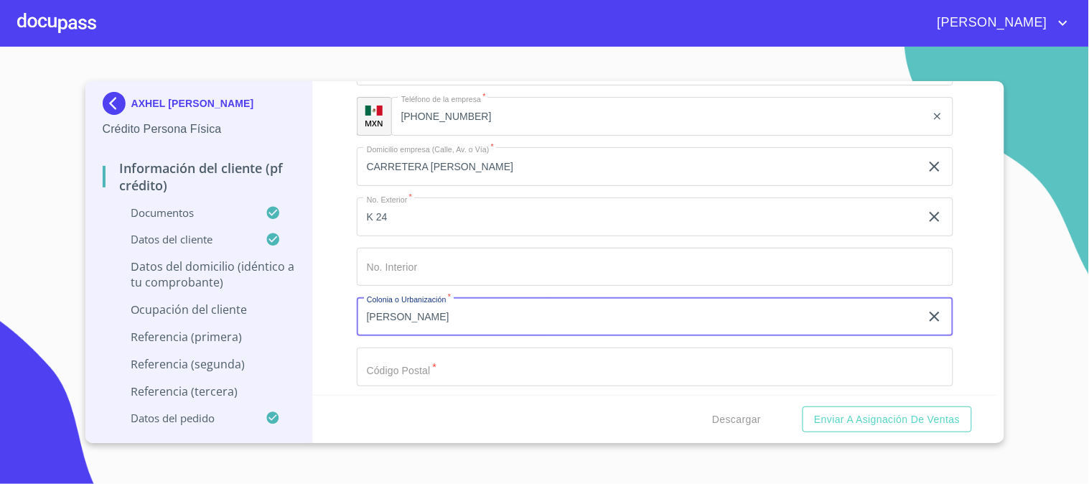
scroll to position [6619, 0]
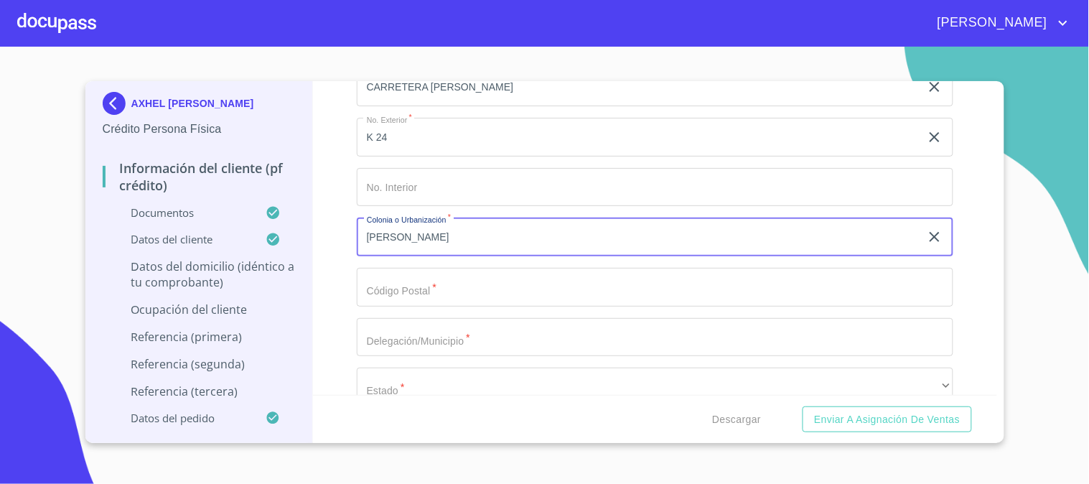
type input "[PERSON_NAME]"
click at [446, 289] on input "Documento de identificación   *" at bounding box center [655, 287] width 596 height 39
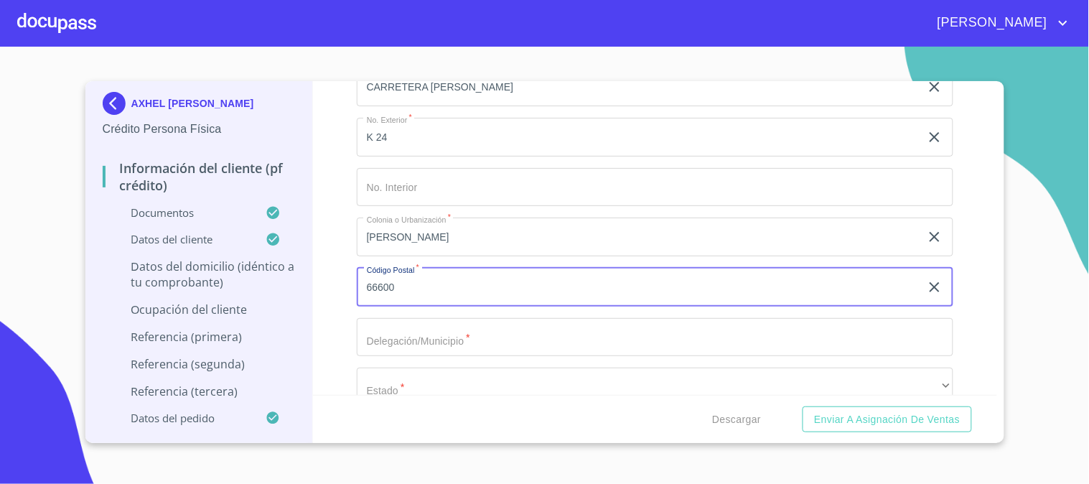
type input "66600"
click at [446, 322] on input "Documento de identificación   *" at bounding box center [655, 337] width 596 height 39
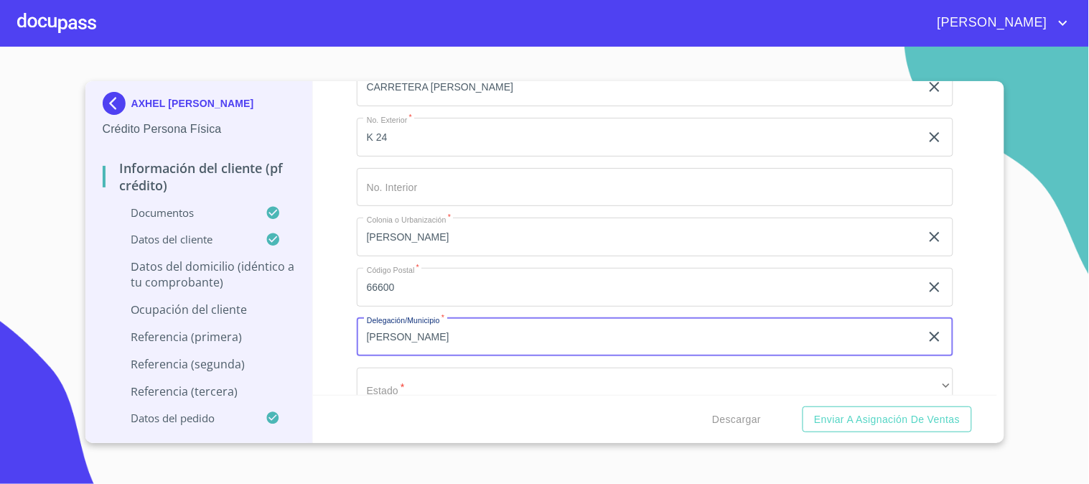
scroll to position [6778, 0]
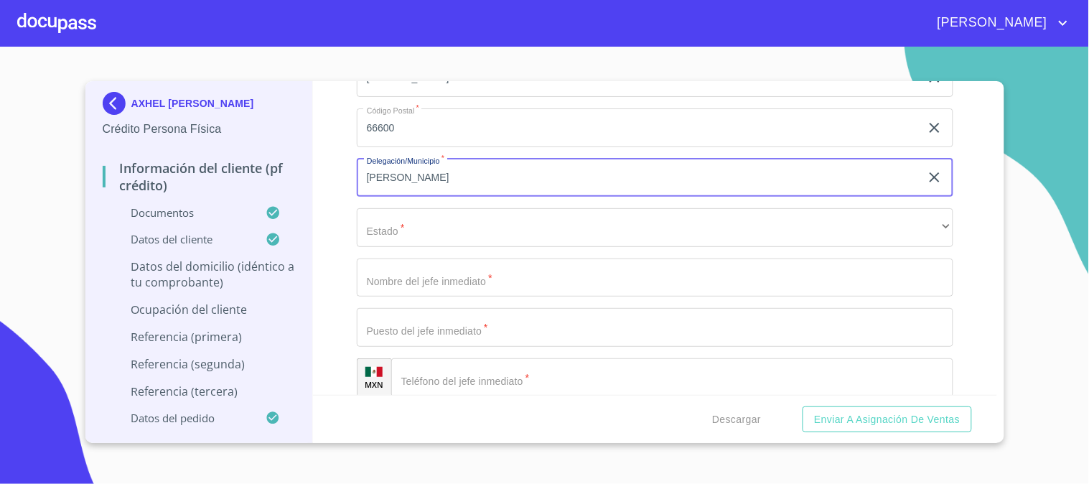
type input "[PERSON_NAME]"
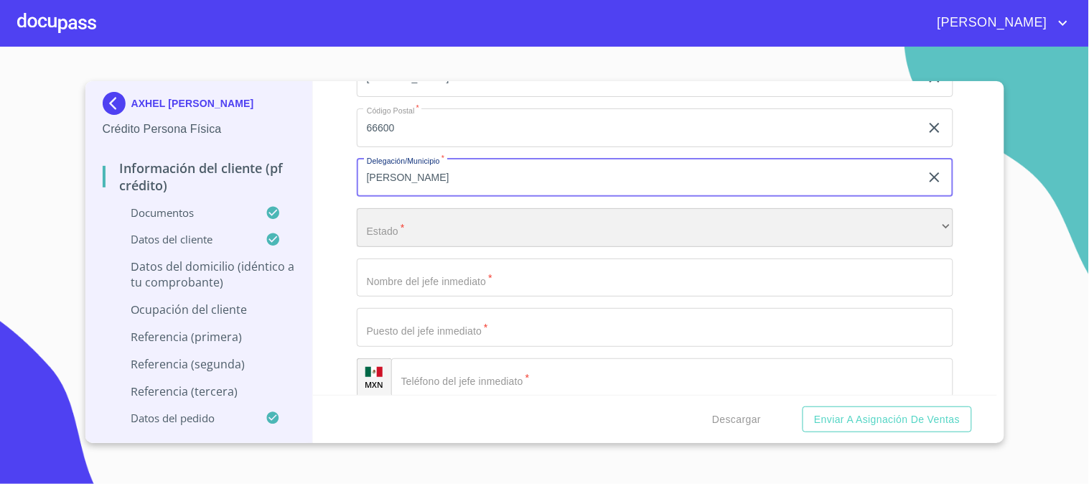
click at [432, 211] on div "​" at bounding box center [655, 227] width 596 height 39
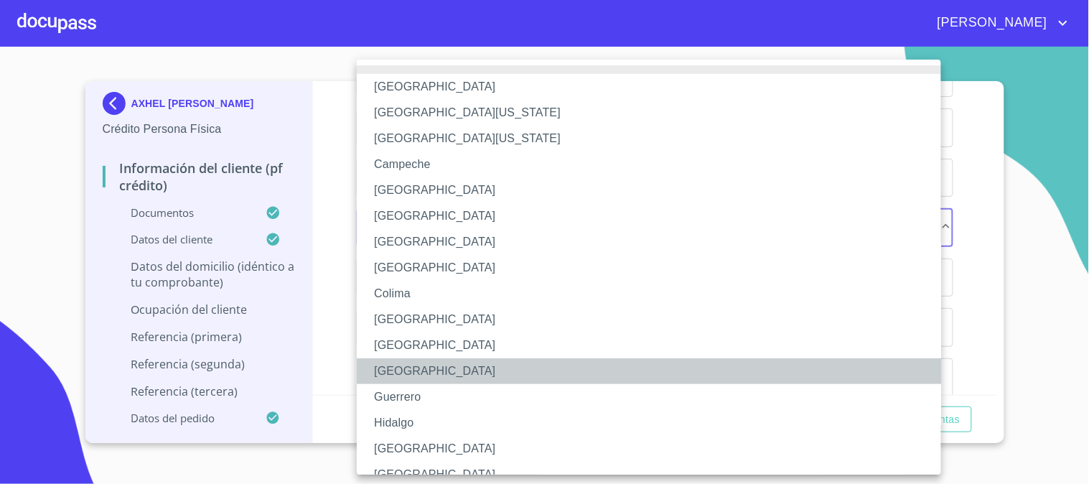
click at [427, 369] on li "[GEOGRAPHIC_DATA]" at bounding box center [655, 371] width 596 height 26
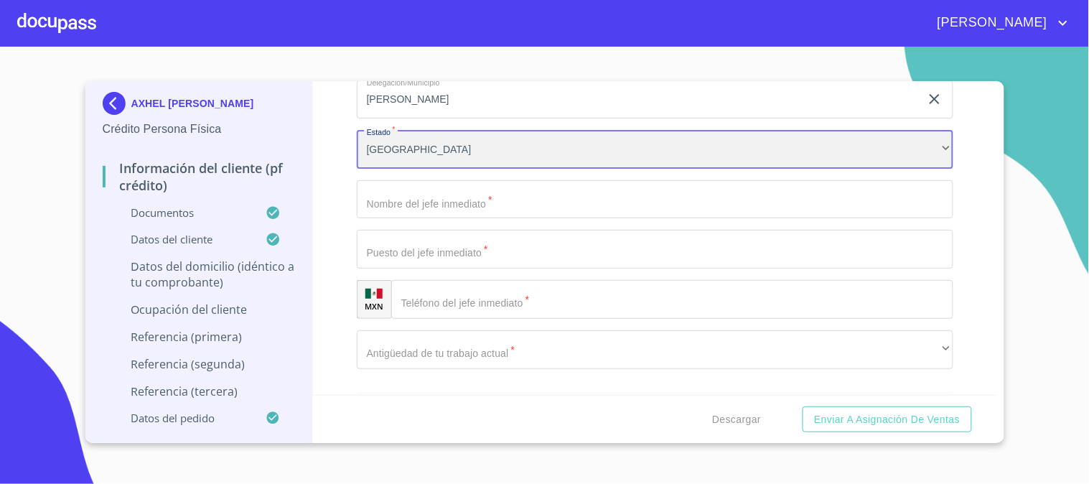
scroll to position [6858, 0]
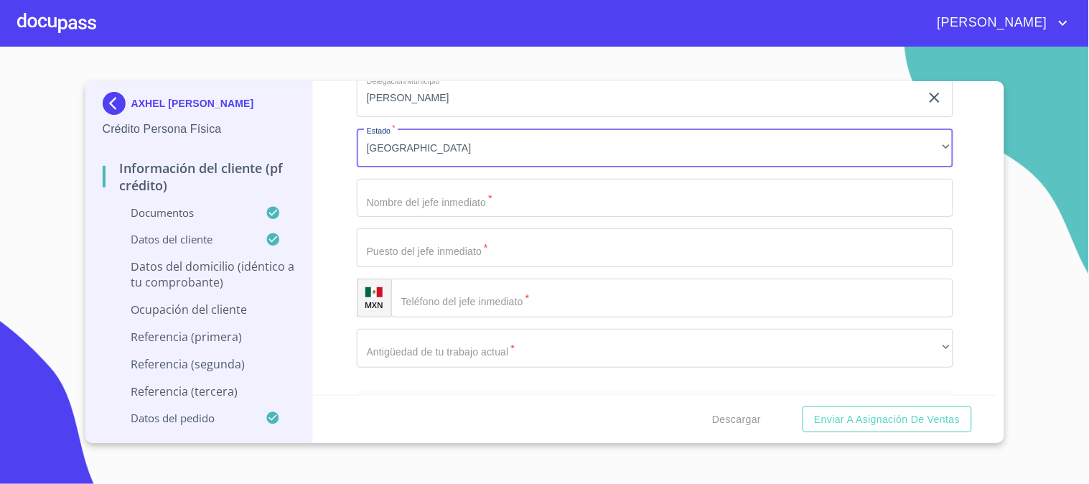
click at [456, 180] on input "Documento de identificación   *" at bounding box center [655, 198] width 596 height 39
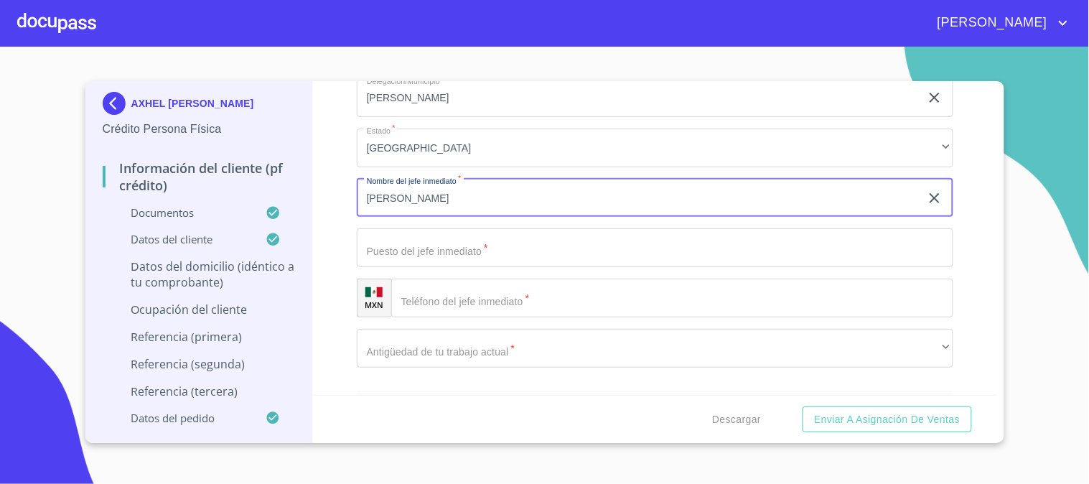
type input "[PERSON_NAME]"
click at [464, 228] on input "Documento de identificación   *" at bounding box center [655, 247] width 596 height 39
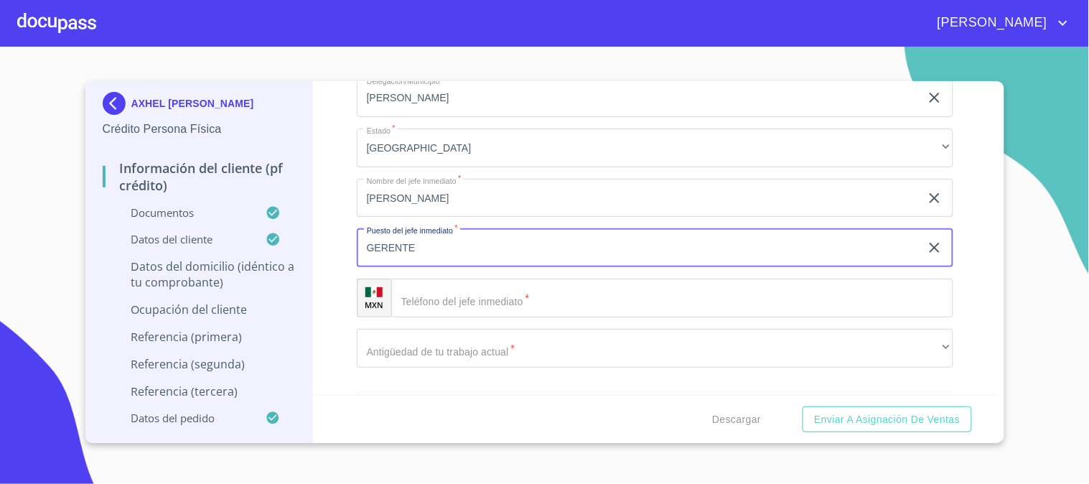
type input "GERENTE"
click at [453, 296] on input "Documento de identificación   *" at bounding box center [672, 297] width 562 height 39
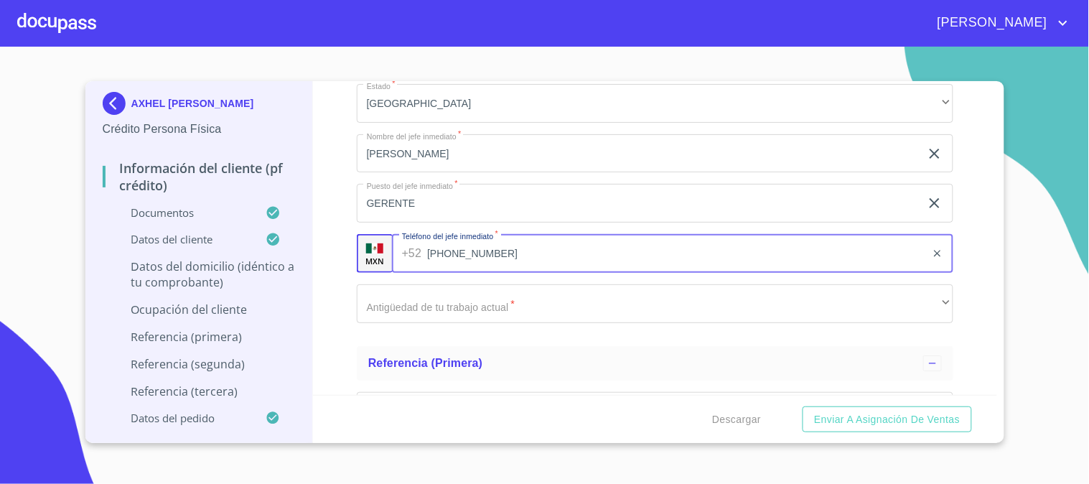
scroll to position [6937, 0]
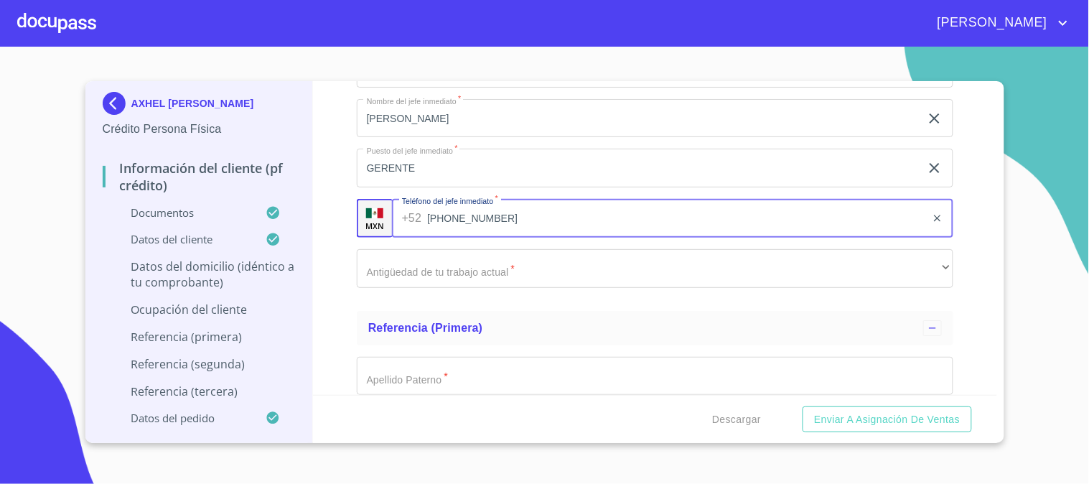
type input "[PHONE_NUMBER]"
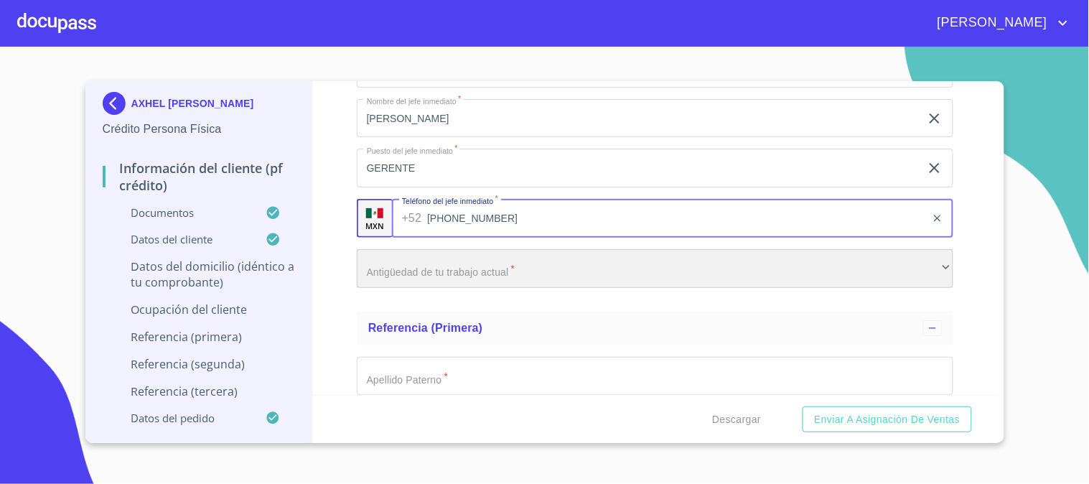
click at [461, 252] on div "​" at bounding box center [655, 268] width 596 height 39
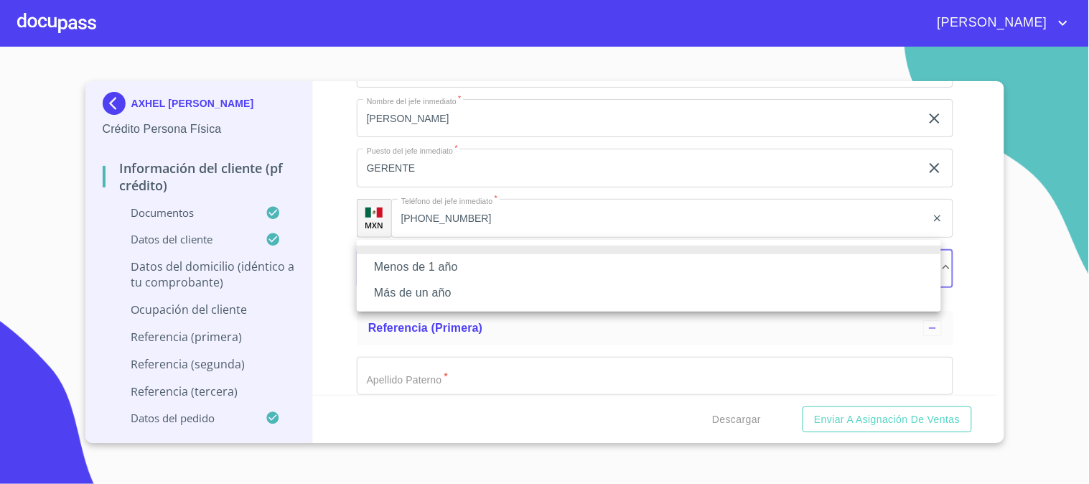
click at [456, 283] on li "Más de un año" at bounding box center [649, 293] width 584 height 26
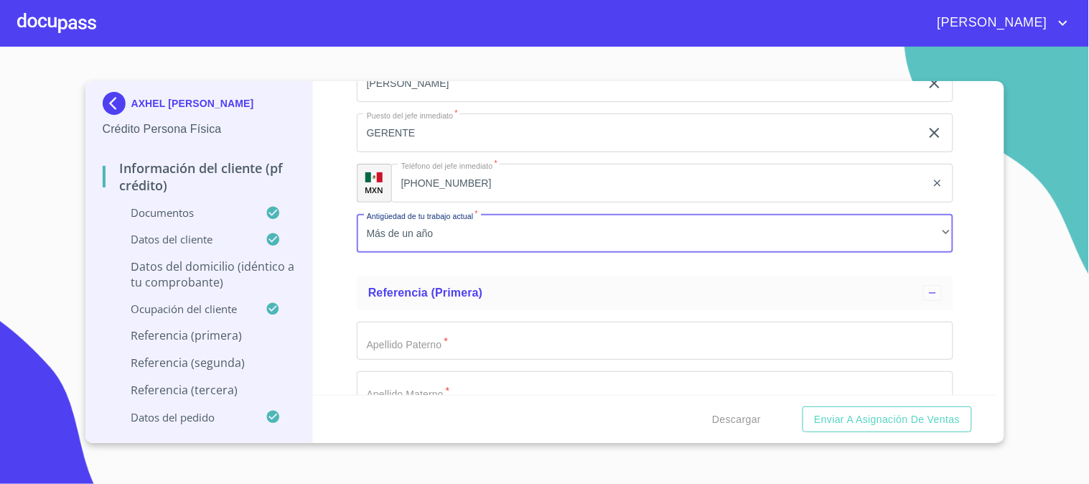
click at [457, 322] on input "Documento de identificación   *" at bounding box center [655, 341] width 596 height 39
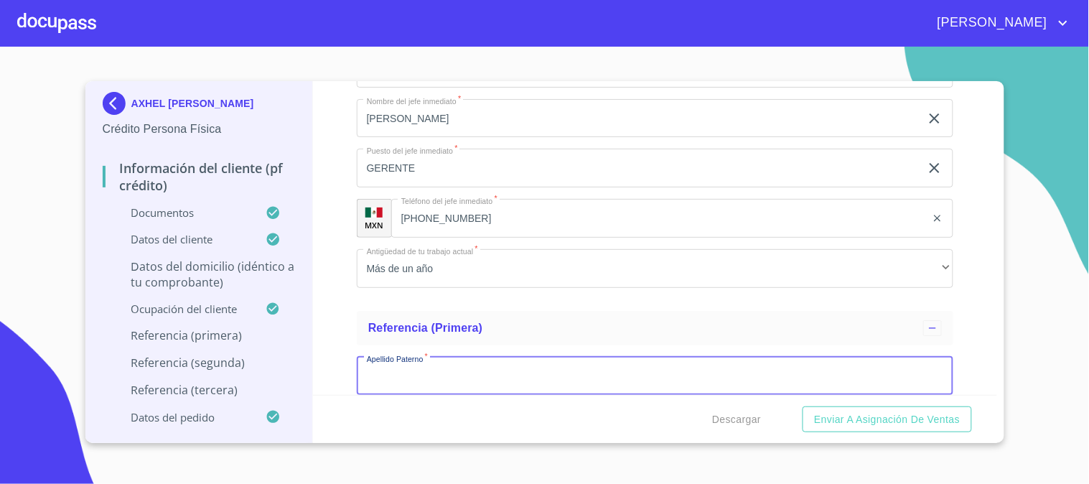
click at [441, 159] on input "GERENTE" at bounding box center [638, 168] width 563 height 39
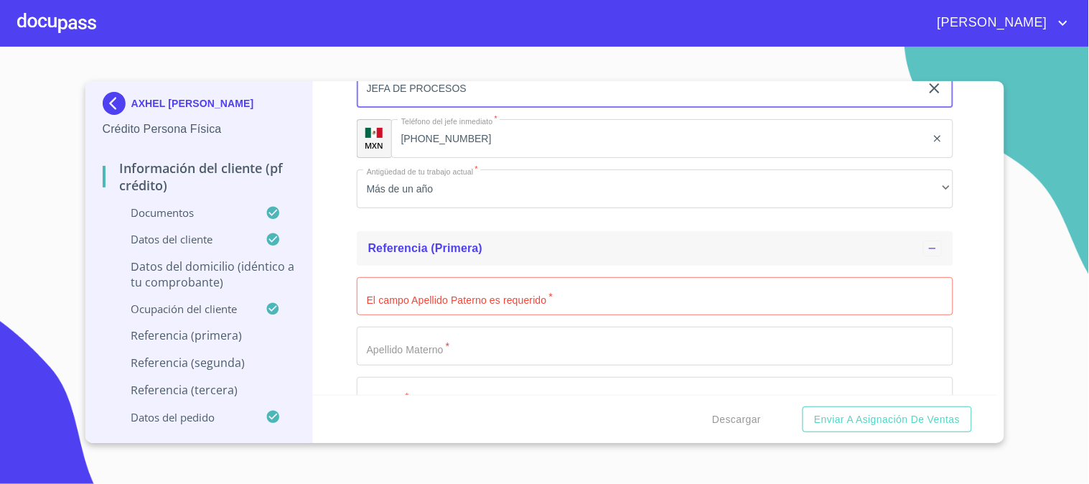
scroll to position [7177, 0]
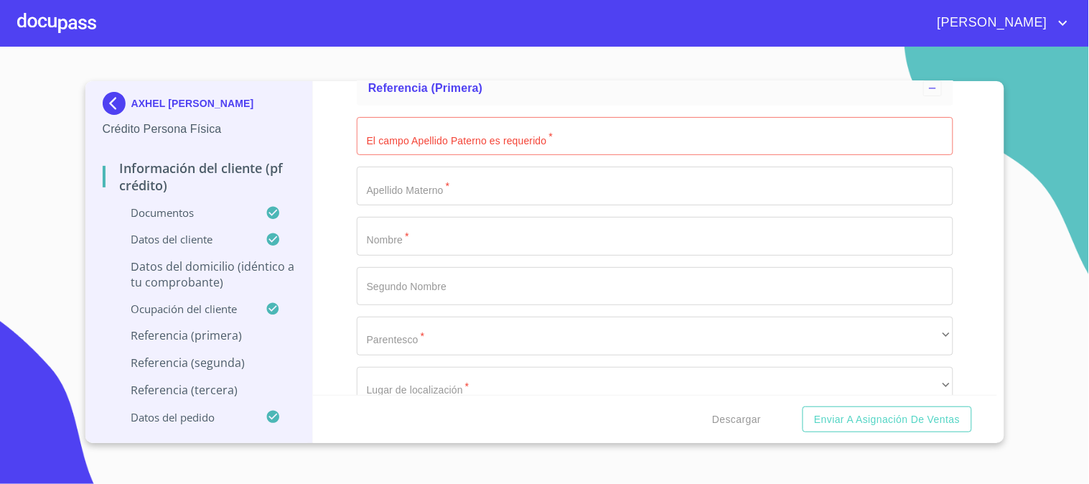
type input "JEFA DE PROCESOS"
click at [479, 126] on input "Documento de identificación   *" at bounding box center [655, 136] width 596 height 39
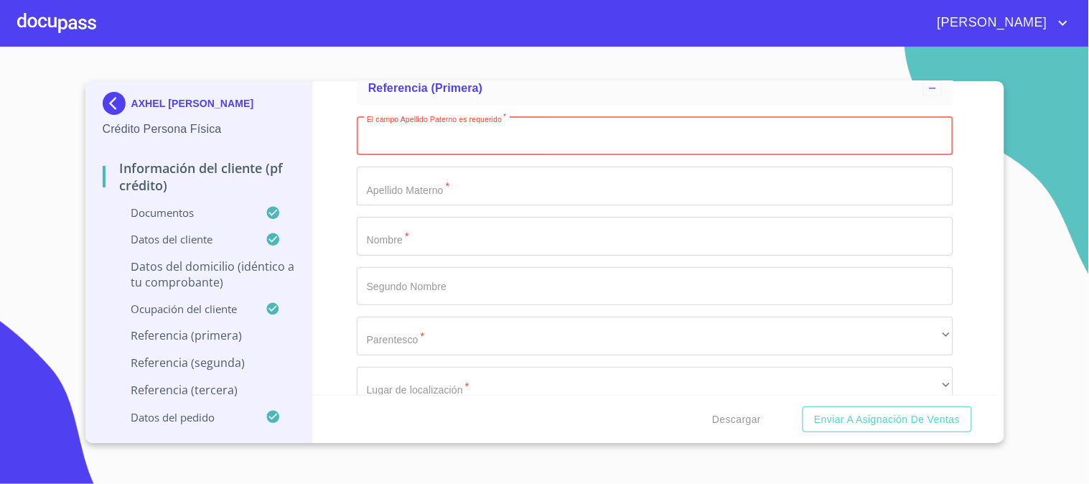
click at [471, 217] on input "Documento de identificación   *" at bounding box center [655, 236] width 596 height 39
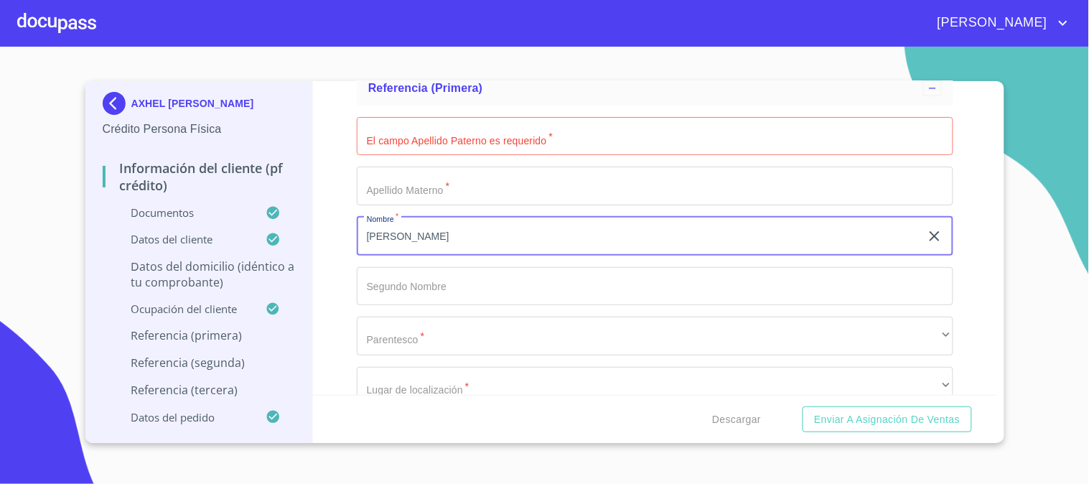
type input "[PERSON_NAME]"
click at [447, 130] on input "Documento de identificación   *" at bounding box center [655, 136] width 596 height 39
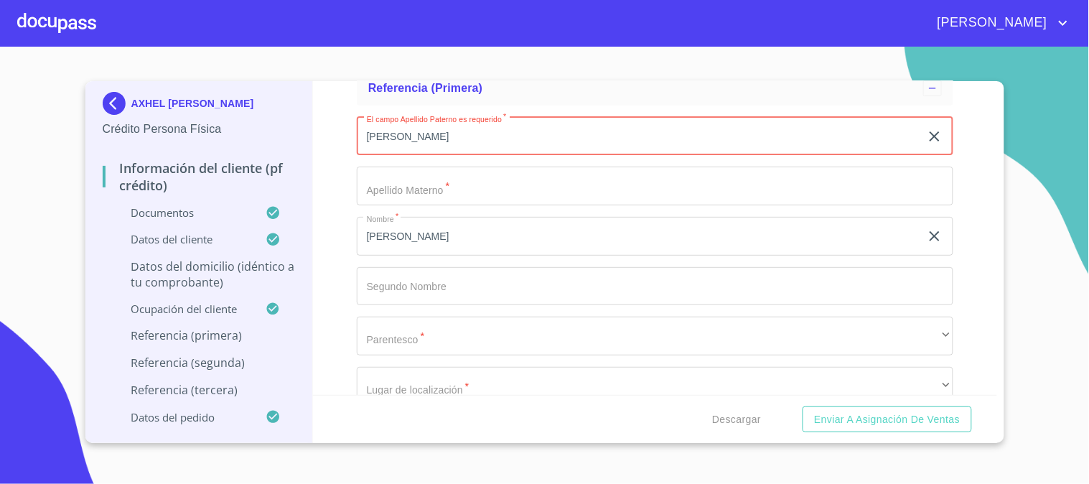
type input "[PERSON_NAME]"
click at [465, 167] on input "Documento de identificación   *" at bounding box center [655, 186] width 596 height 39
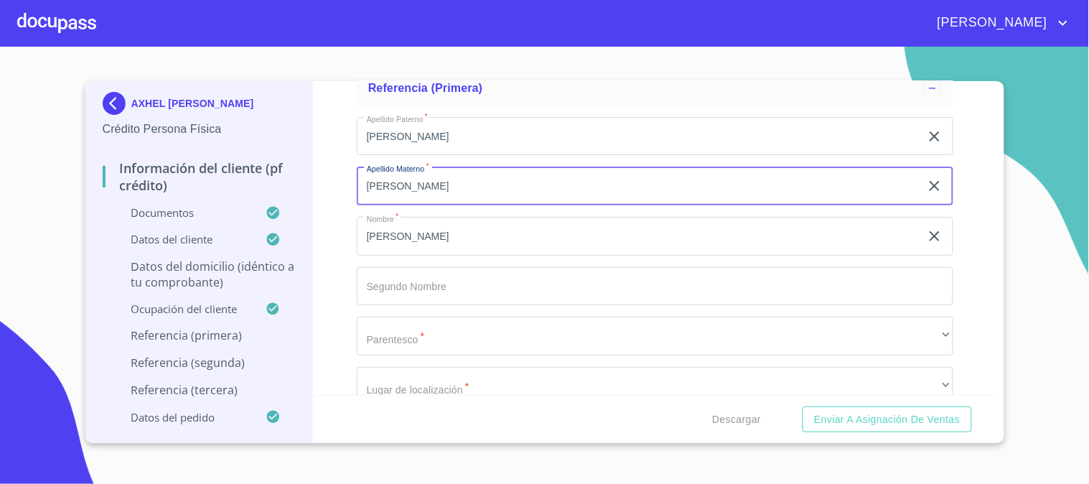
type input "[PERSON_NAME]"
click at [468, 270] on input "Documento de identificación   *" at bounding box center [655, 286] width 596 height 39
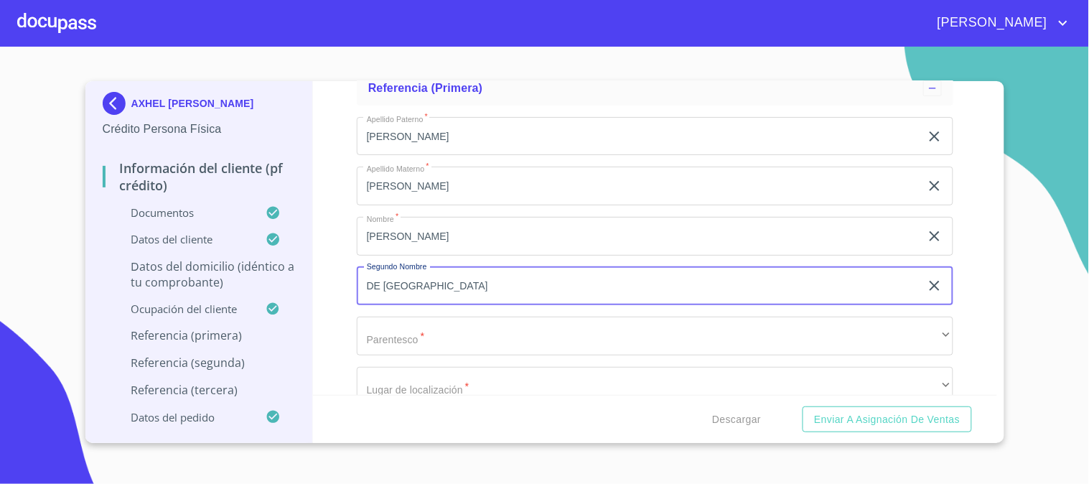
type input "DE [GEOGRAPHIC_DATA]"
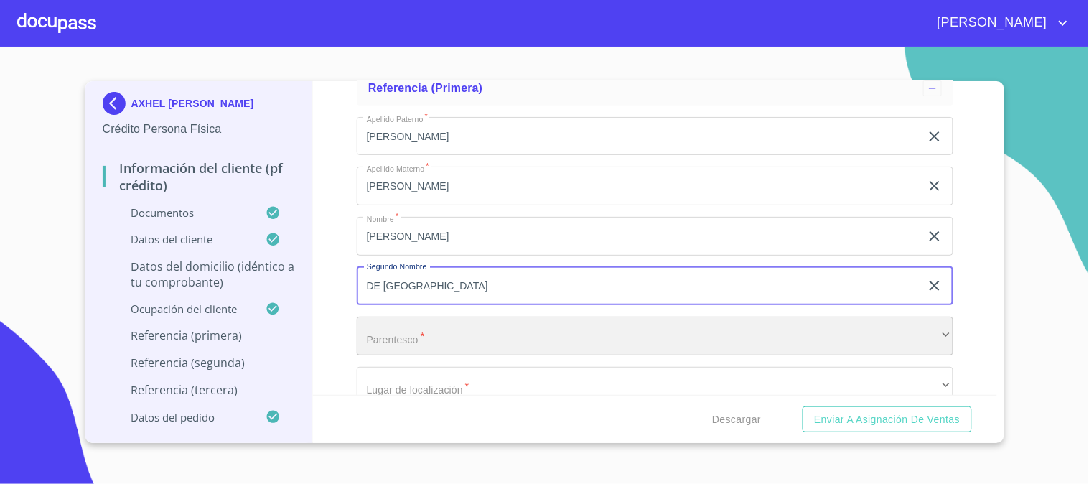
click at [465, 324] on div "​" at bounding box center [655, 336] width 596 height 39
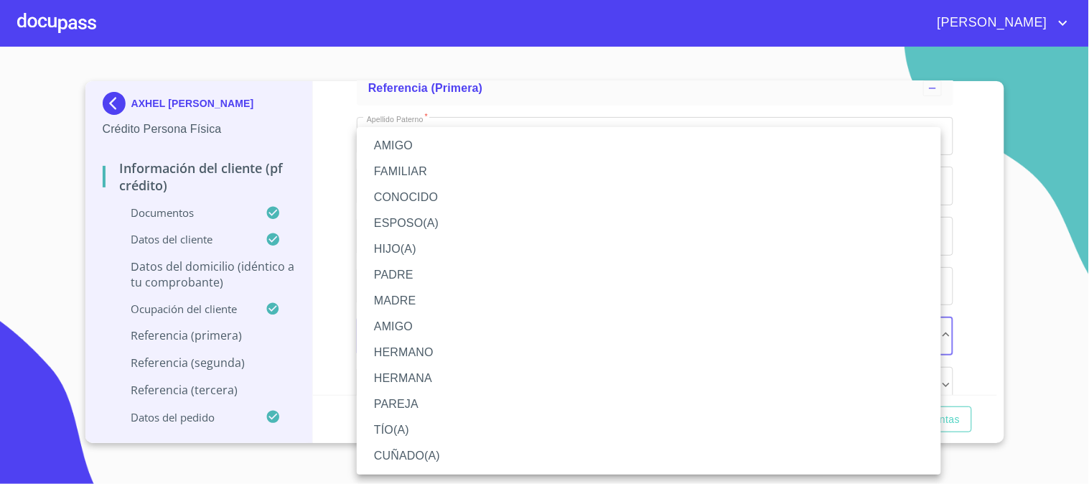
click at [428, 299] on li "MADRE" at bounding box center [649, 301] width 584 height 26
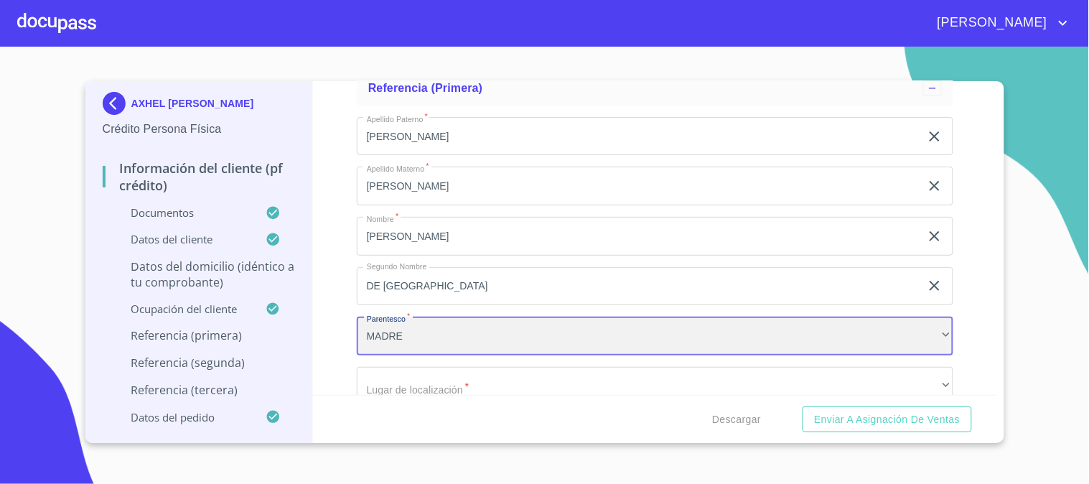
scroll to position [7257, 0]
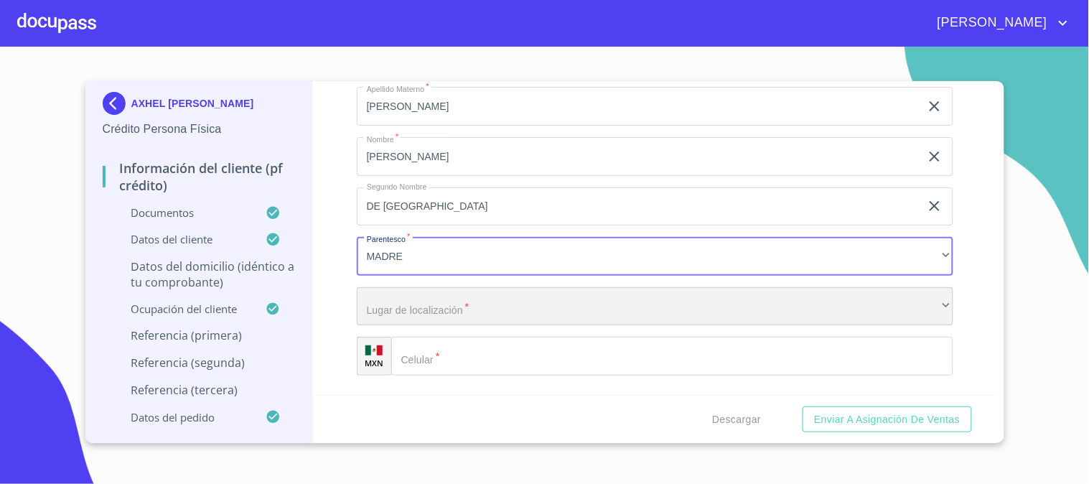
click at [439, 288] on div "​" at bounding box center [655, 306] width 596 height 39
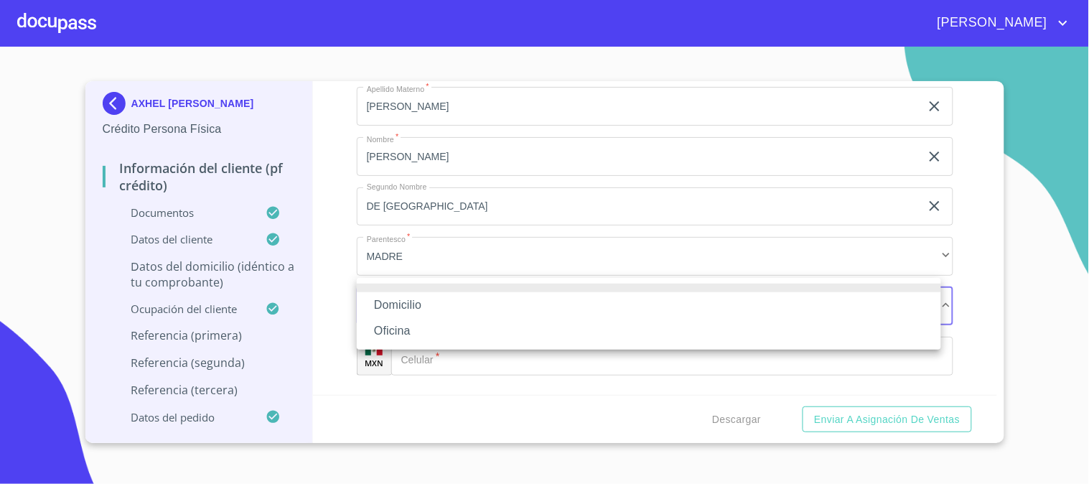
click at [439, 294] on li "Domicilio" at bounding box center [649, 305] width 584 height 26
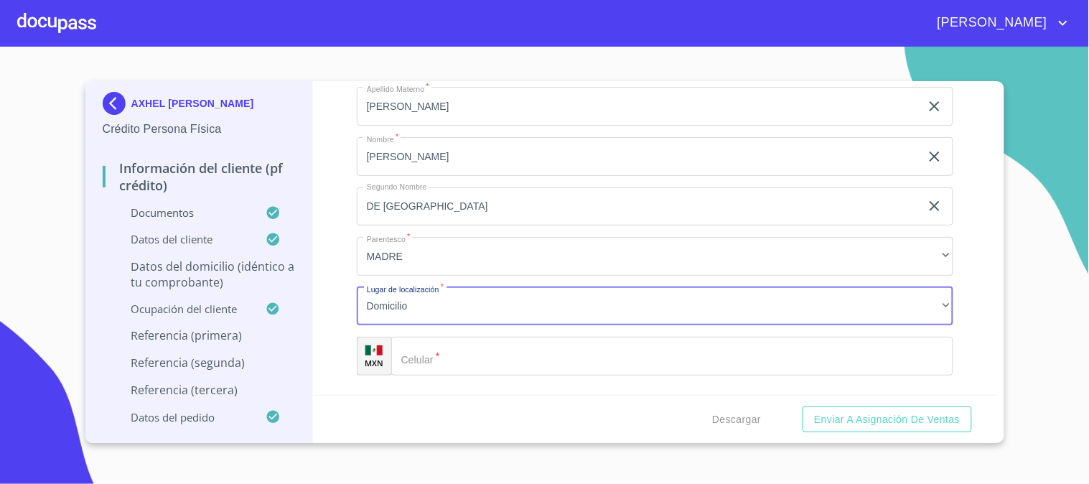
click at [444, 350] on input "Documento de identificación   *" at bounding box center [672, 356] width 562 height 39
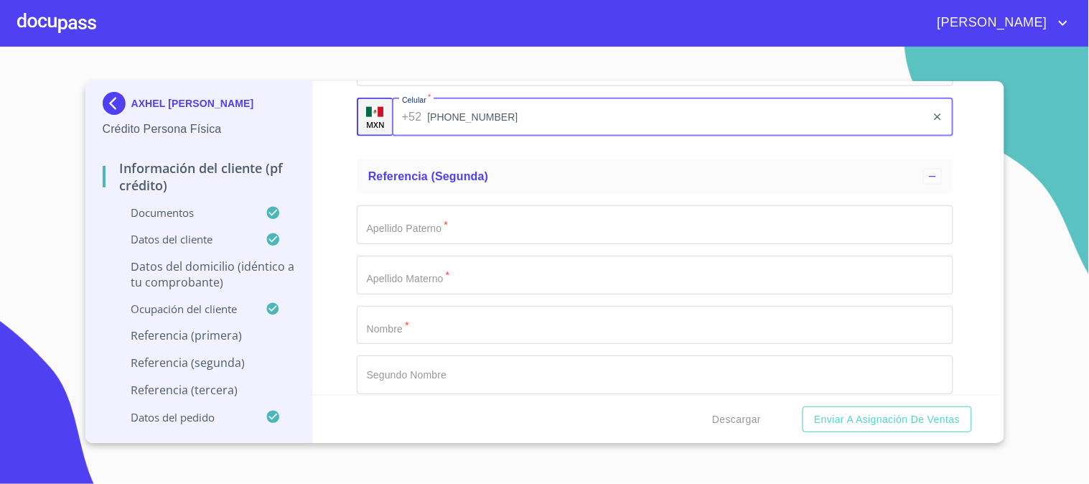
scroll to position [7655, 0]
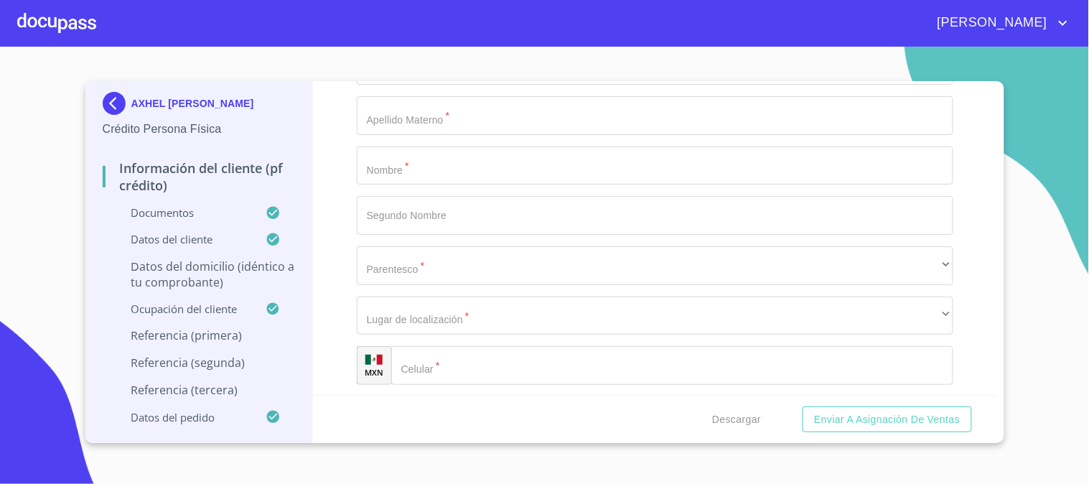
type input "[PHONE_NUMBER]"
click at [431, 156] on input "Documento de identificación   *" at bounding box center [655, 165] width 596 height 39
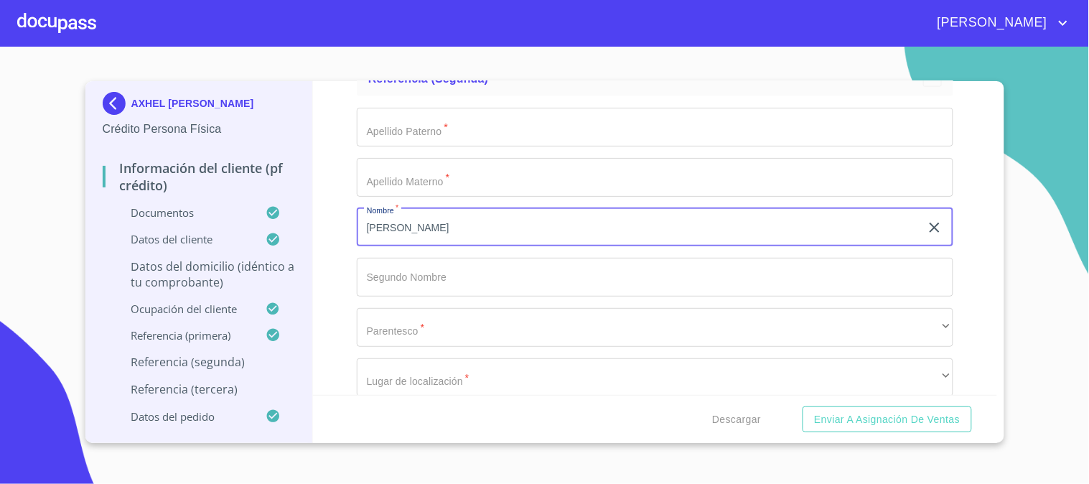
scroll to position [7576, 0]
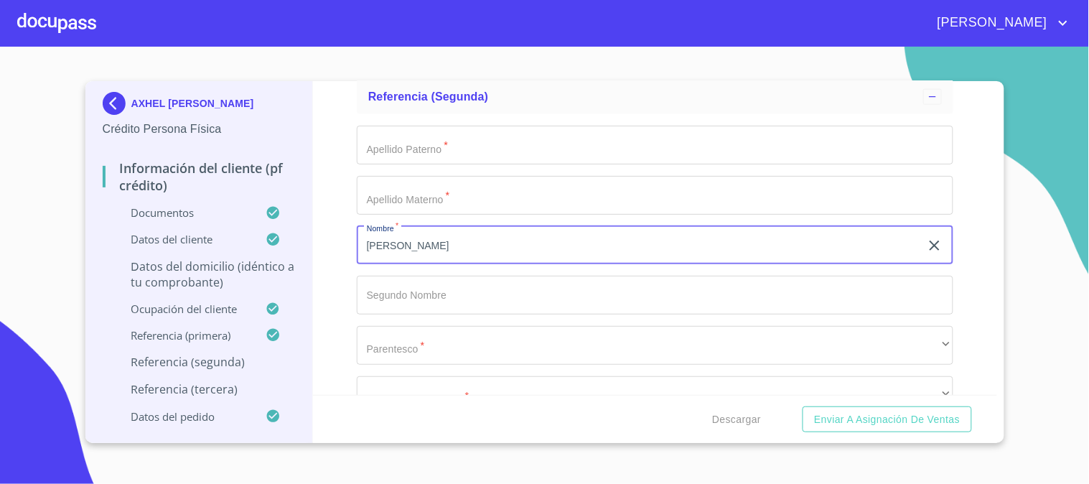
type input "[PERSON_NAME]"
click at [460, 140] on input "Documento de identificación   *" at bounding box center [655, 145] width 596 height 39
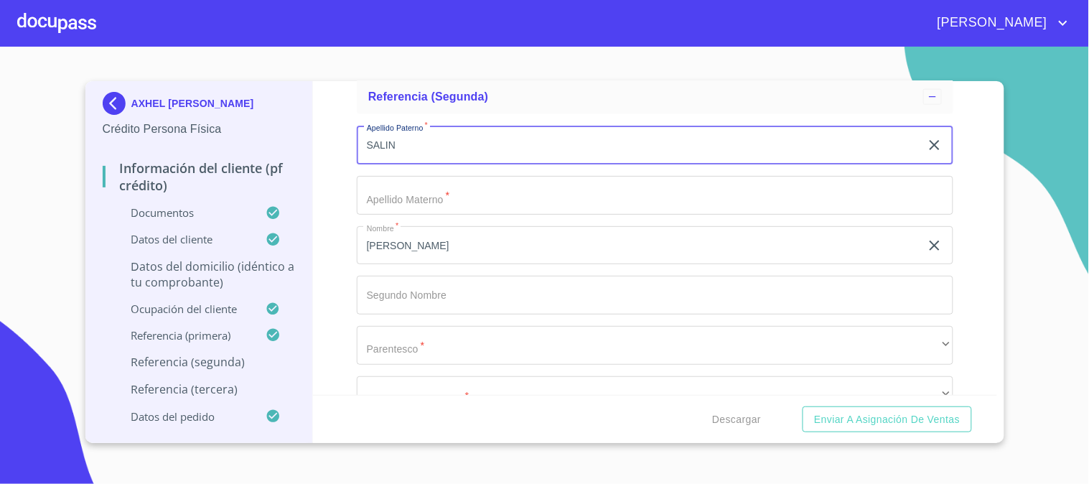
type input "SALINA"
click at [434, 134] on input "SALINA" at bounding box center [638, 145] width 563 height 39
type input "[PERSON_NAME]"
click at [461, 176] on input "Documento de identificación   *" at bounding box center [655, 195] width 596 height 39
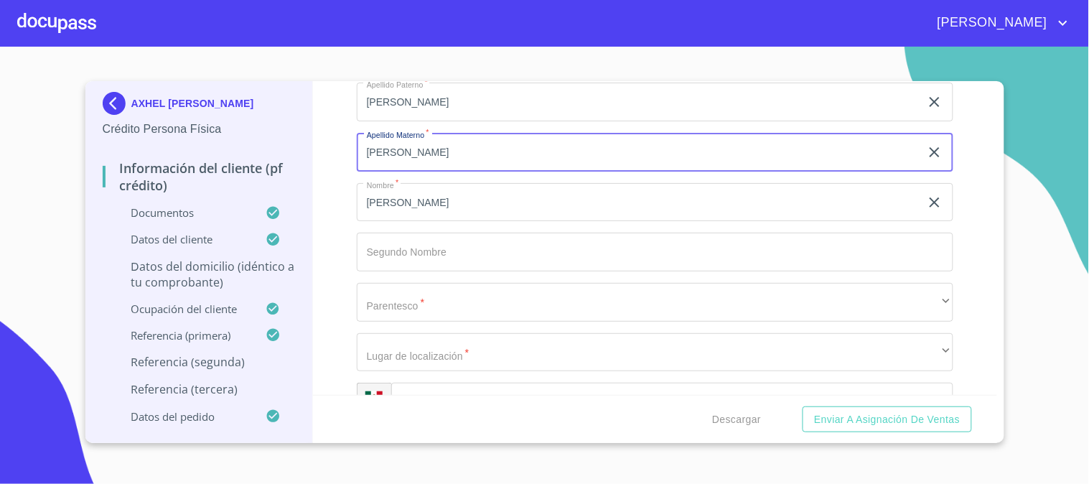
scroll to position [7655, 0]
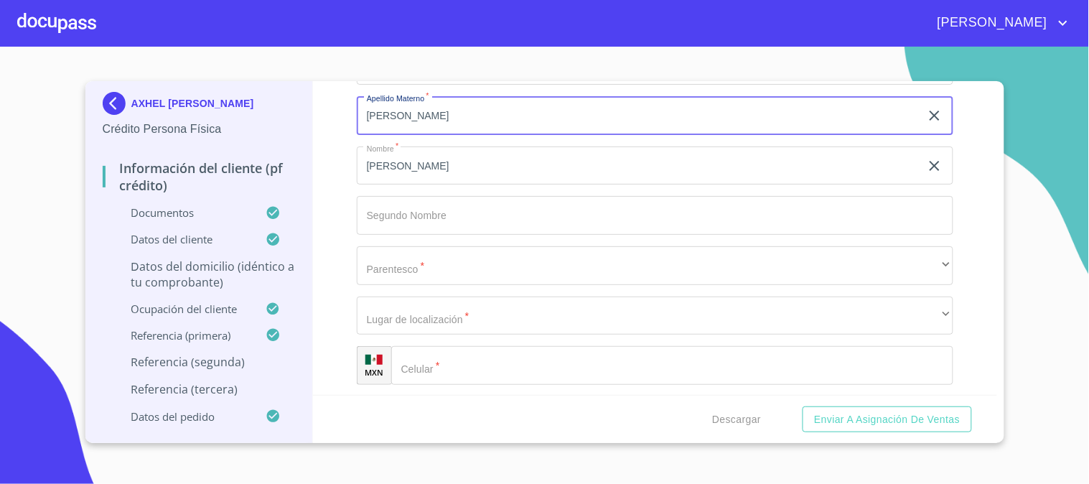
type input "[PERSON_NAME]"
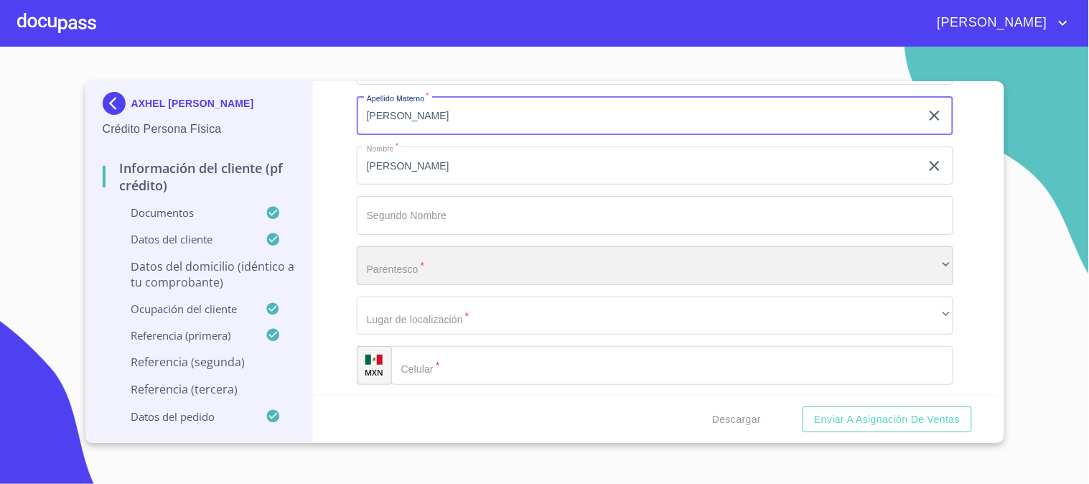
click at [455, 253] on div "​" at bounding box center [655, 265] width 596 height 39
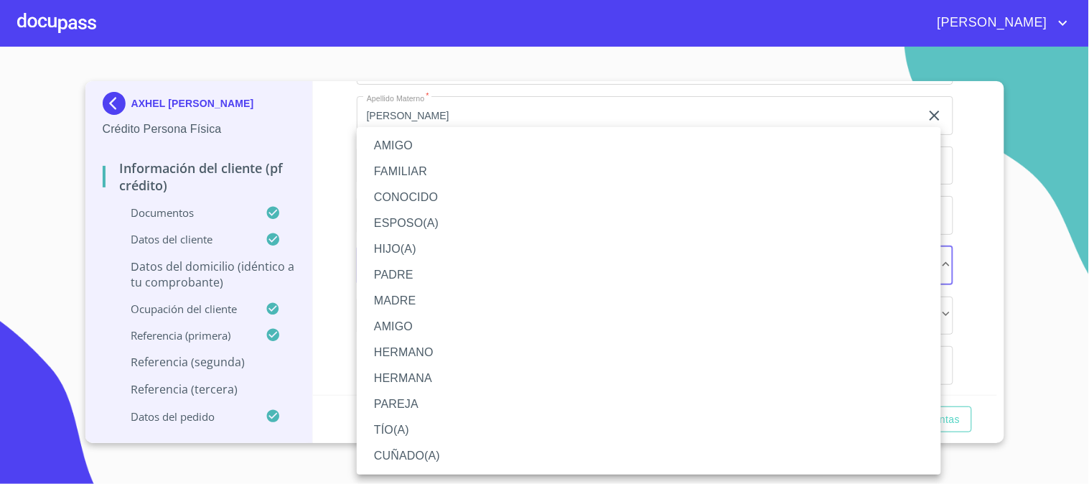
click at [418, 144] on li "AMIGO" at bounding box center [649, 146] width 584 height 26
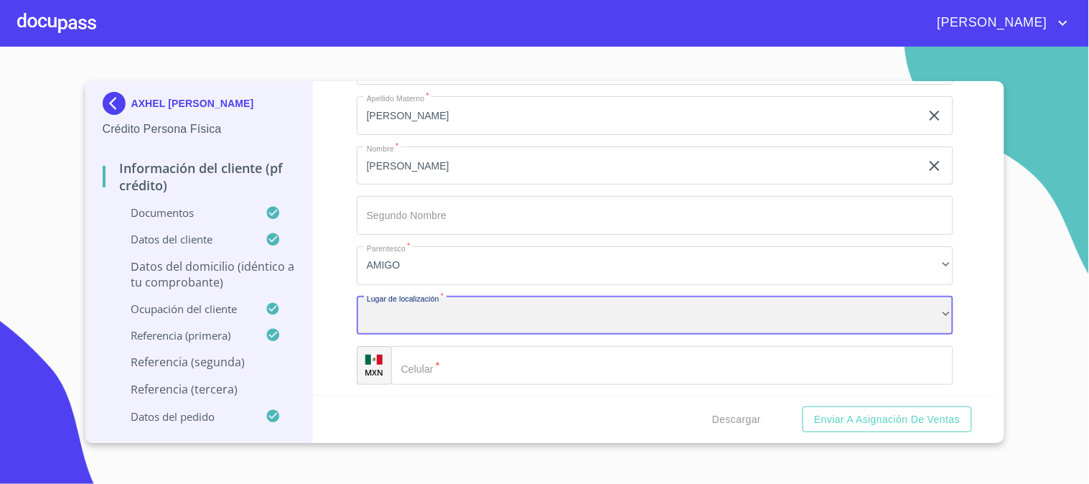
click at [418, 299] on div "​" at bounding box center [655, 315] width 596 height 39
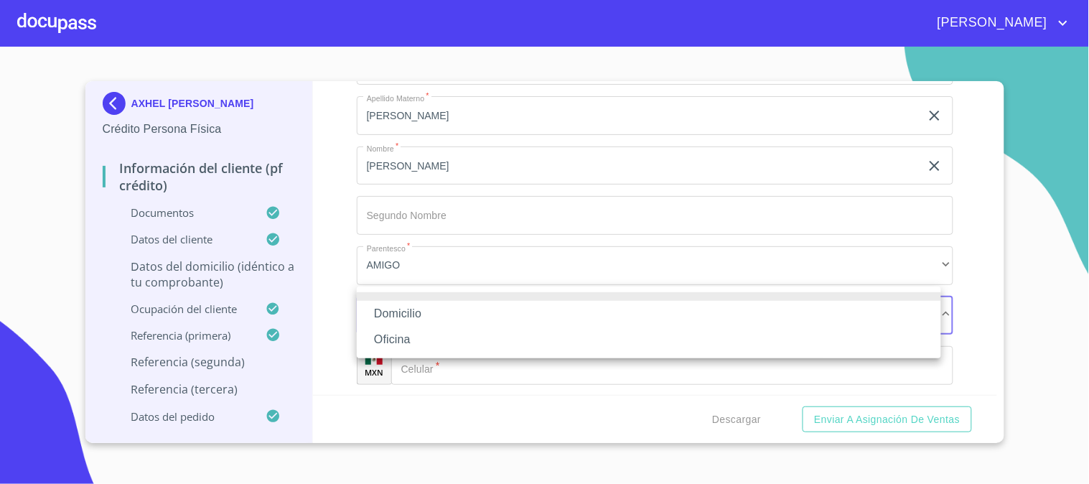
click at [421, 307] on li "Domicilio" at bounding box center [649, 314] width 584 height 26
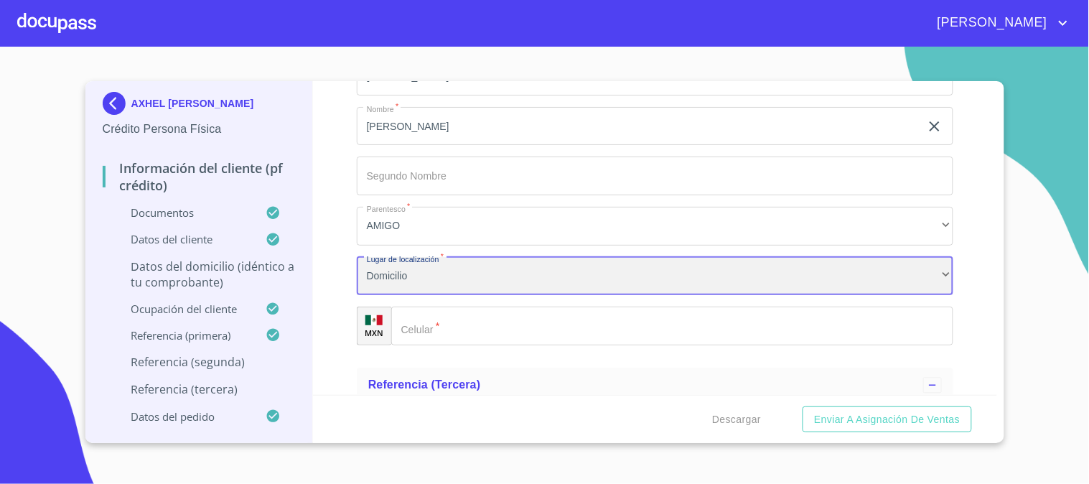
scroll to position [7735, 0]
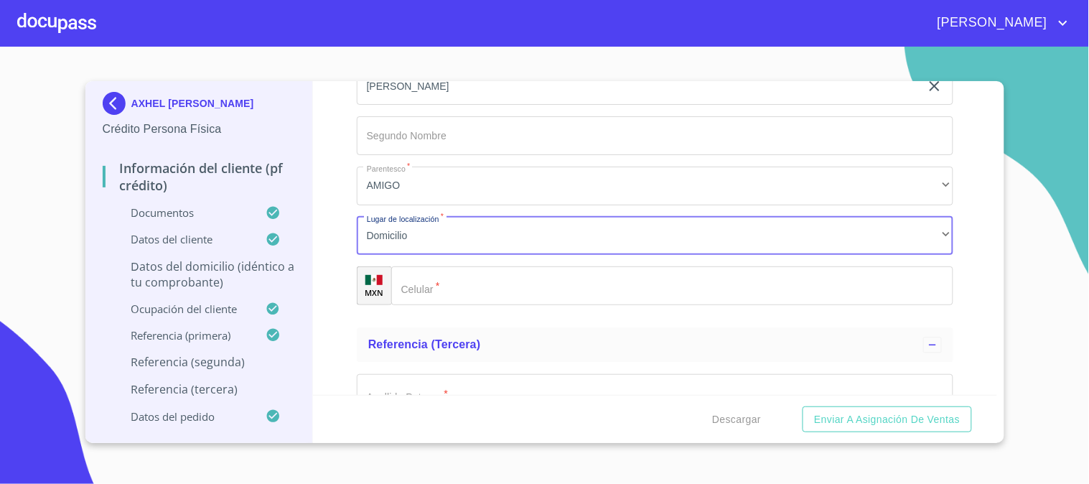
click at [435, 269] on input "Documento de identificación   *" at bounding box center [672, 285] width 562 height 39
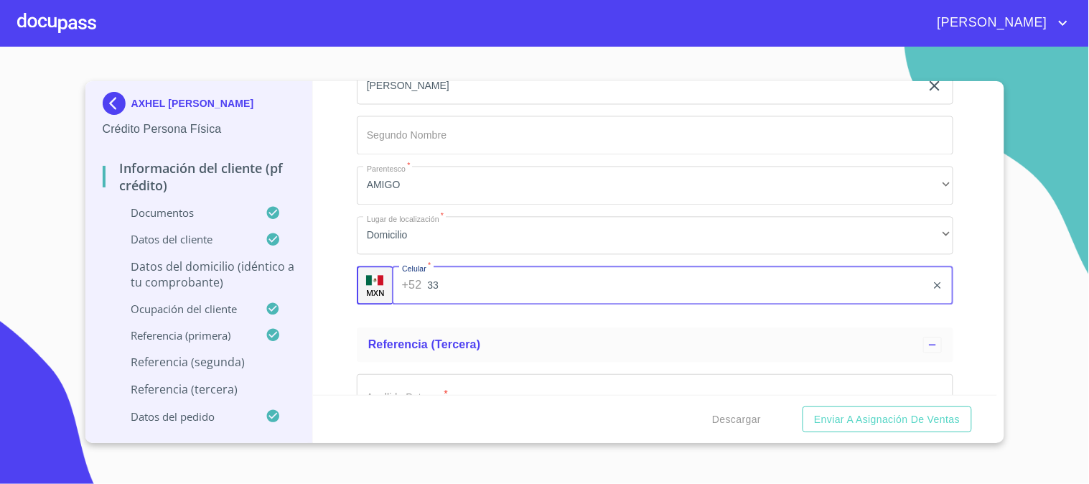
type input "3"
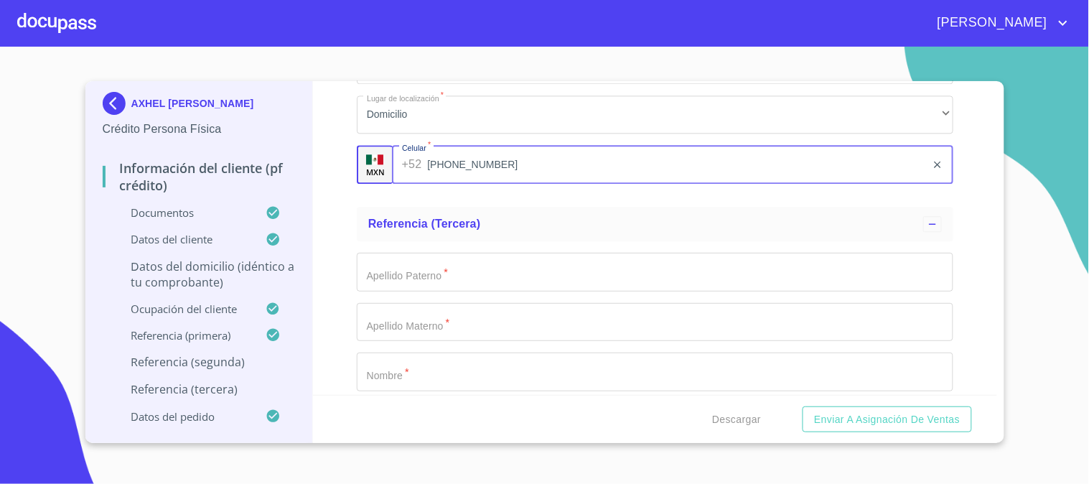
scroll to position [7975, 0]
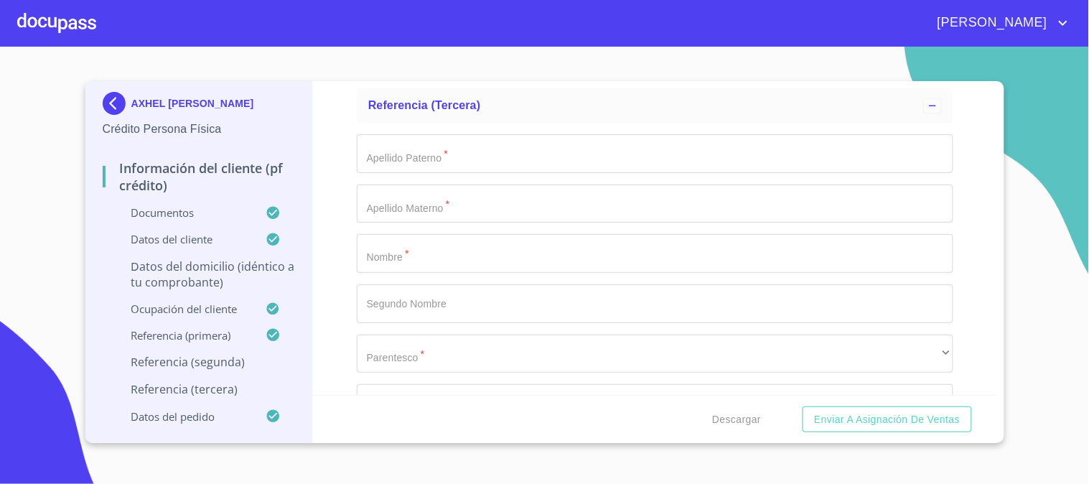
type input "[PHONE_NUMBER]"
click at [461, 255] on input "Documento de identificación   *" at bounding box center [655, 253] width 596 height 39
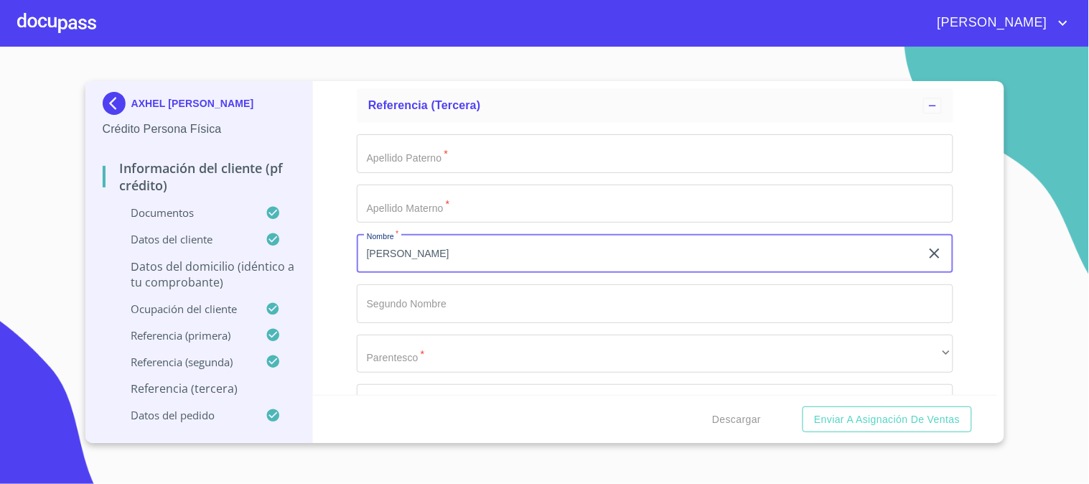
type input "[PERSON_NAME]"
click at [449, 159] on input "Documento de identificación   *" at bounding box center [655, 153] width 596 height 39
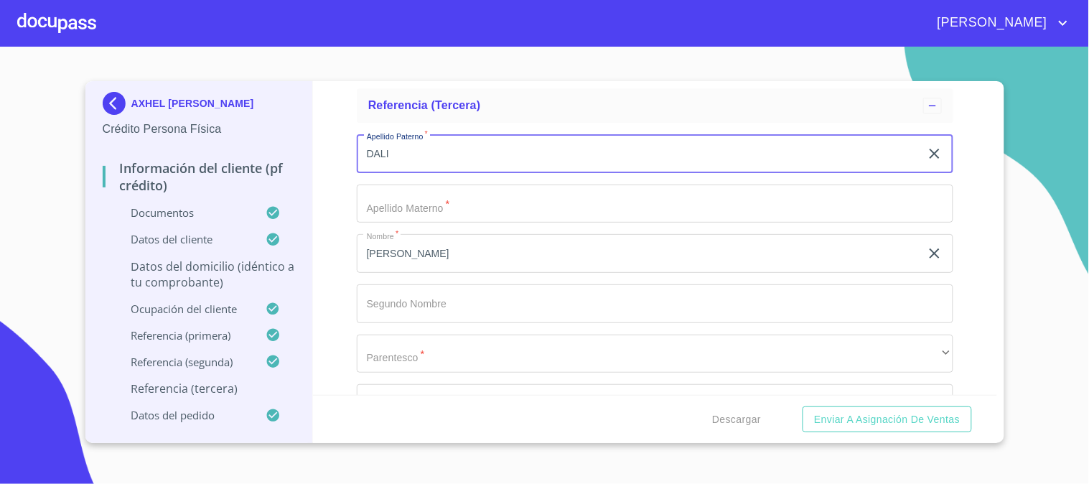
type input "DALI"
click at [464, 189] on input "Documento de identificación   *" at bounding box center [655, 203] width 596 height 39
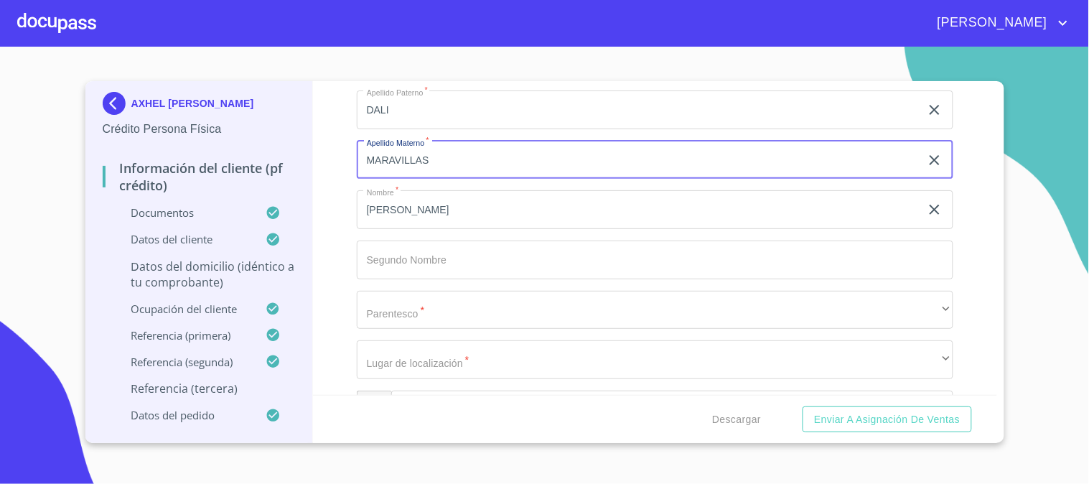
scroll to position [8134, 0]
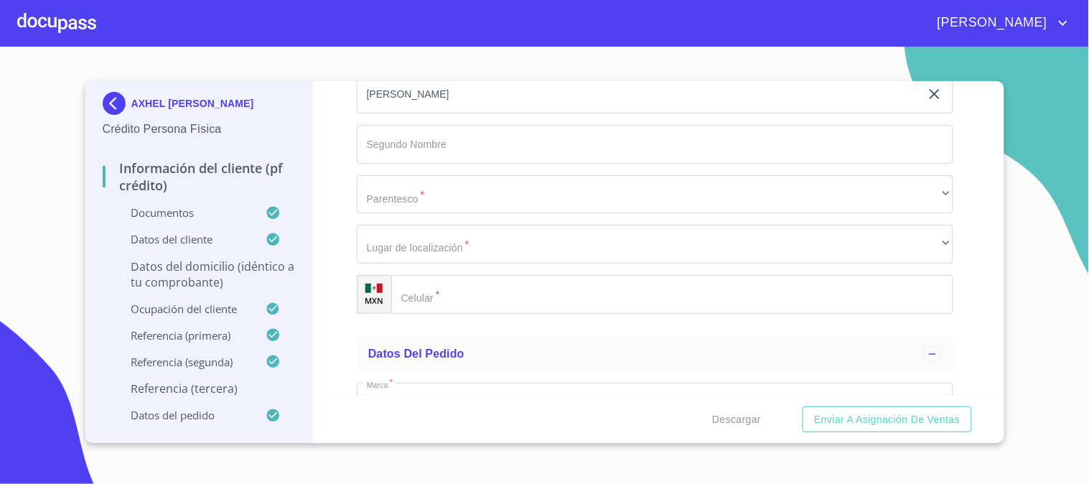
type input "MARAVILLAS"
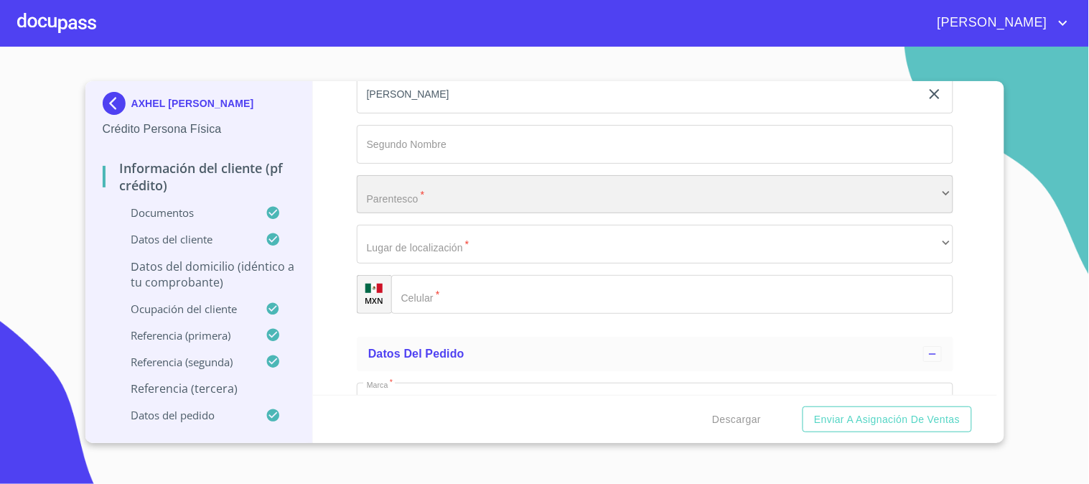
click at [442, 177] on div "​" at bounding box center [655, 194] width 596 height 39
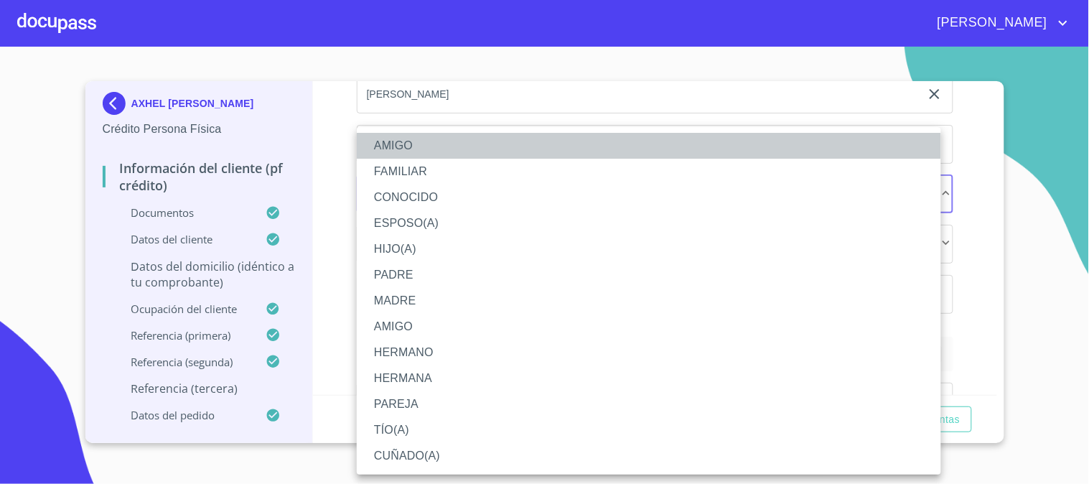
click at [441, 147] on li "AMIGO" at bounding box center [649, 146] width 584 height 26
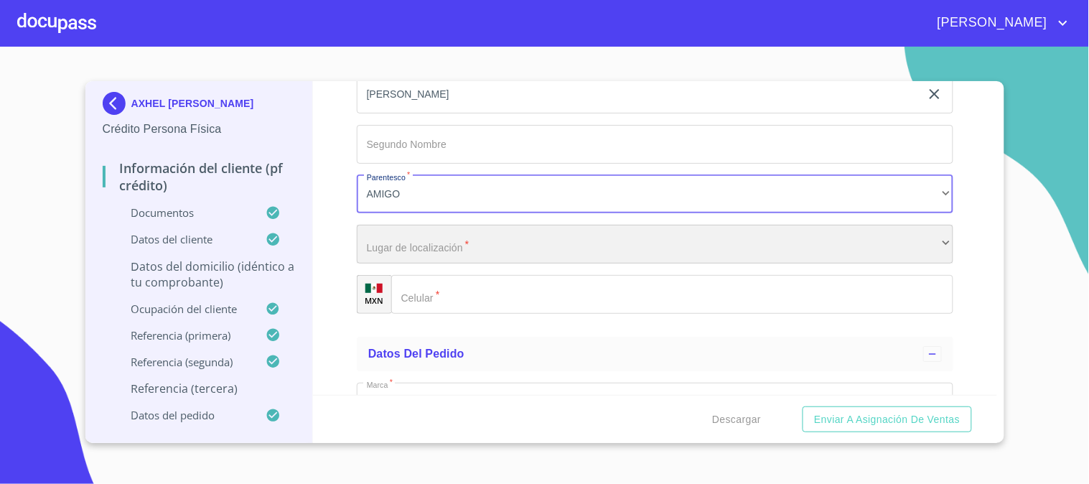
click at [482, 238] on div "​" at bounding box center [655, 244] width 596 height 39
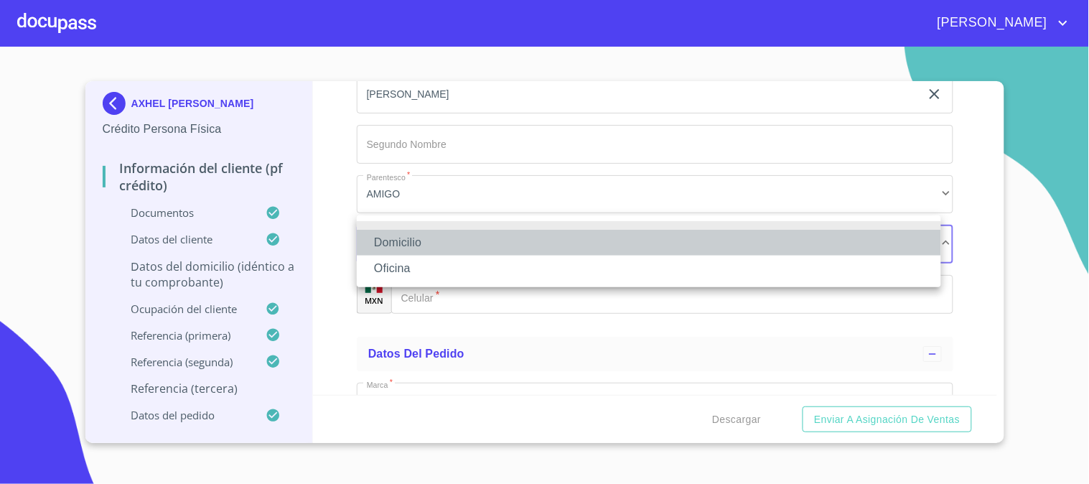
click at [469, 235] on li "Domicilio" at bounding box center [649, 243] width 584 height 26
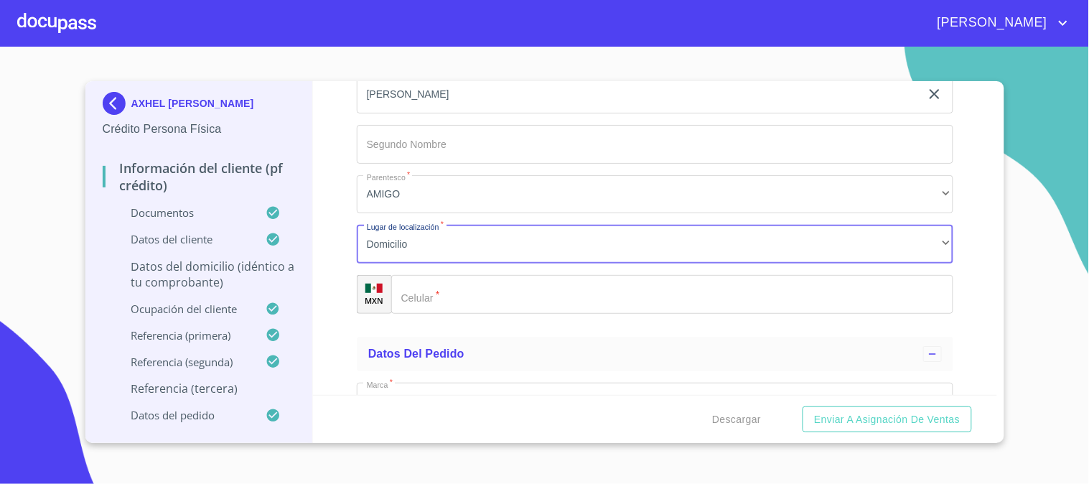
click at [479, 283] on input "Documento de identificación   *" at bounding box center [672, 294] width 562 height 39
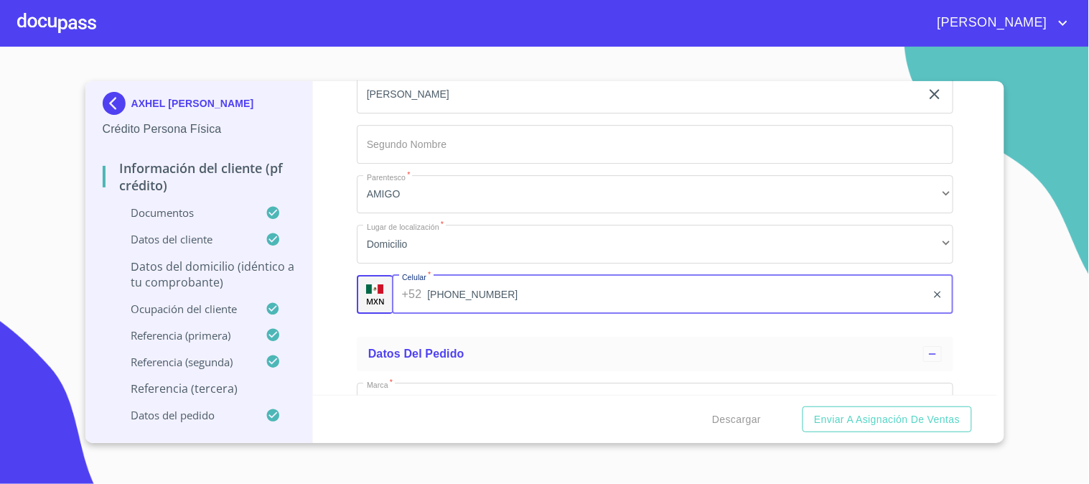
type input "[PHONE_NUMBER]"
click at [332, 304] on div "Información del cliente (PF crédito) Documentos Documento de identificación   *…" at bounding box center [655, 238] width 684 height 314
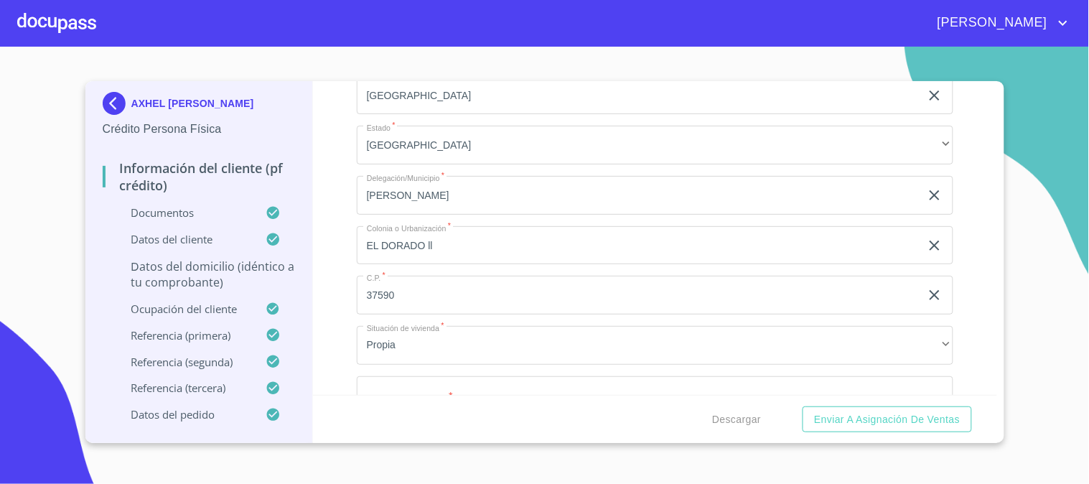
scroll to position [5814, 0]
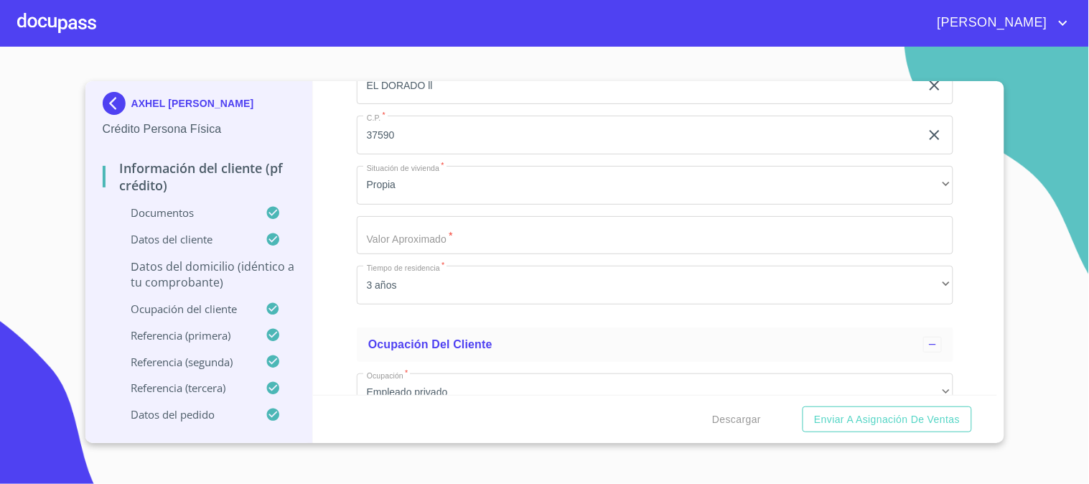
click at [514, 231] on input "Documento de identificación   *" at bounding box center [655, 235] width 596 height 39
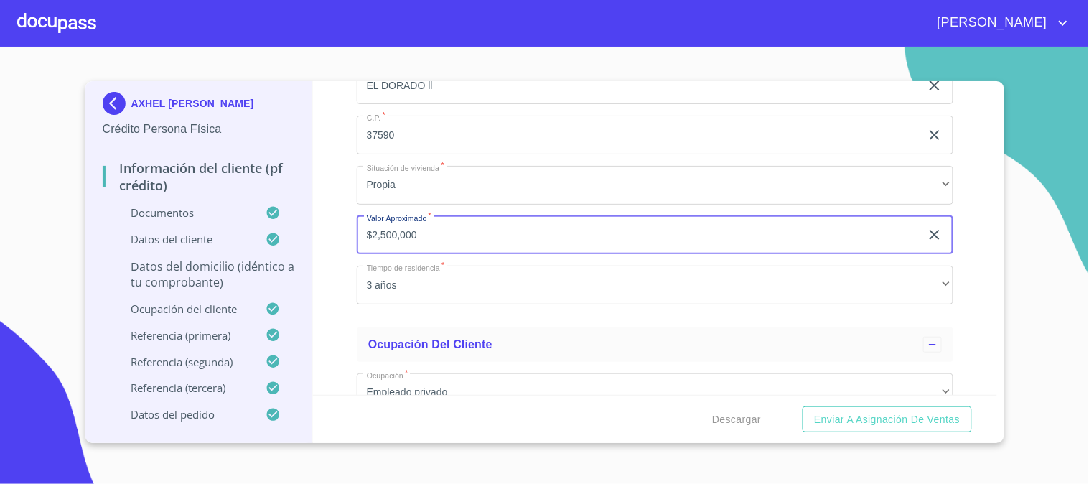
type input "$2,500,000"
click at [342, 261] on div "Información del cliente (PF crédito) Documentos Documento de identificación   *…" at bounding box center [655, 238] width 684 height 314
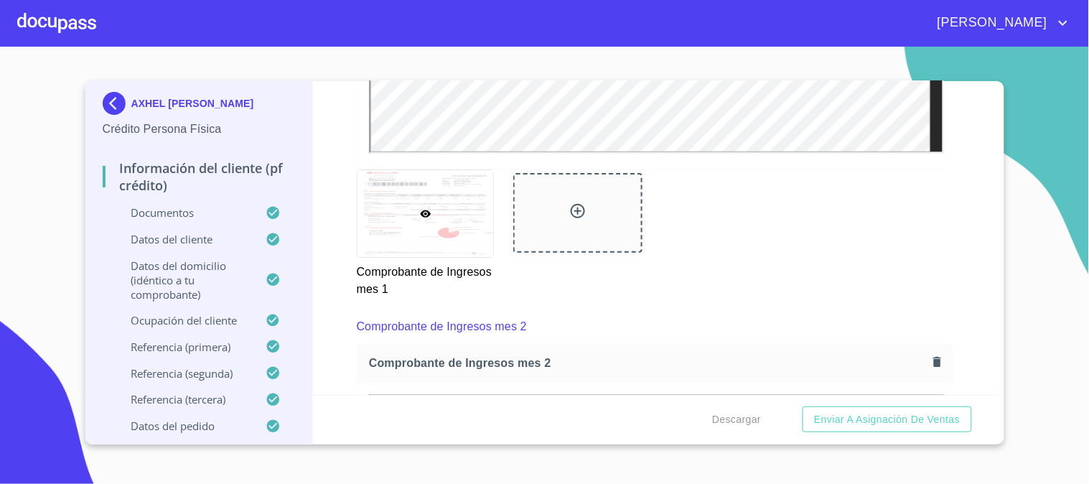
scroll to position [1746, 0]
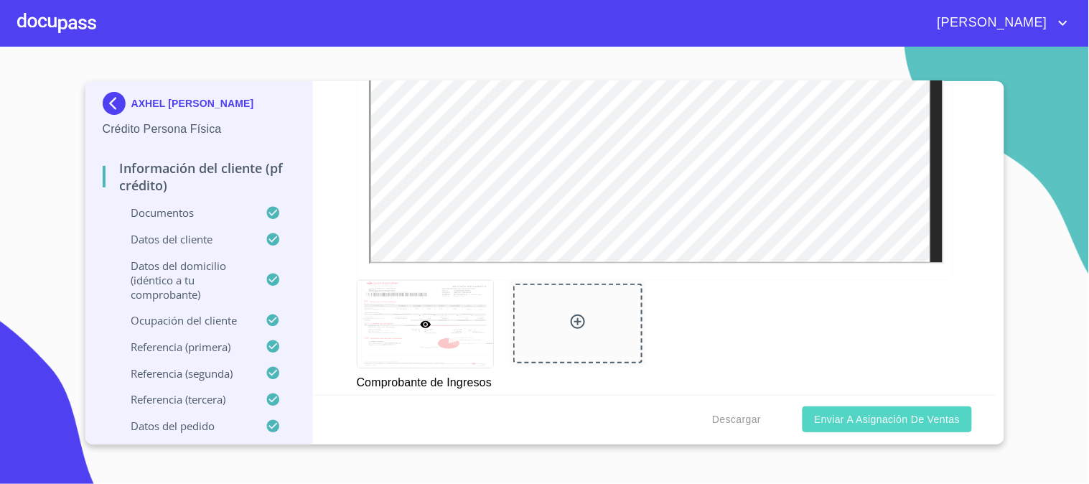
click at [876, 415] on span "Enviar a Asignación de Ventas" at bounding box center [887, 420] width 146 height 18
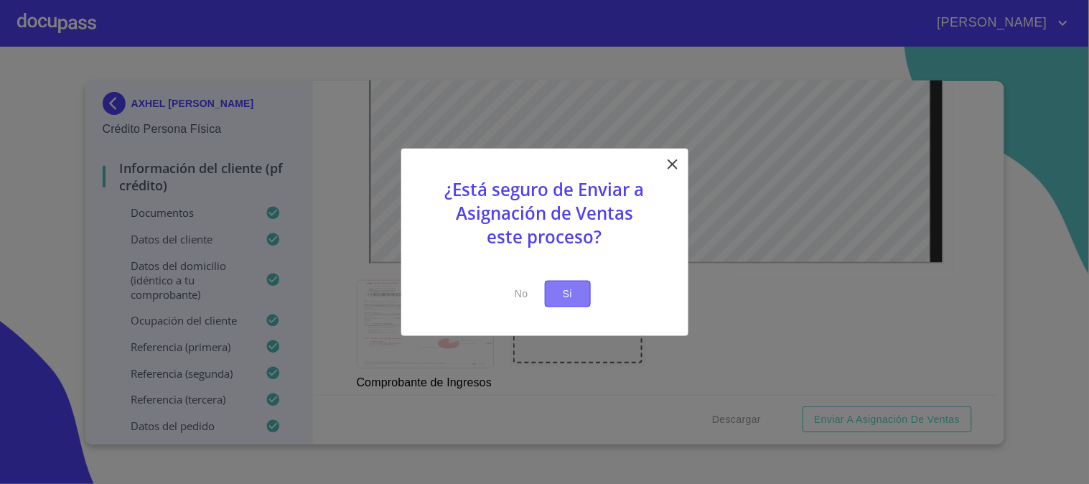
click at [574, 290] on span "Si" at bounding box center [567, 294] width 23 height 18
click at [568, 295] on span "Si" at bounding box center [567, 294] width 23 height 18
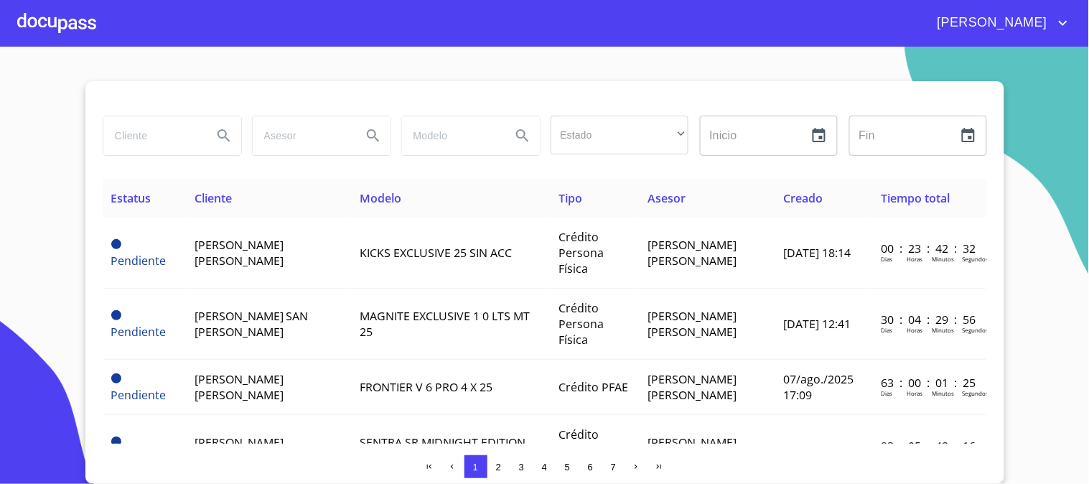
click at [72, 30] on div at bounding box center [56, 23] width 79 height 46
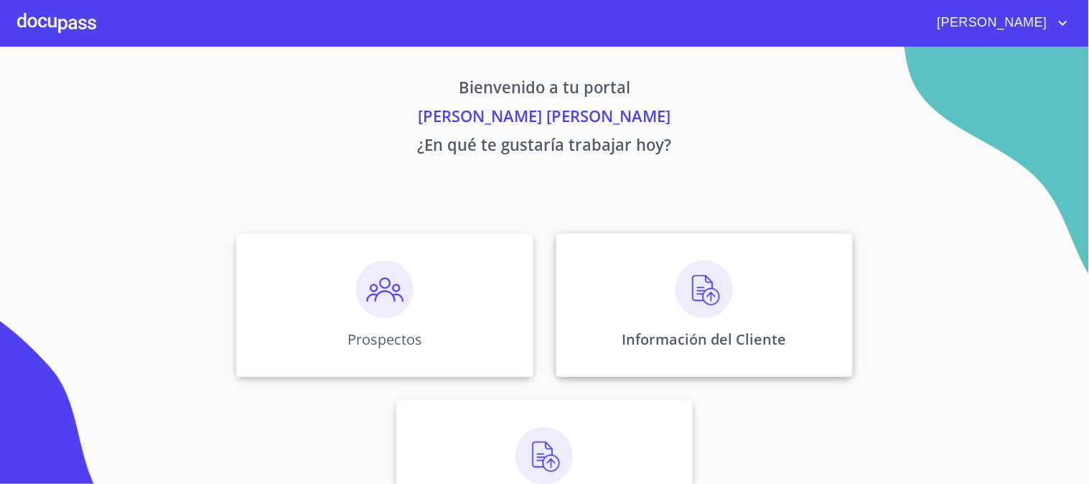
click at [721, 289] on img at bounding box center [703, 289] width 57 height 57
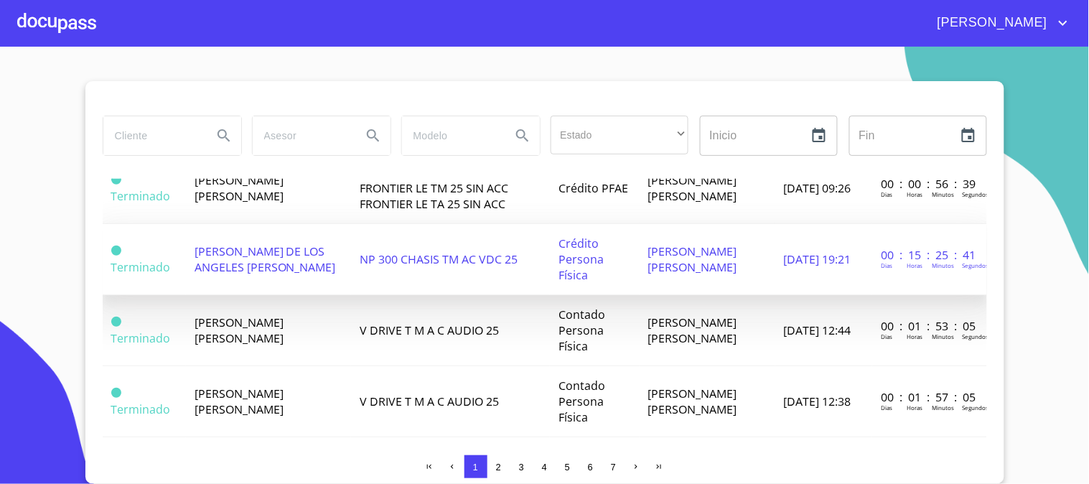
scroll to position [877, 0]
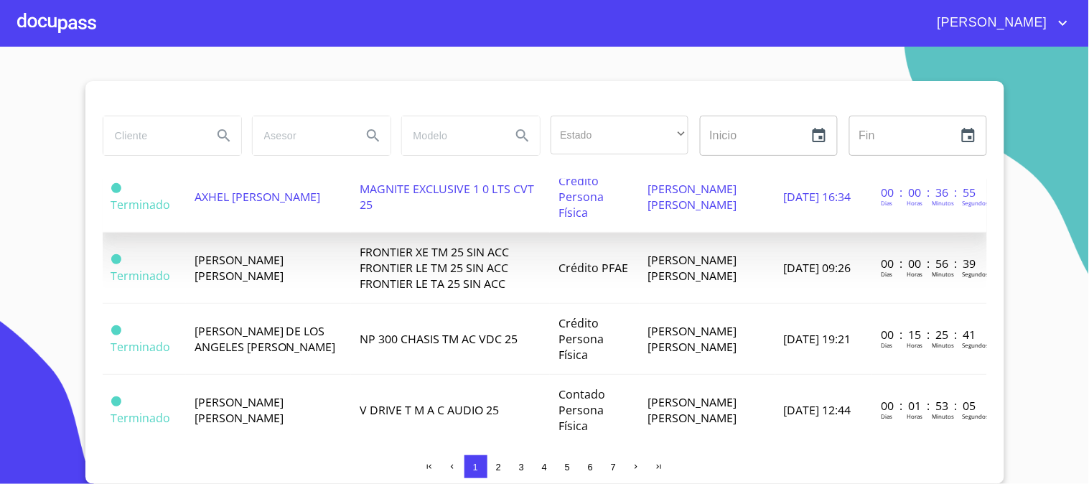
click at [326, 216] on td "AXHEL [PERSON_NAME]" at bounding box center [268, 196] width 165 height 71
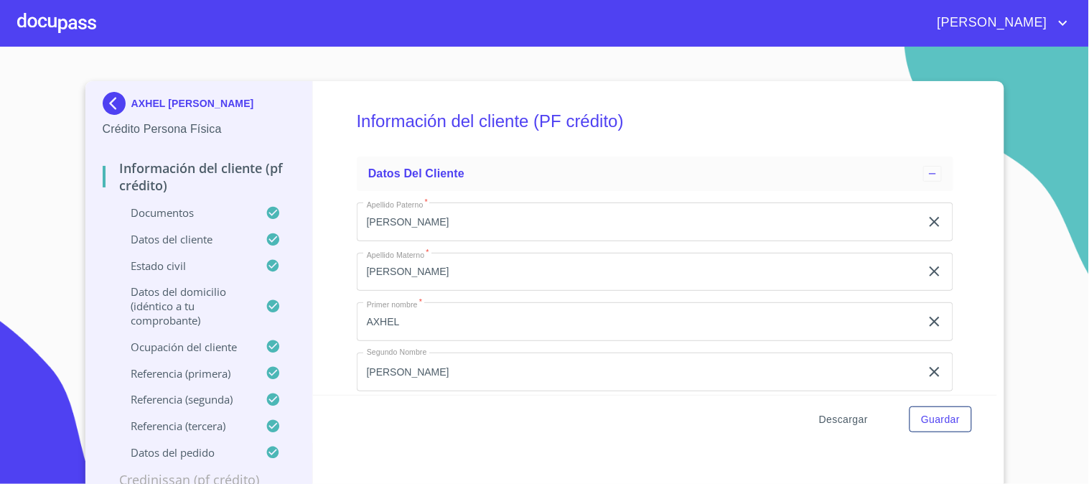
click at [840, 418] on span "Descargar" at bounding box center [843, 420] width 49 height 18
